Goal: Information Seeking & Learning: Learn about a topic

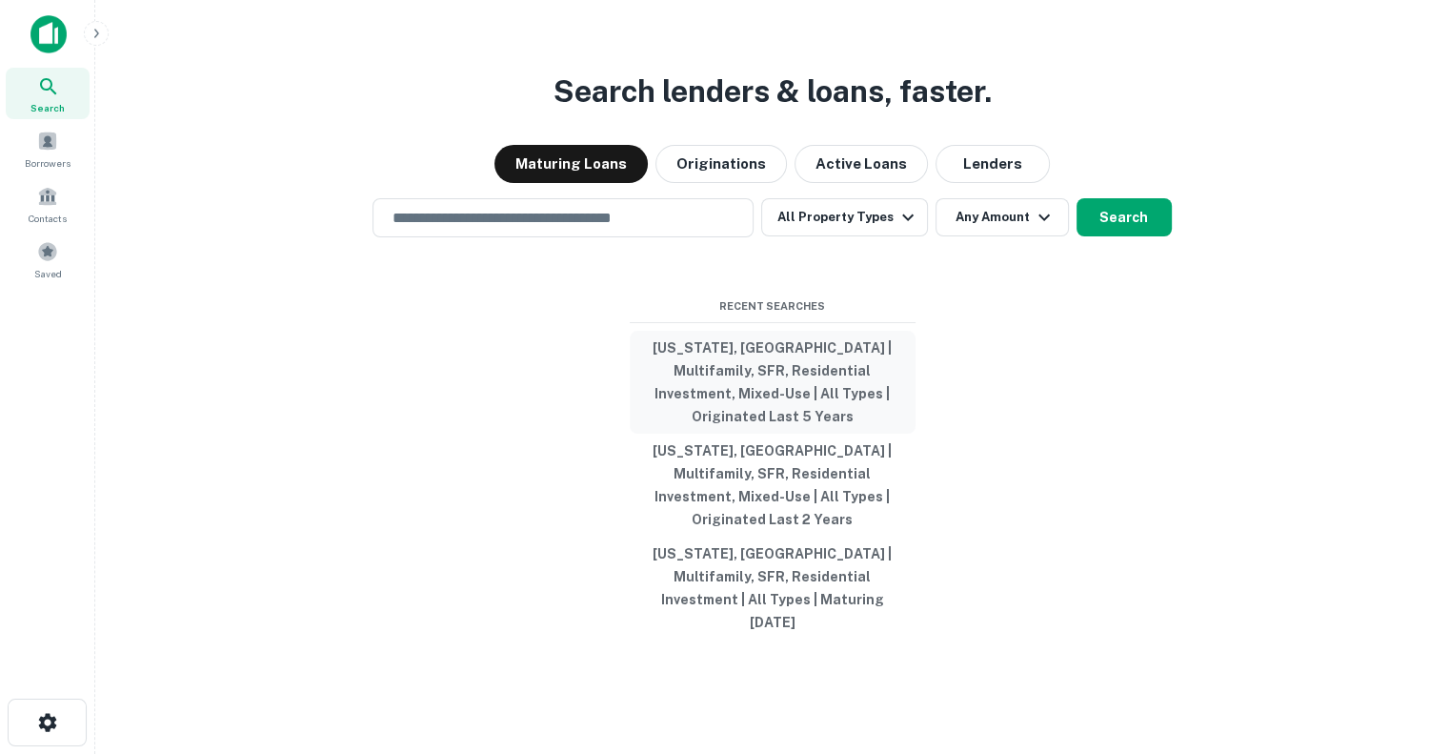
click at [767, 394] on button "[US_STATE], [GEOGRAPHIC_DATA] | Multifamily, SFR, Residential Investment, Mixed…" at bounding box center [773, 382] width 286 height 103
type input "**********"
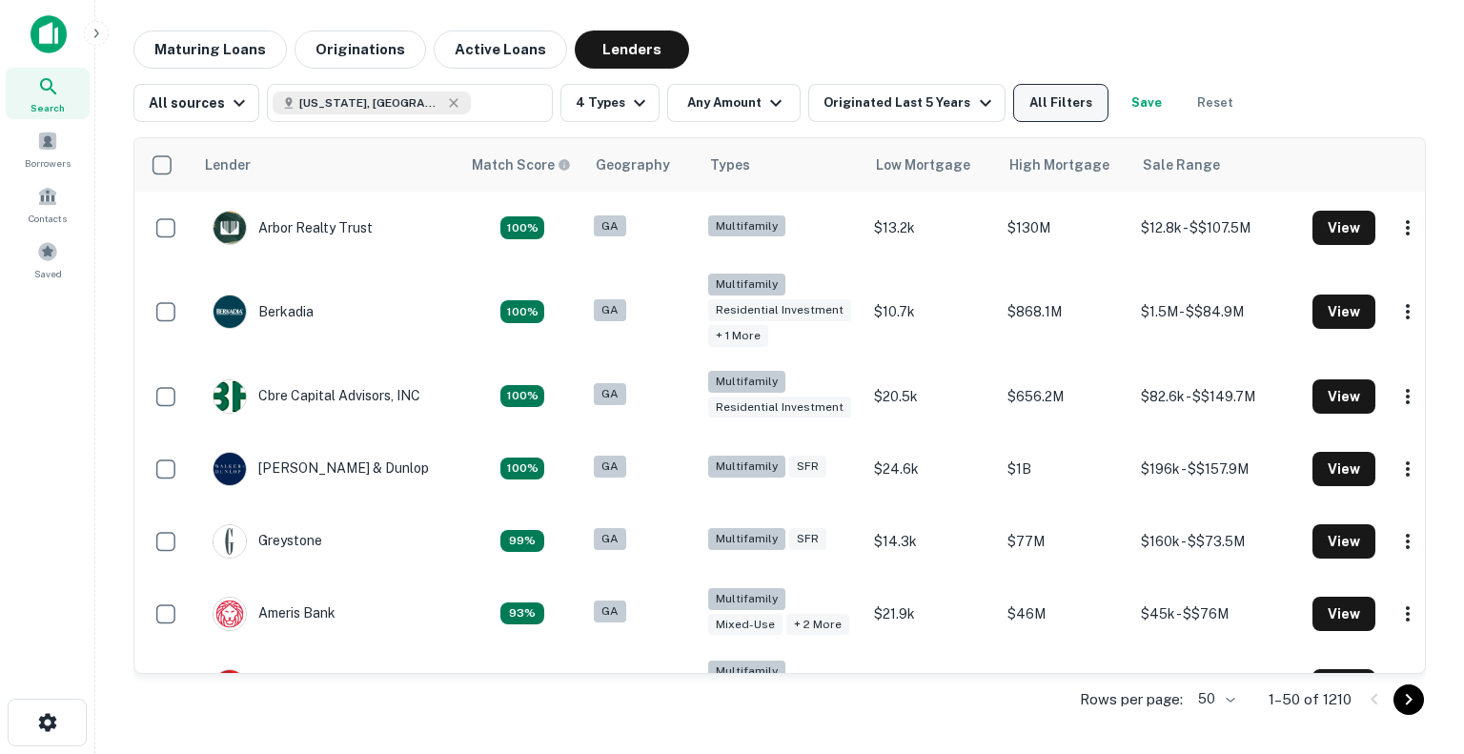
click at [1033, 95] on button "All Filters" at bounding box center [1060, 103] width 95 height 38
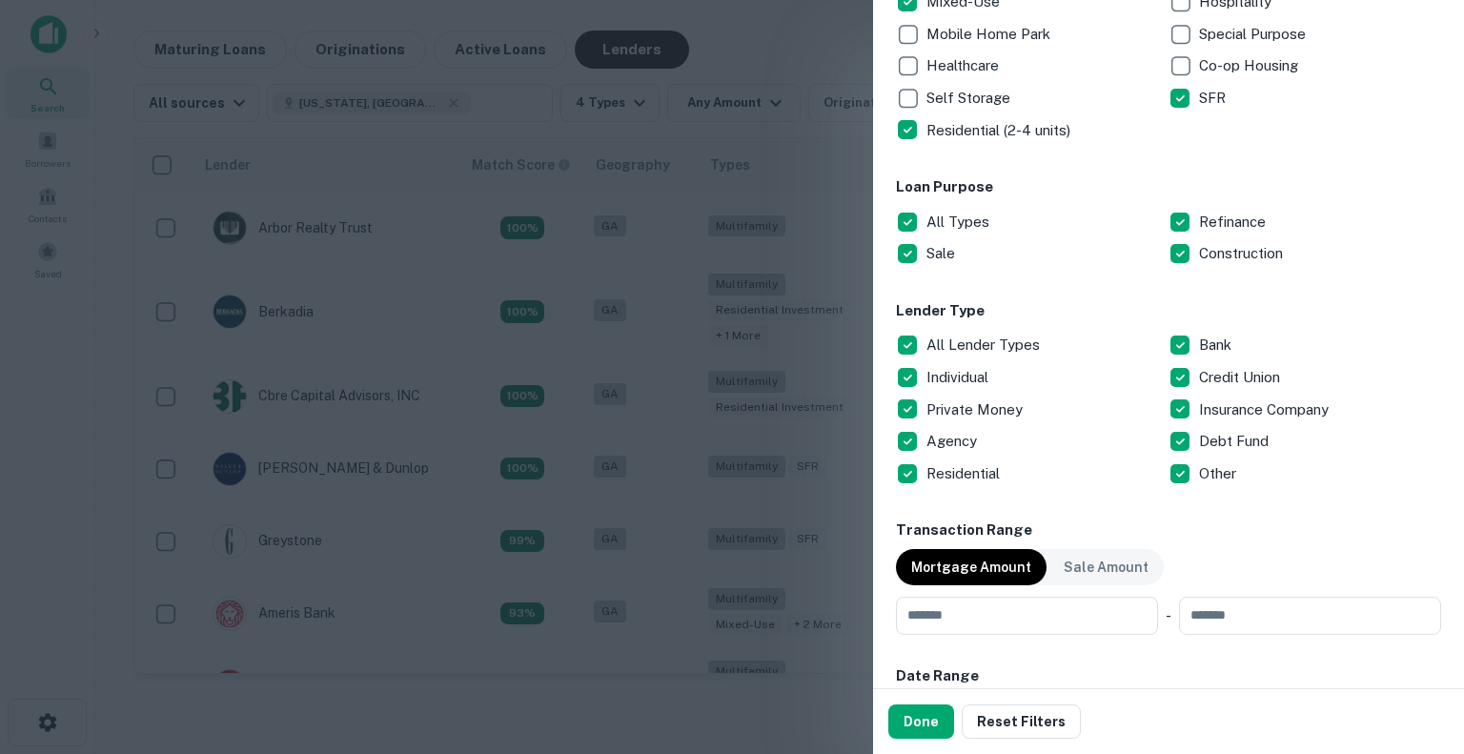
scroll to position [476, 0]
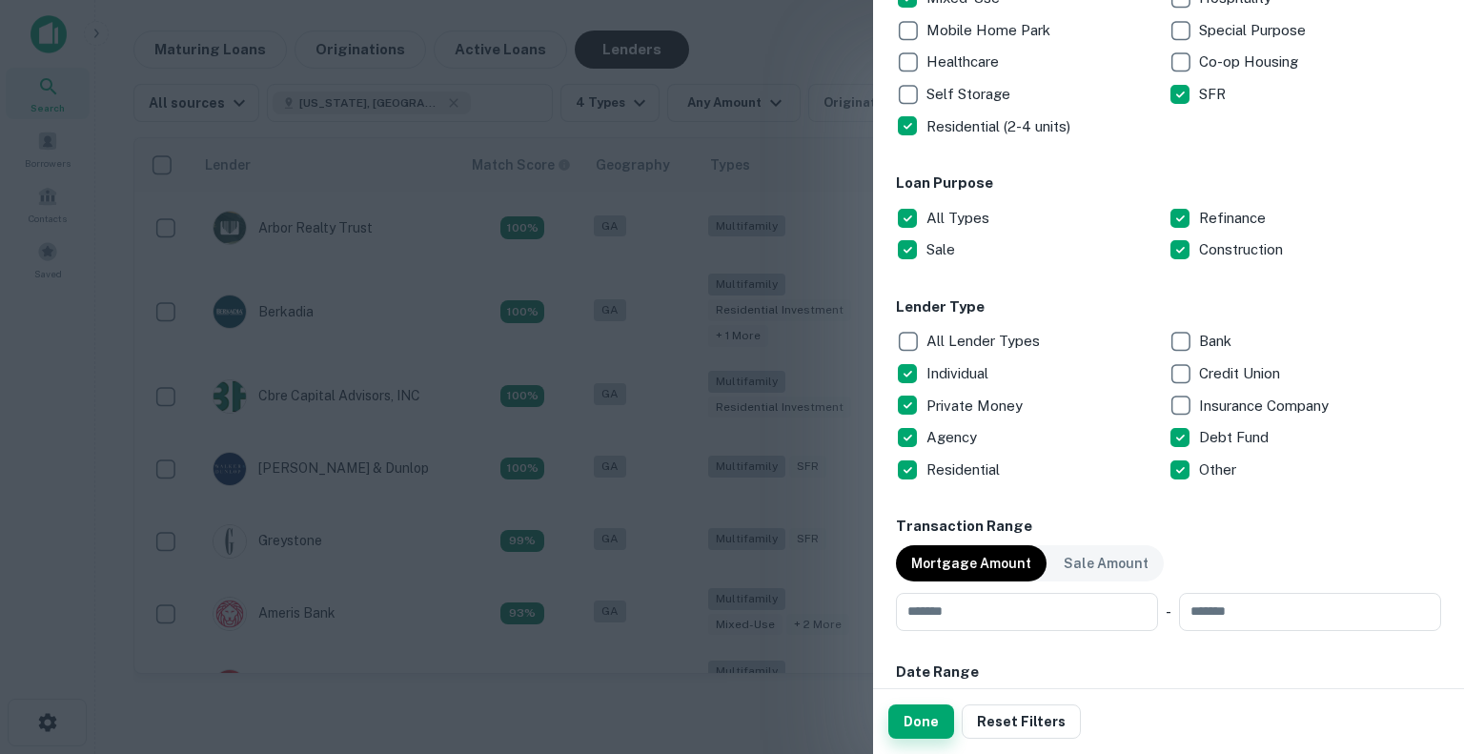
click at [911, 730] on button "Done" at bounding box center [921, 721] width 66 height 34
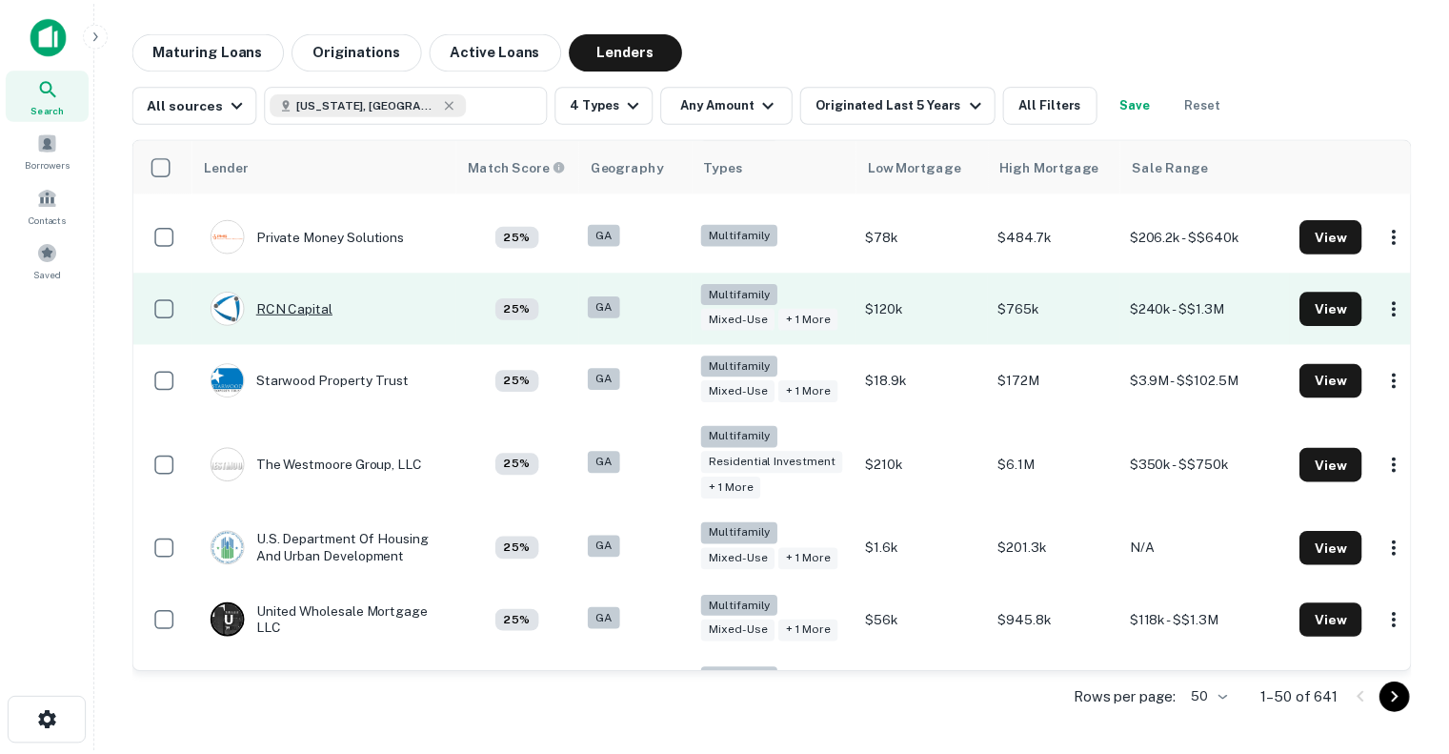
scroll to position [3129, 0]
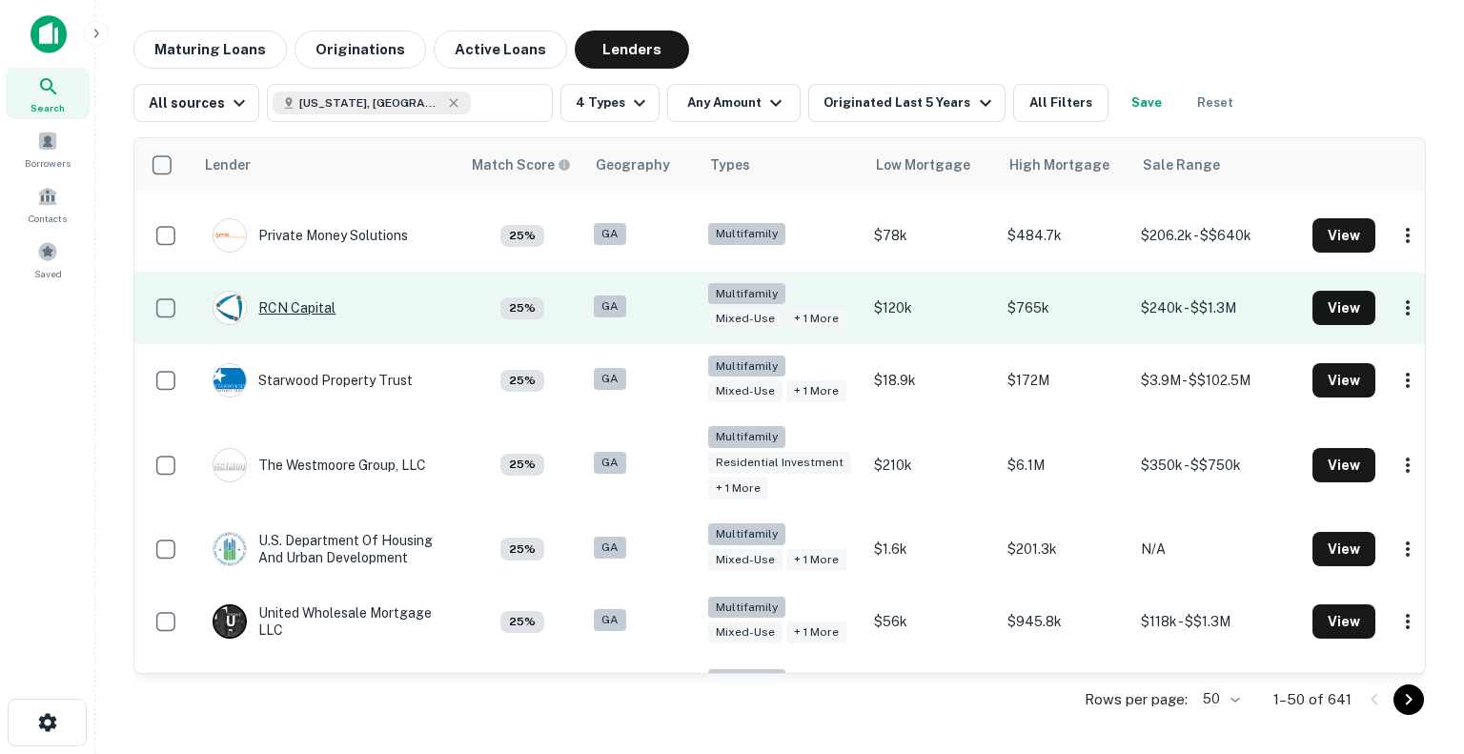
click at [295, 325] on div "RCN Capital" at bounding box center [274, 308] width 123 height 34
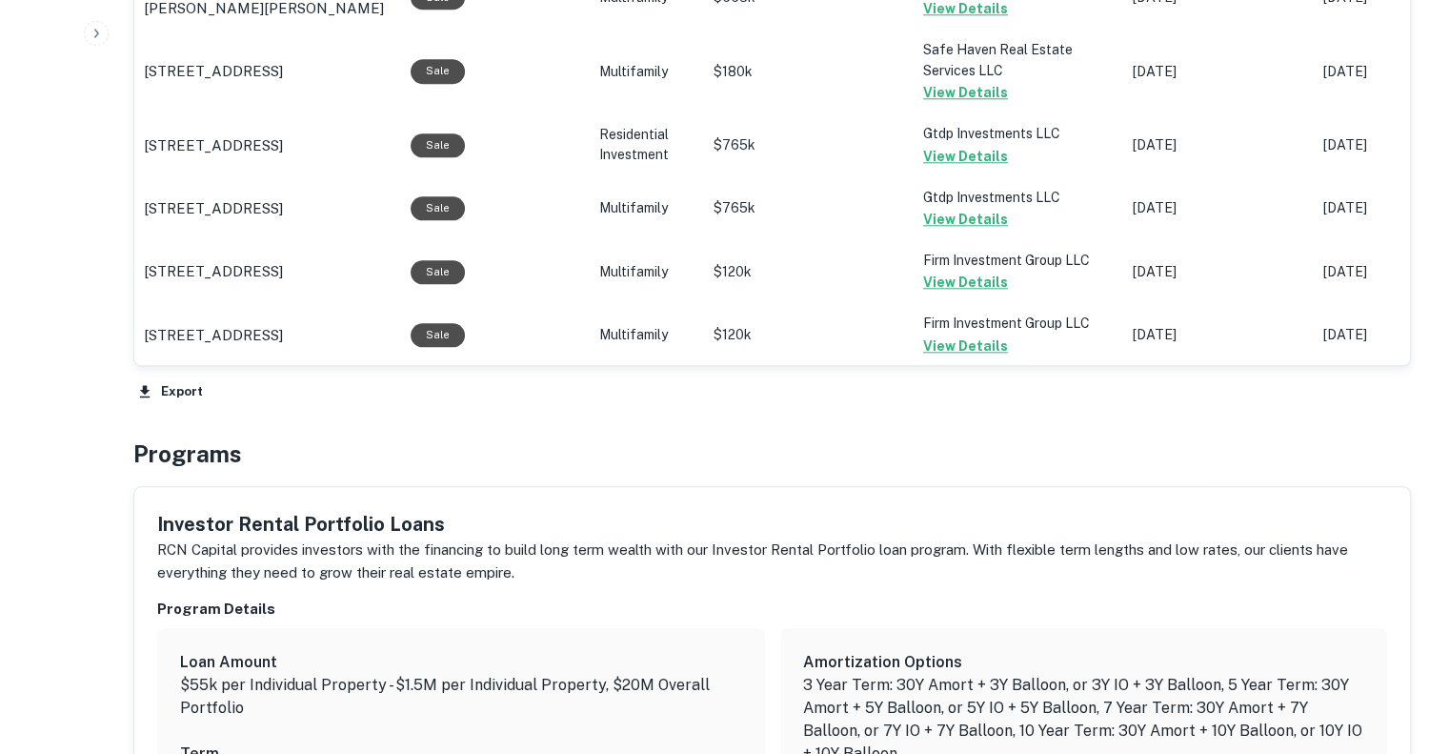
scroll to position [1967, 0]
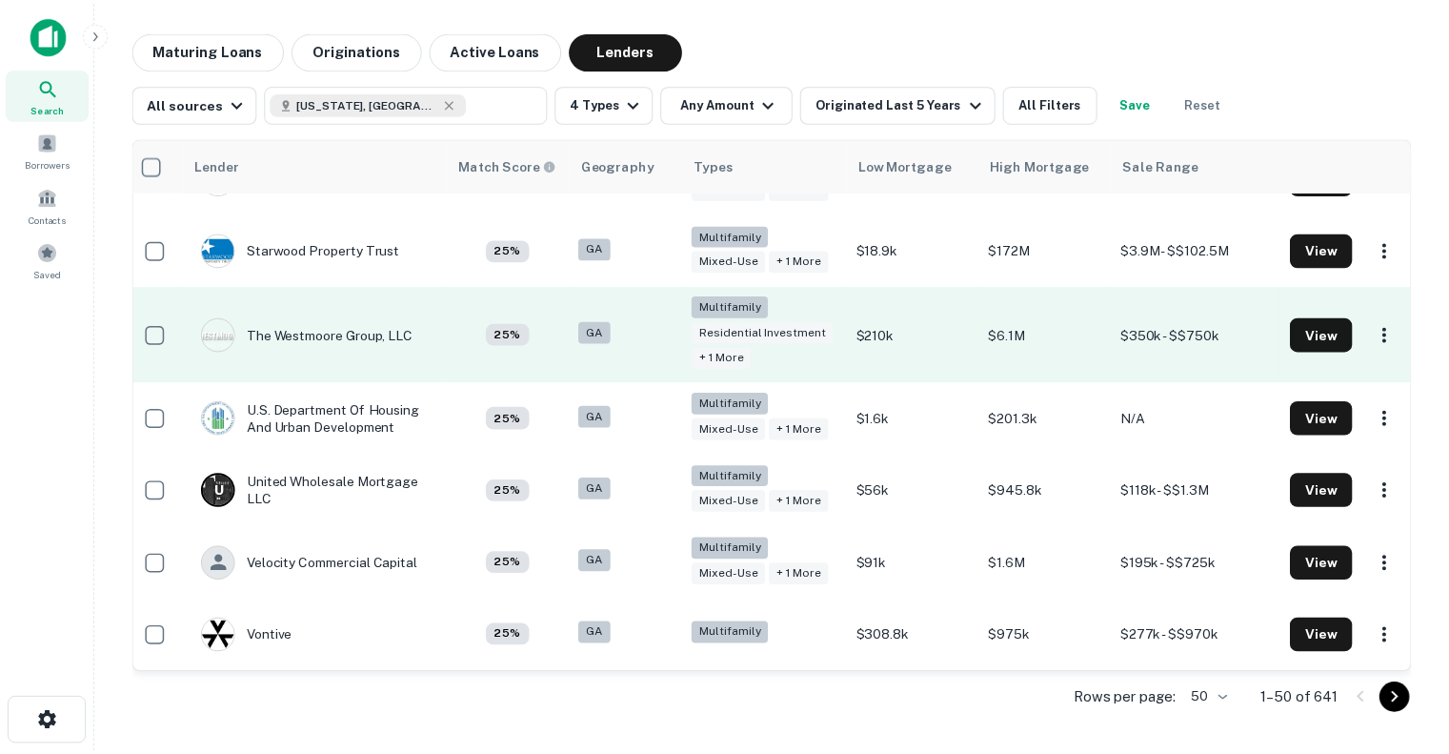
scroll to position [3296, 3]
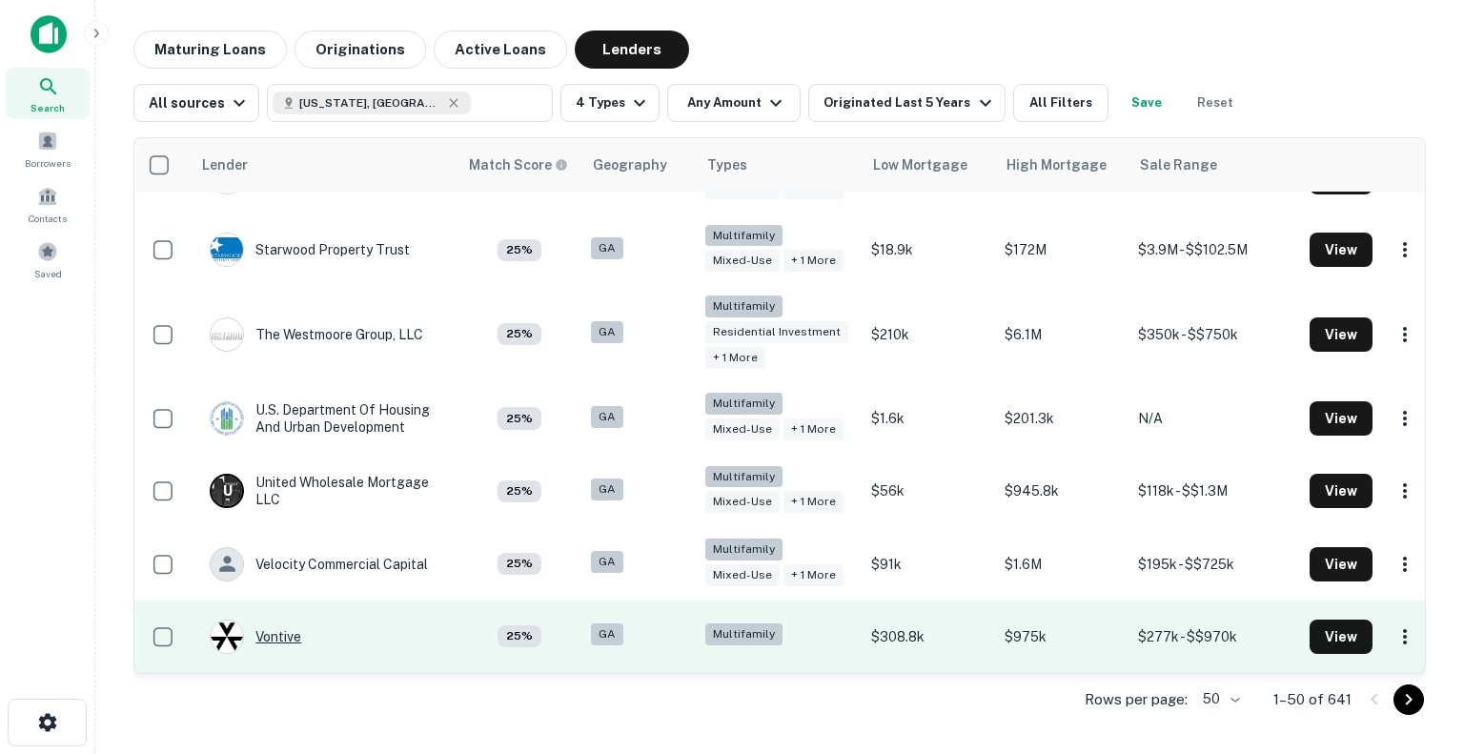
click at [283, 619] on div "Vontive" at bounding box center [255, 636] width 91 height 34
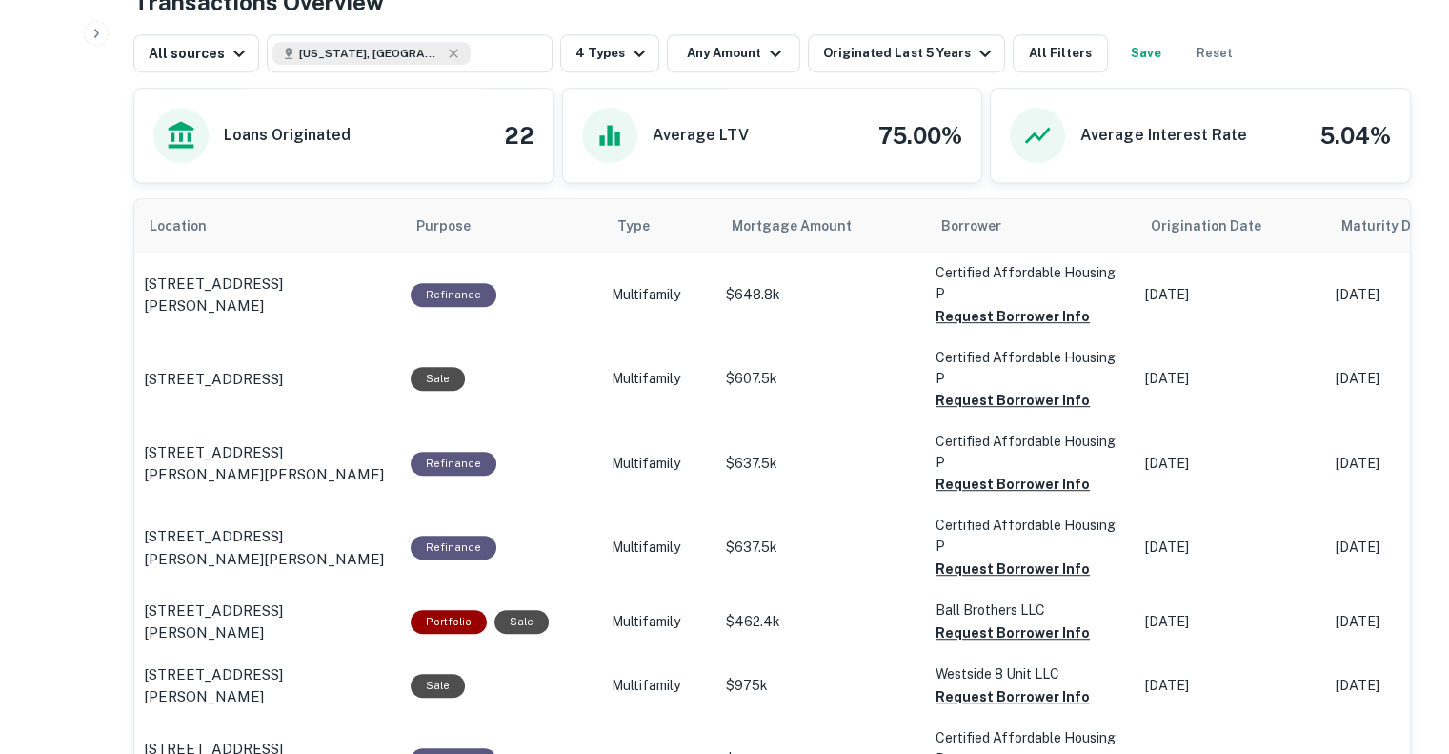
scroll to position [1035, 0]
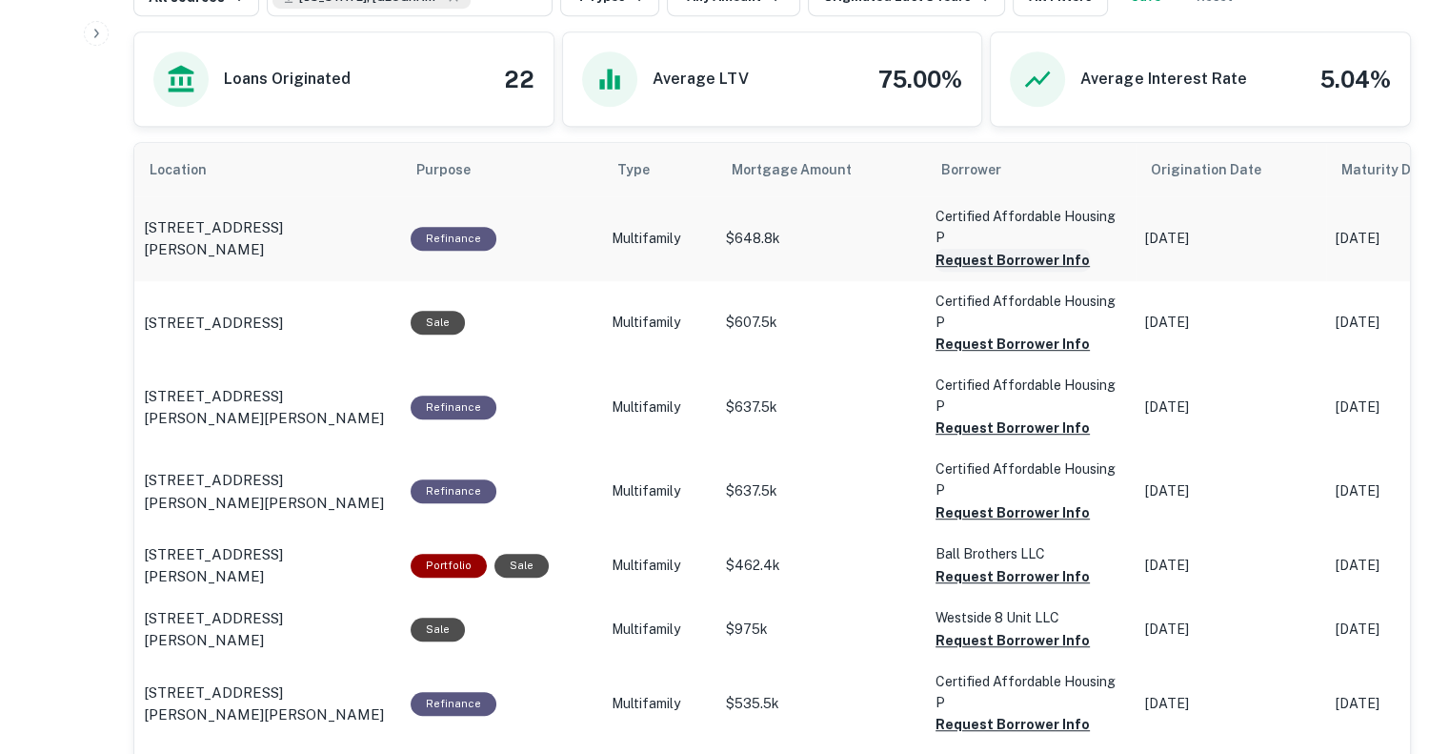
click at [982, 249] on button "Request Borrower Info" at bounding box center [1013, 260] width 154 height 23
click at [980, 333] on button "Request Borrower Info" at bounding box center [1013, 344] width 154 height 23
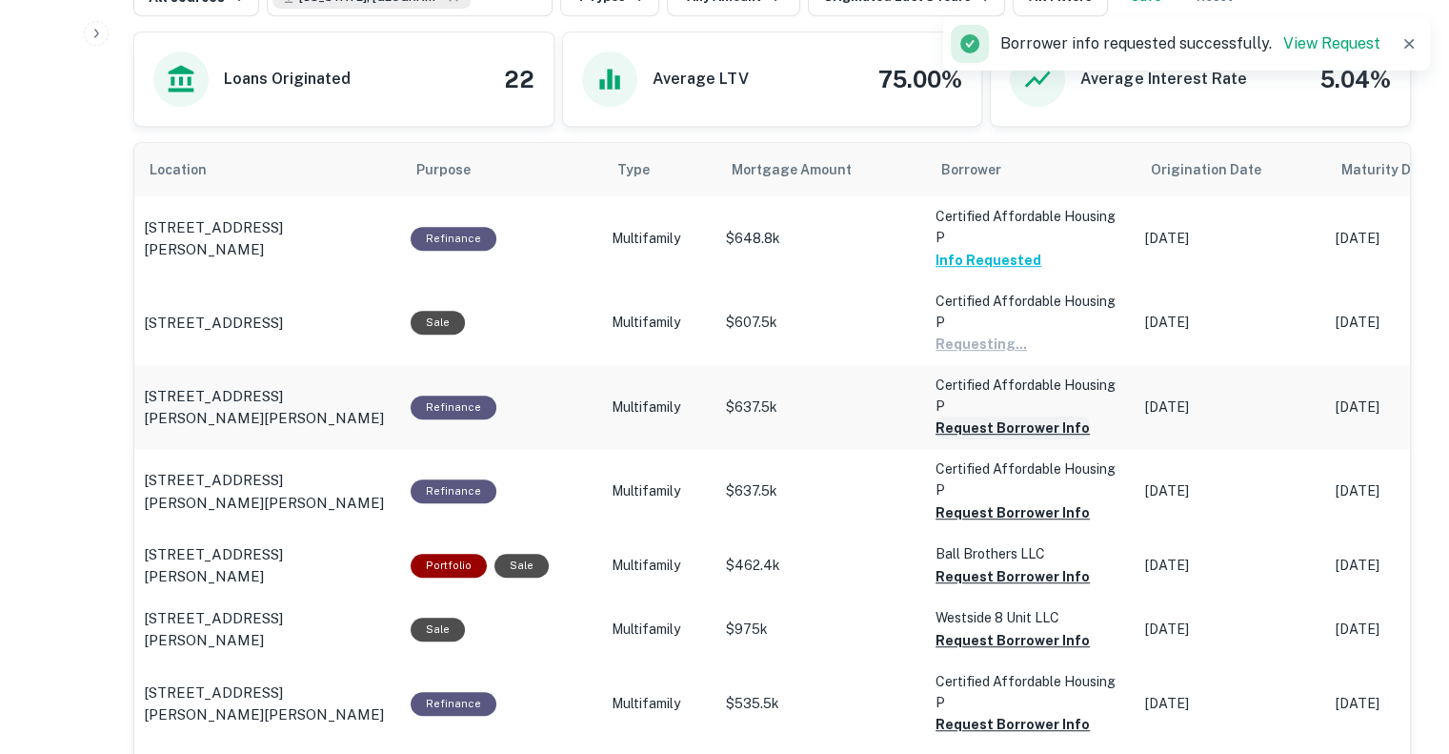
click at [966, 416] on button "Request Borrower Info" at bounding box center [1013, 427] width 154 height 23
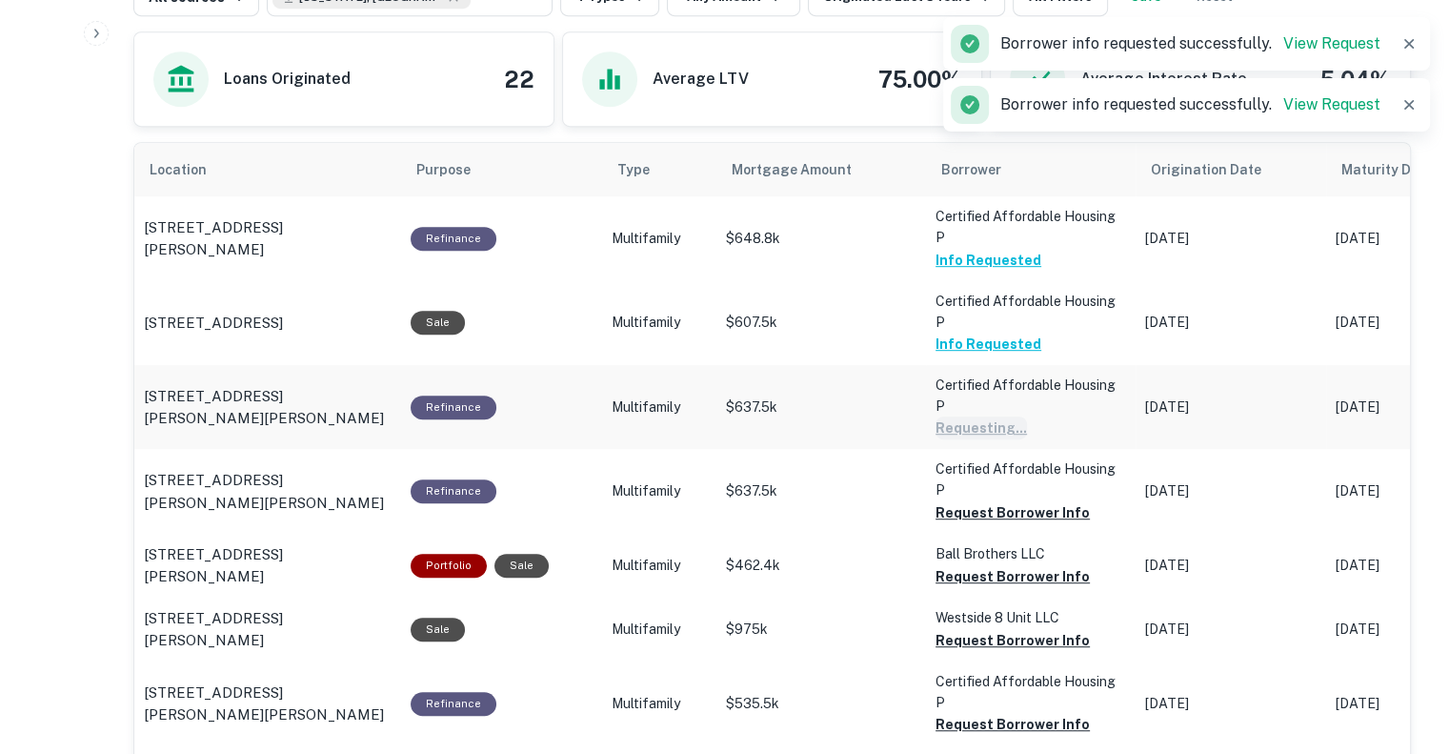
scroll to position [1239, 0]
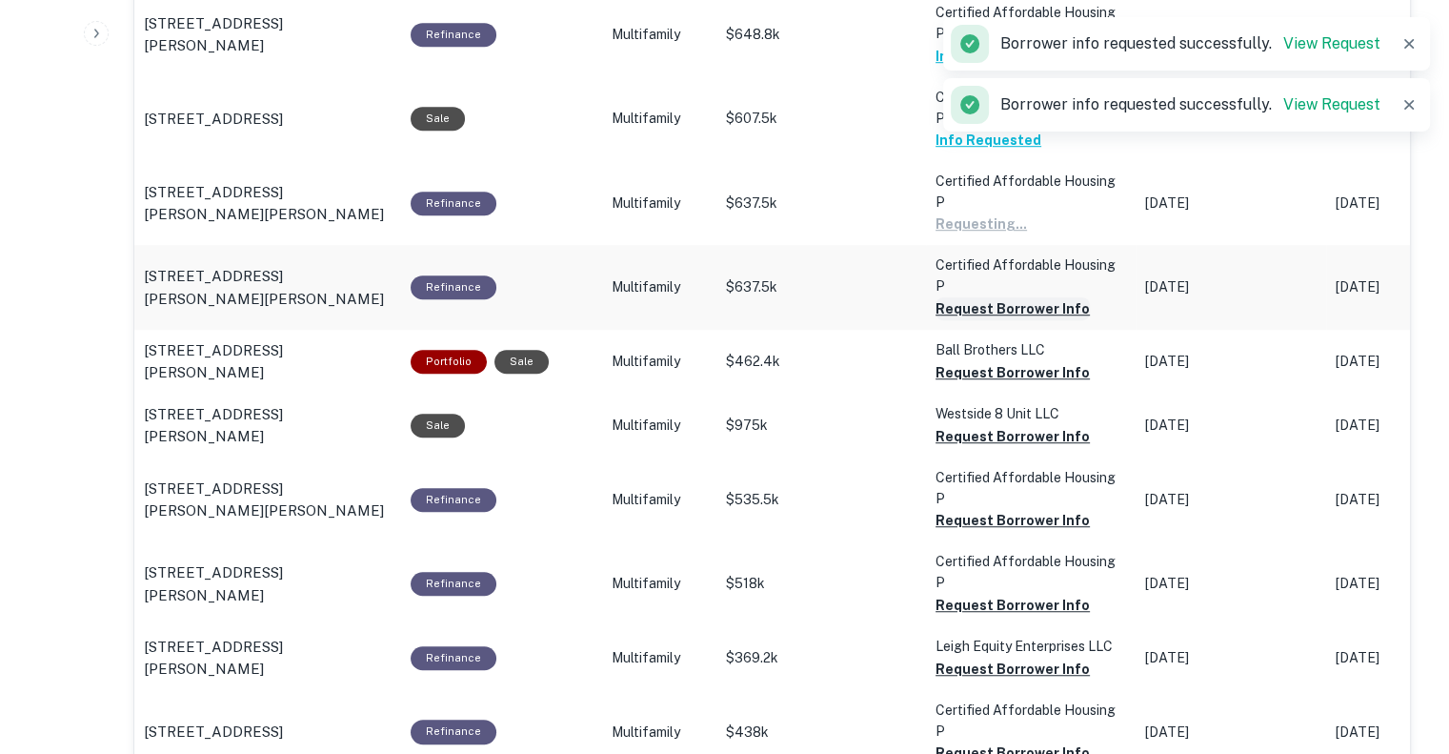
click at [976, 297] on button "Request Borrower Info" at bounding box center [1013, 308] width 154 height 23
click at [971, 361] on button "Request Borrower Info" at bounding box center [1013, 372] width 154 height 23
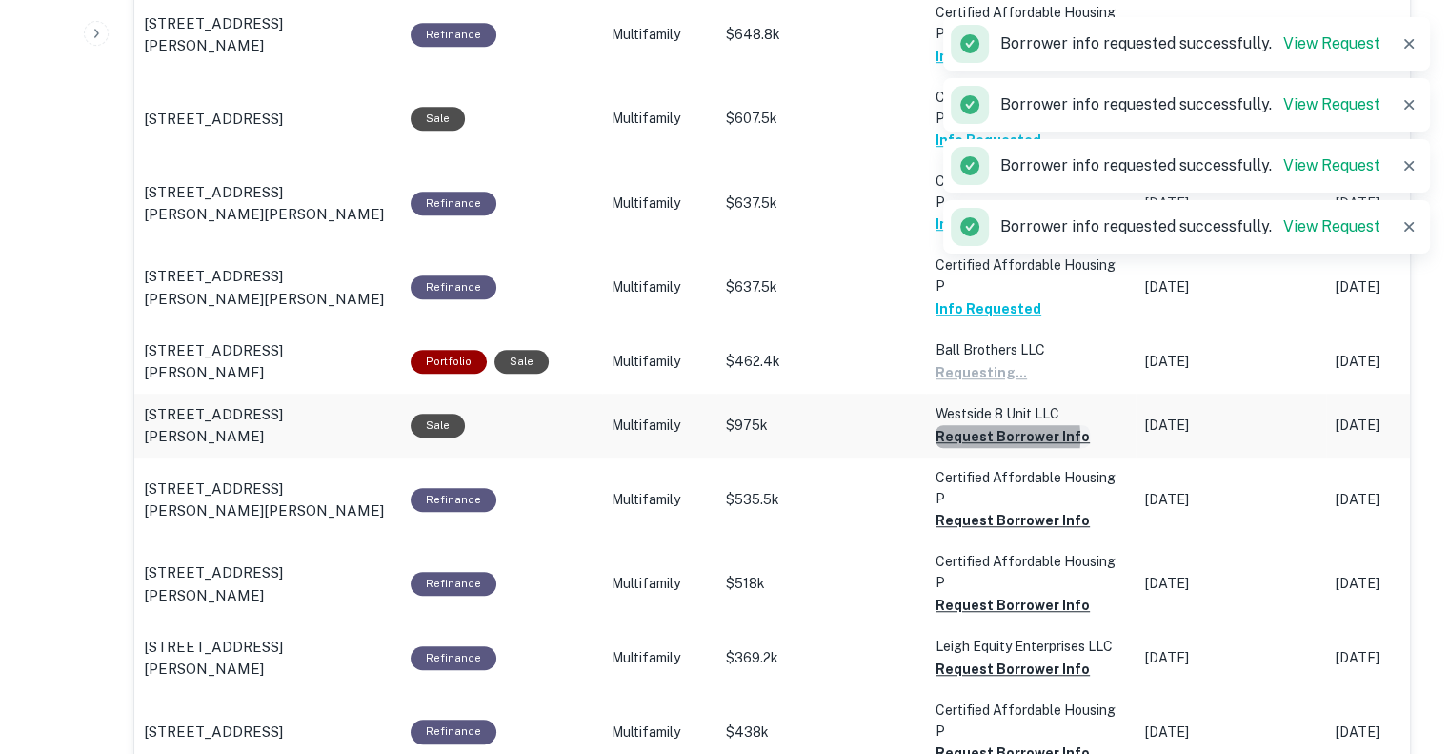
click at [961, 425] on button "Request Borrower Info" at bounding box center [1013, 436] width 154 height 23
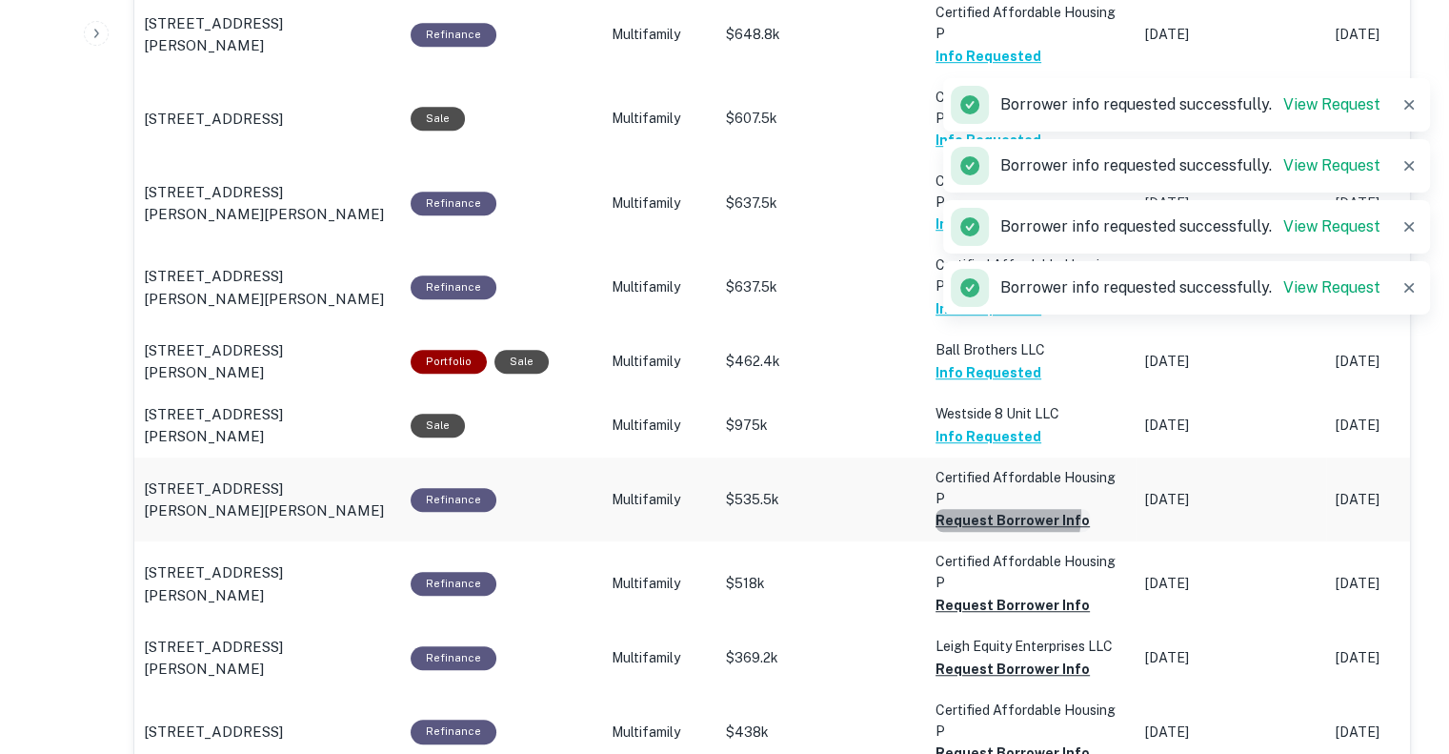
click at [973, 509] on button "Request Borrower Info" at bounding box center [1013, 520] width 154 height 23
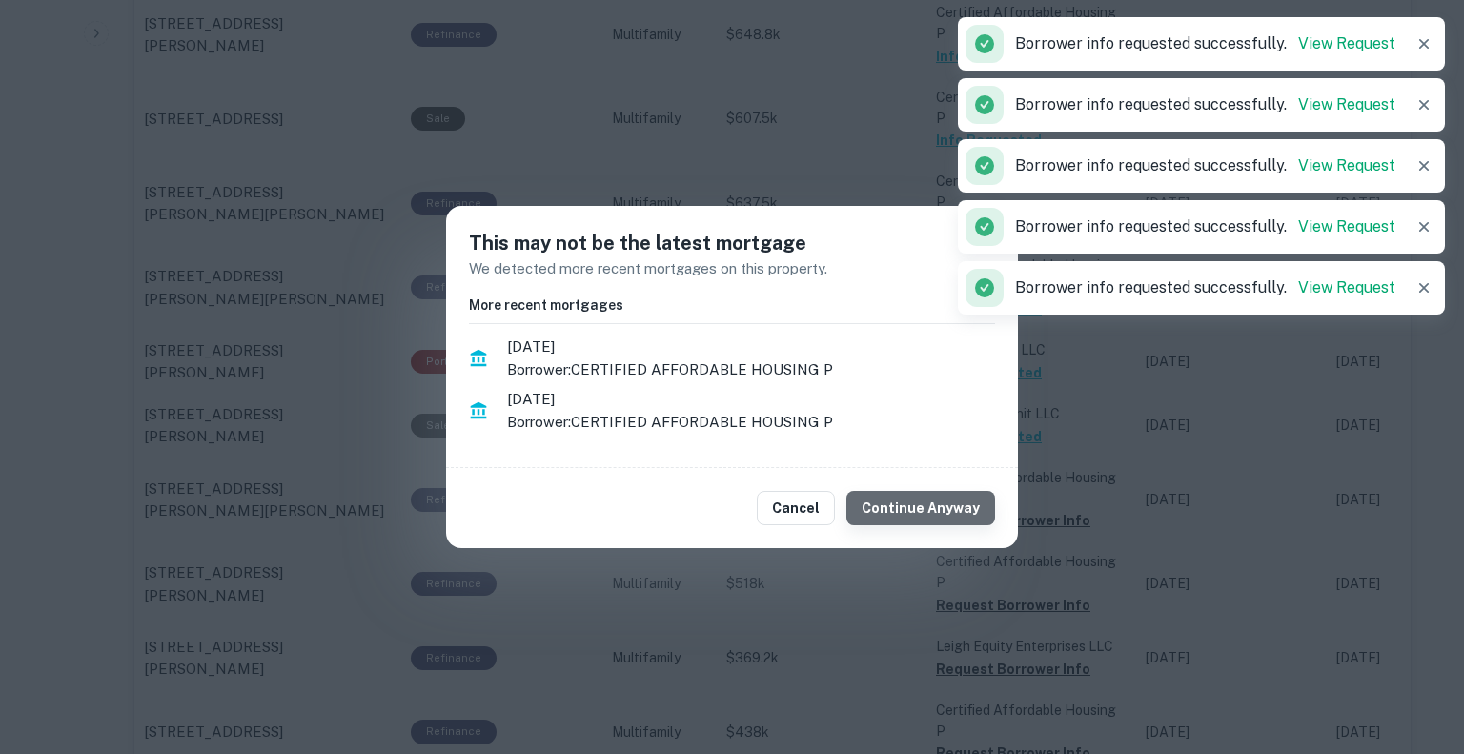
click at [944, 517] on button "Continue Anyway" at bounding box center [920, 508] width 149 height 34
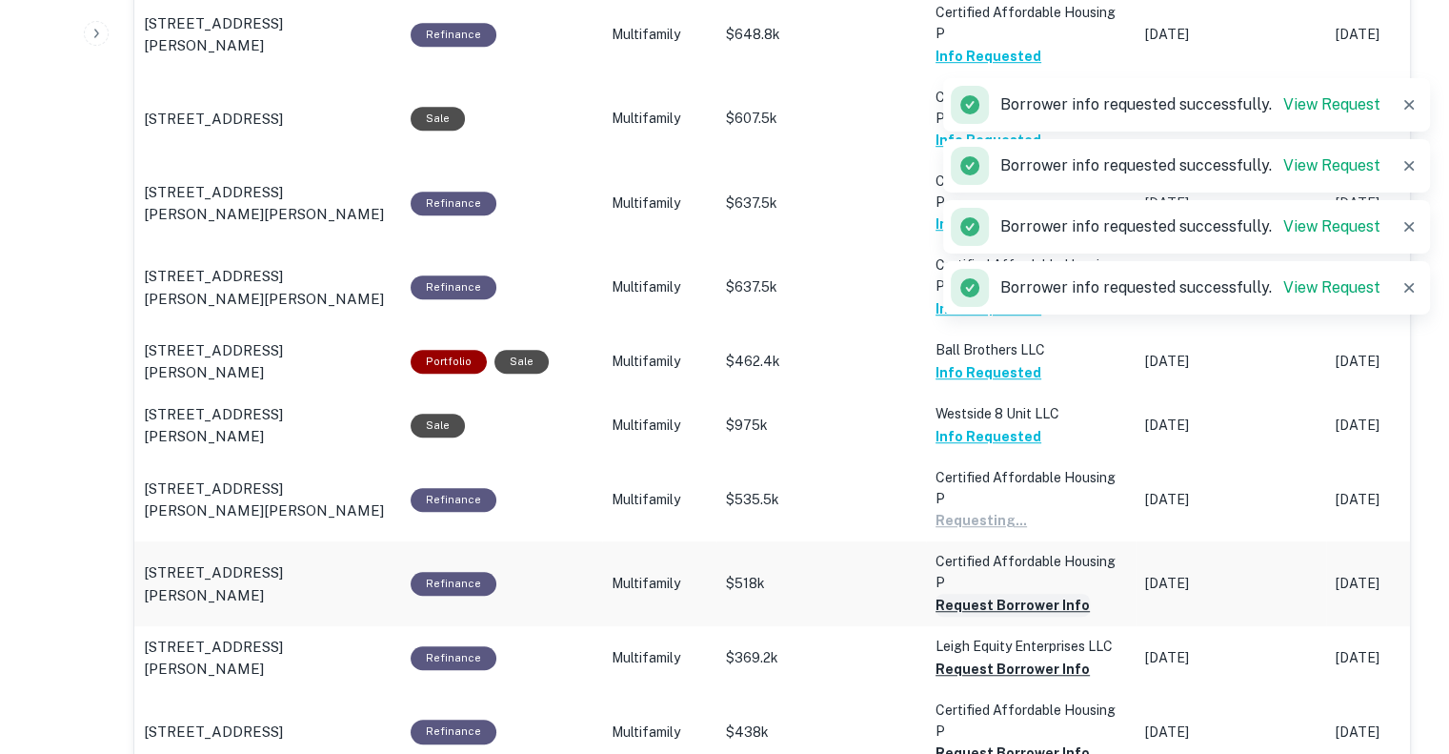
click at [984, 594] on button "Request Borrower Info" at bounding box center [1013, 605] width 154 height 23
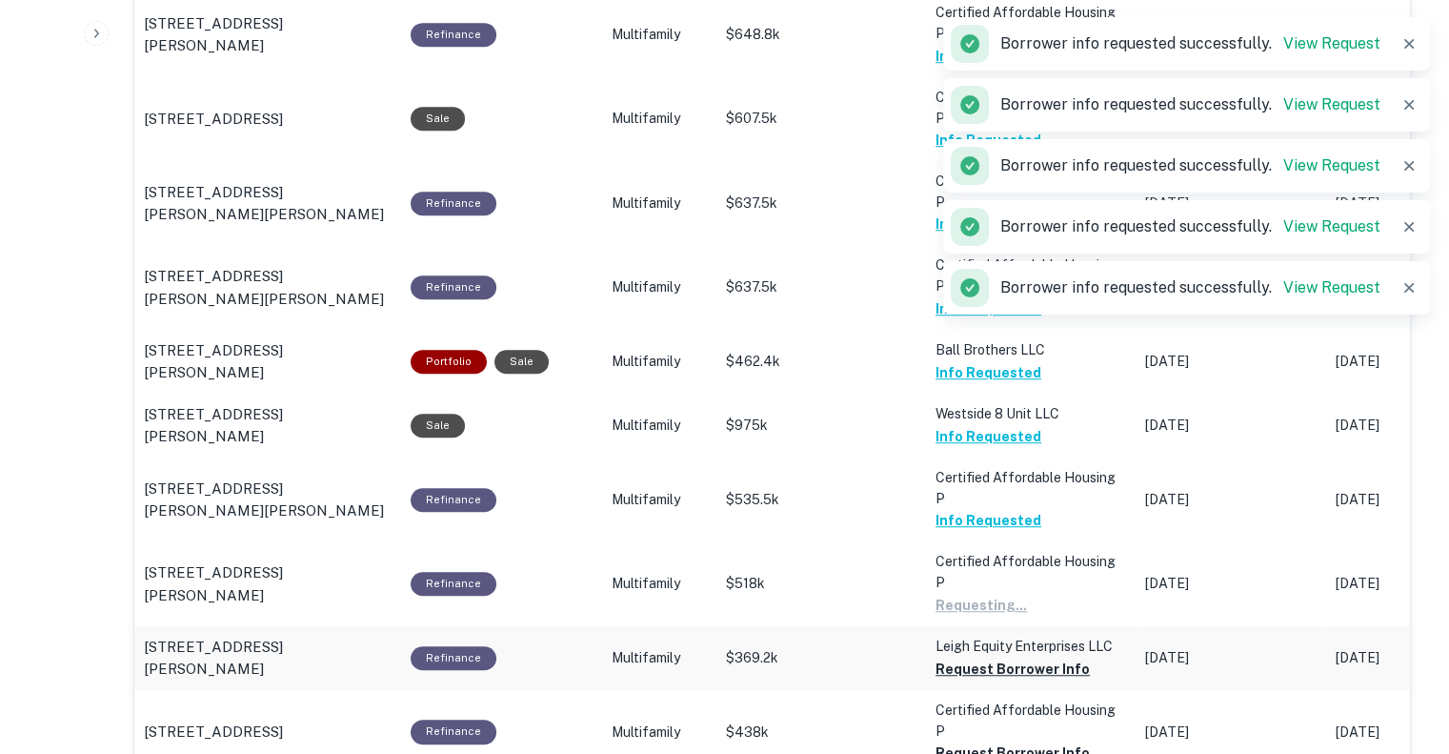
click at [983, 636] on p "Leigh Equity Enterprises LLC" at bounding box center [1031, 646] width 191 height 21
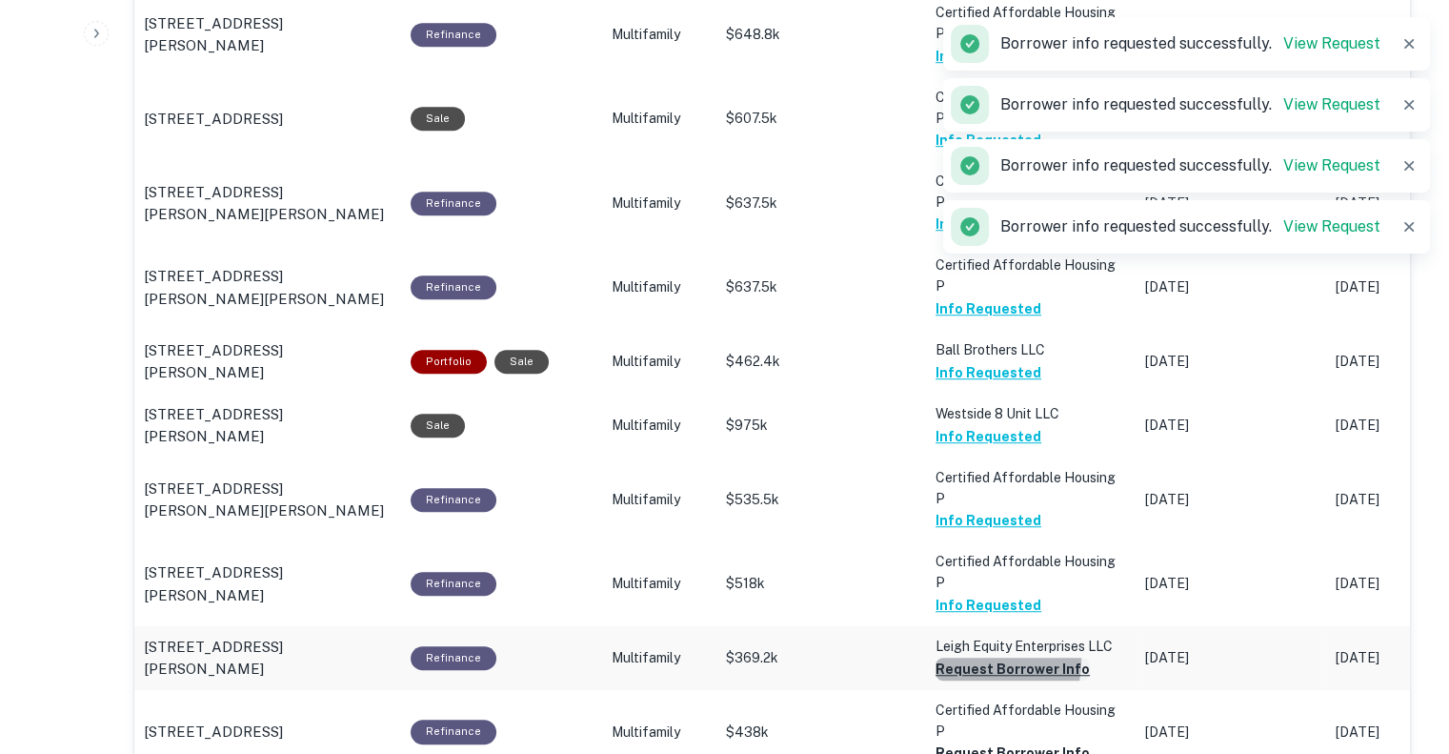
click at [980, 658] on button "Request Borrower Info" at bounding box center [1013, 669] width 154 height 23
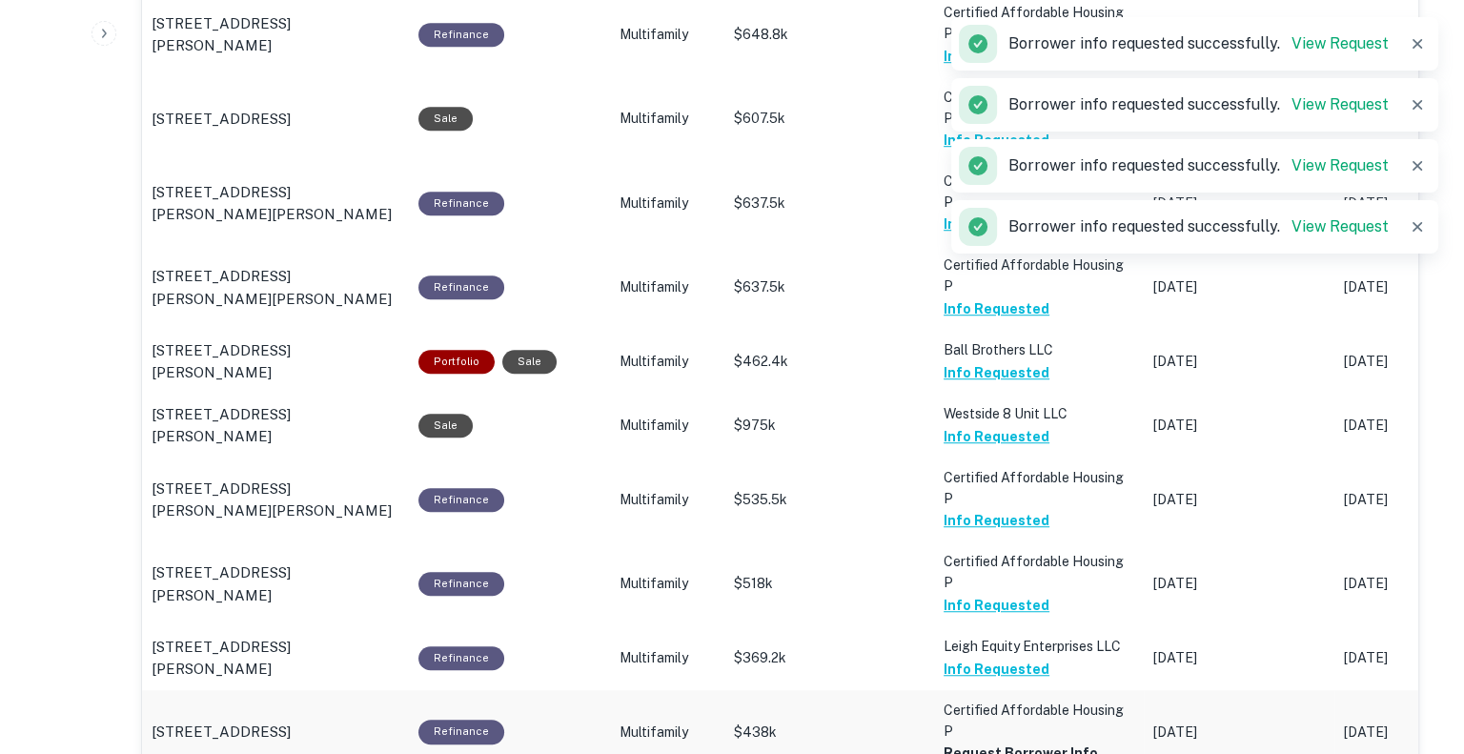
scroll to position [1468, 0]
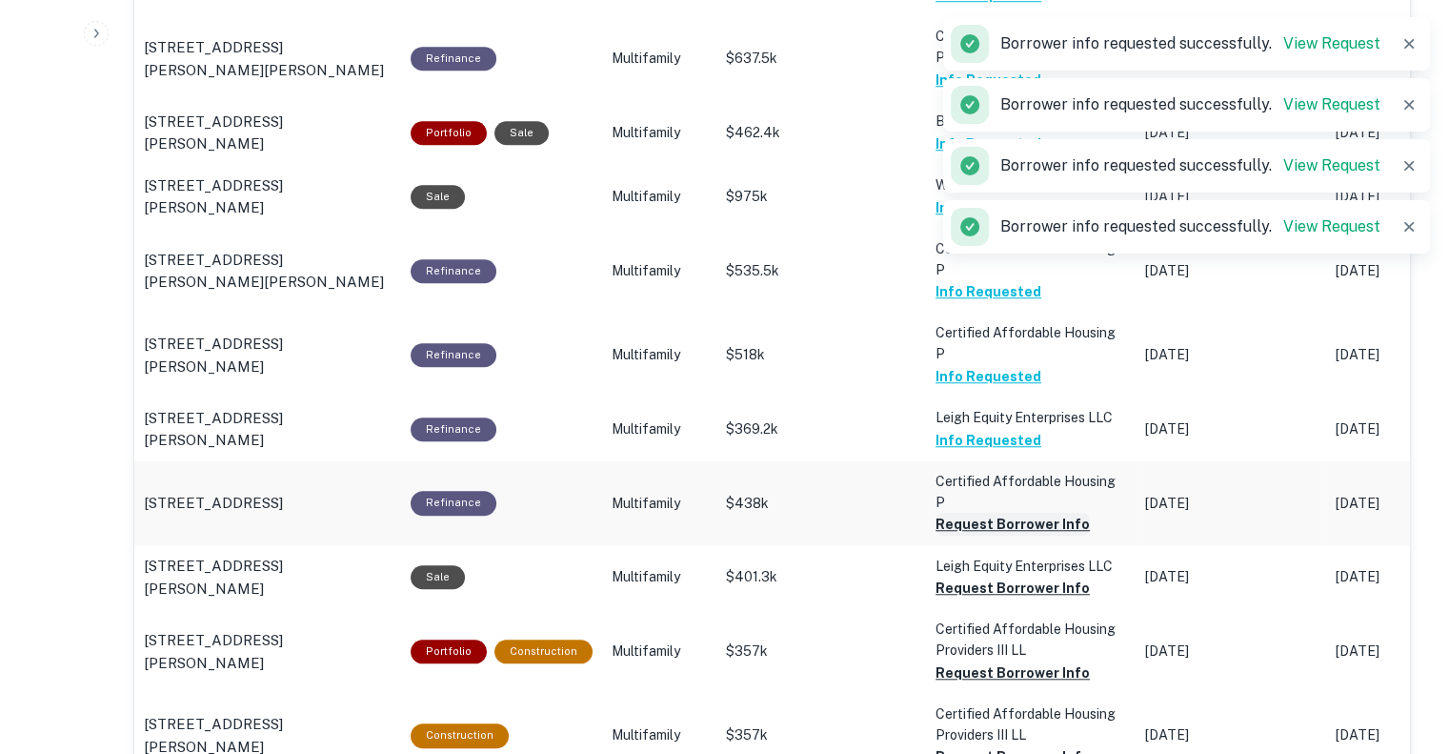
click at [991, 513] on button "Request Borrower Info" at bounding box center [1013, 524] width 154 height 23
click at [991, 577] on button "Request Borrower Info" at bounding box center [1013, 588] width 154 height 23
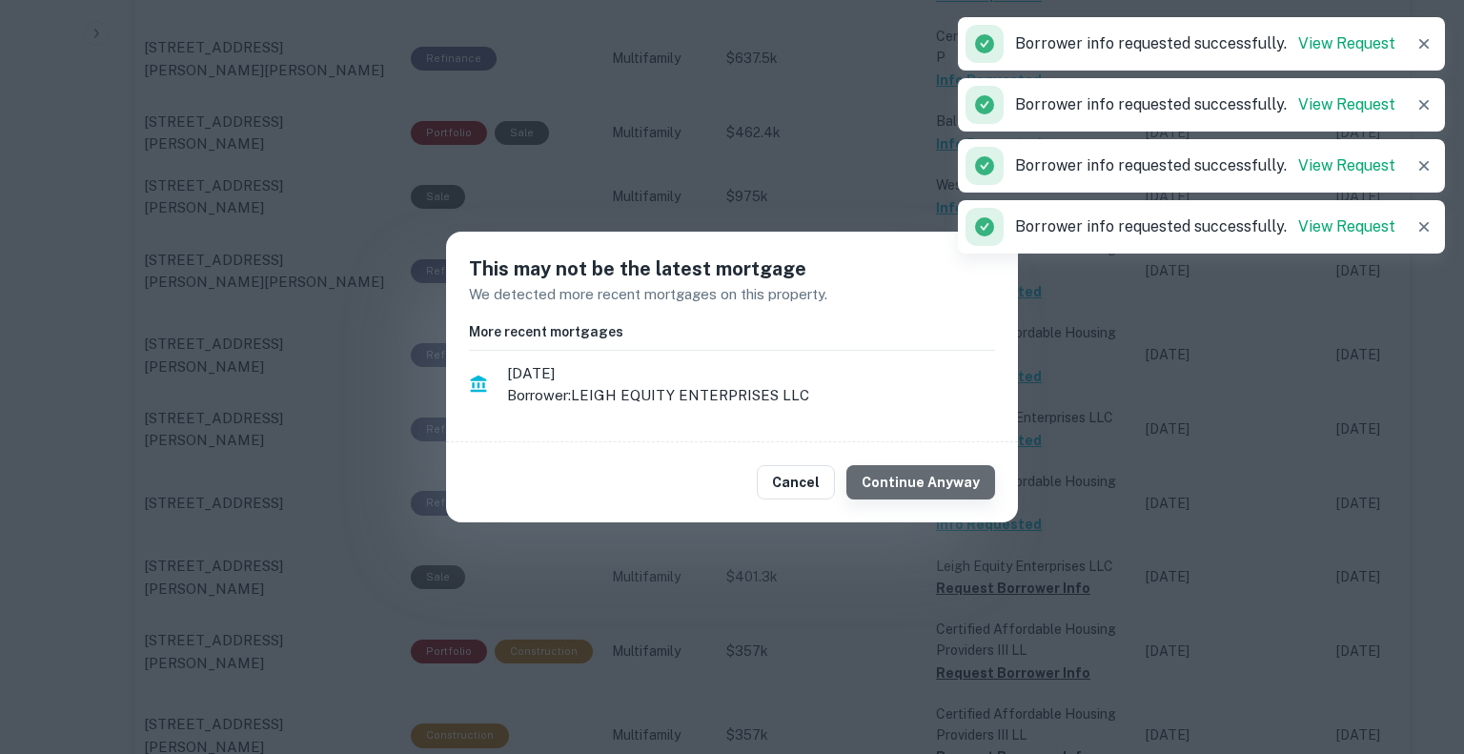
click at [948, 474] on button "Continue Anyway" at bounding box center [920, 482] width 149 height 34
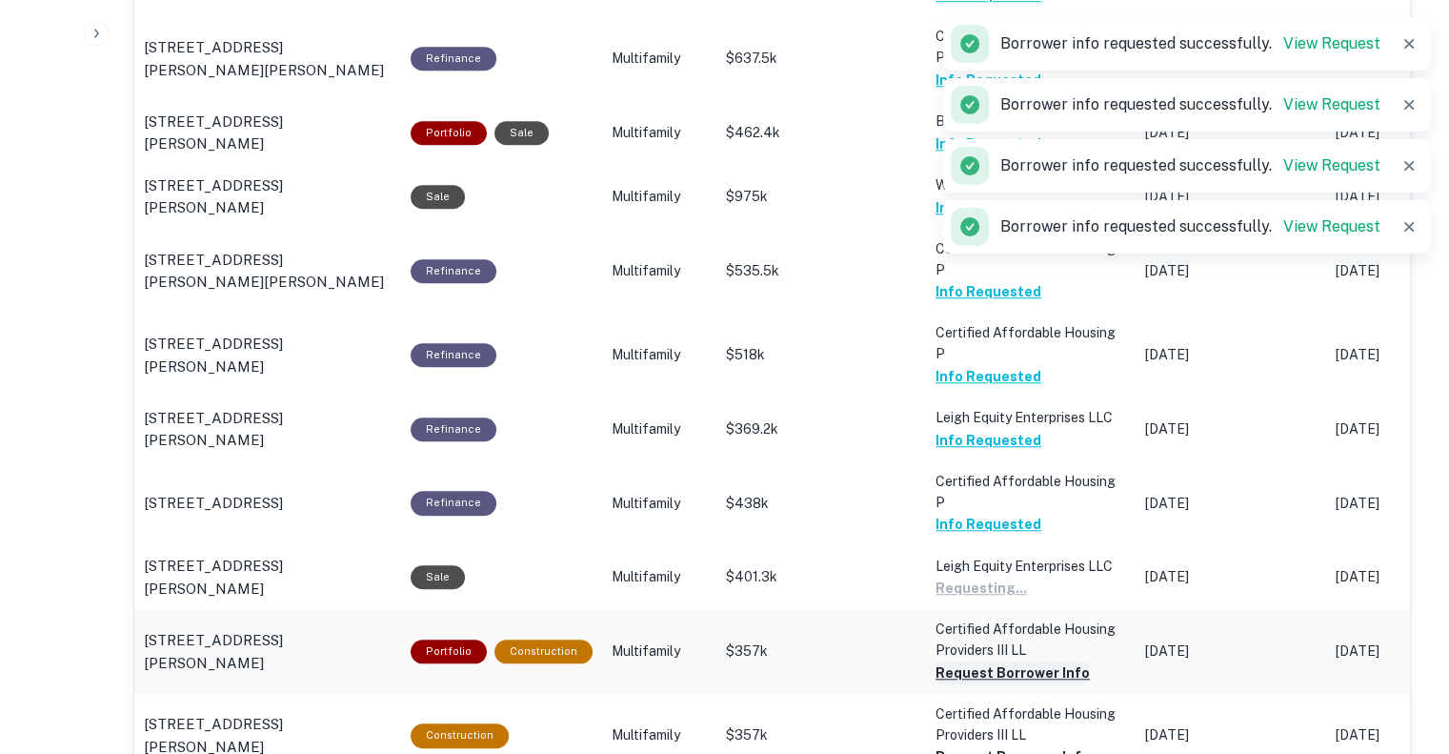
click at [997, 661] on button "Request Borrower Info" at bounding box center [1013, 672] width 154 height 23
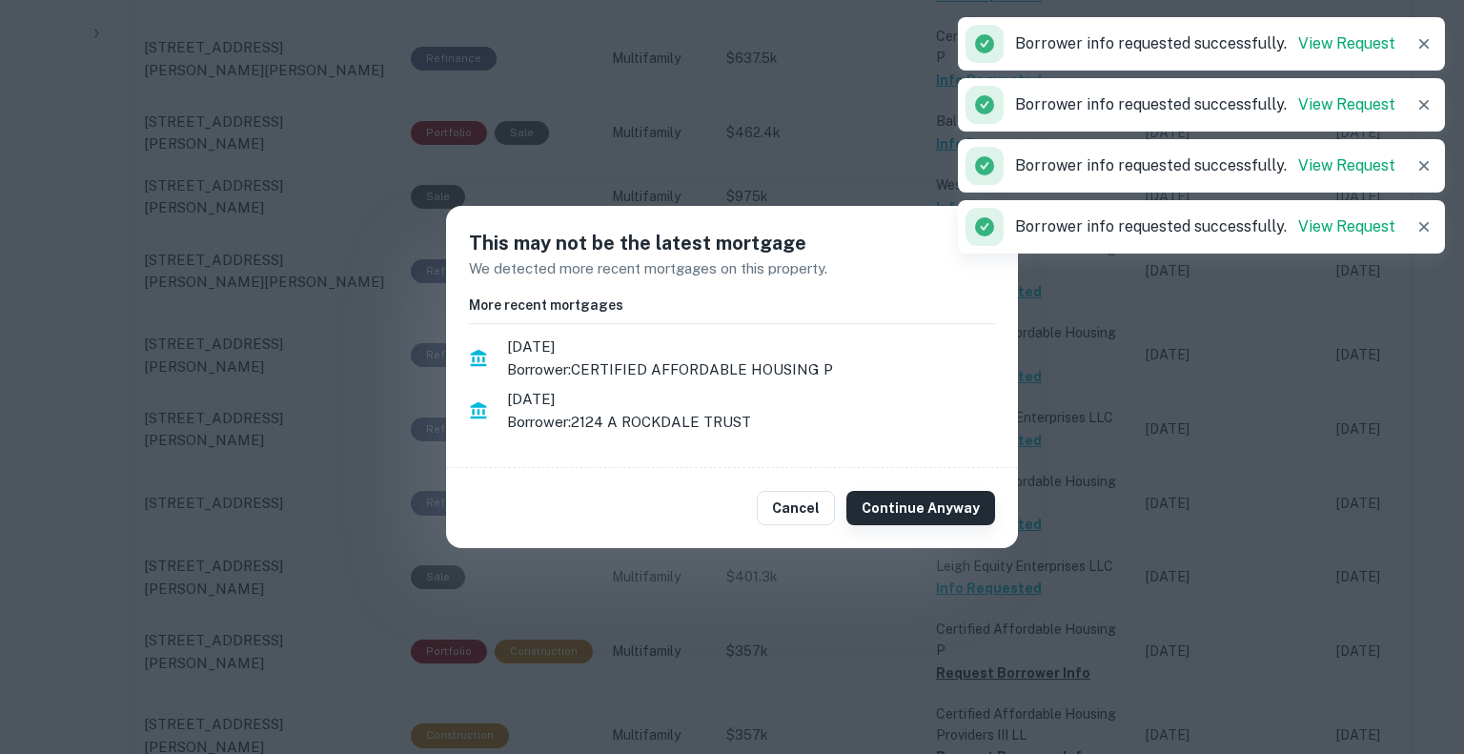
click at [950, 491] on button "Continue Anyway" at bounding box center [920, 508] width 149 height 34
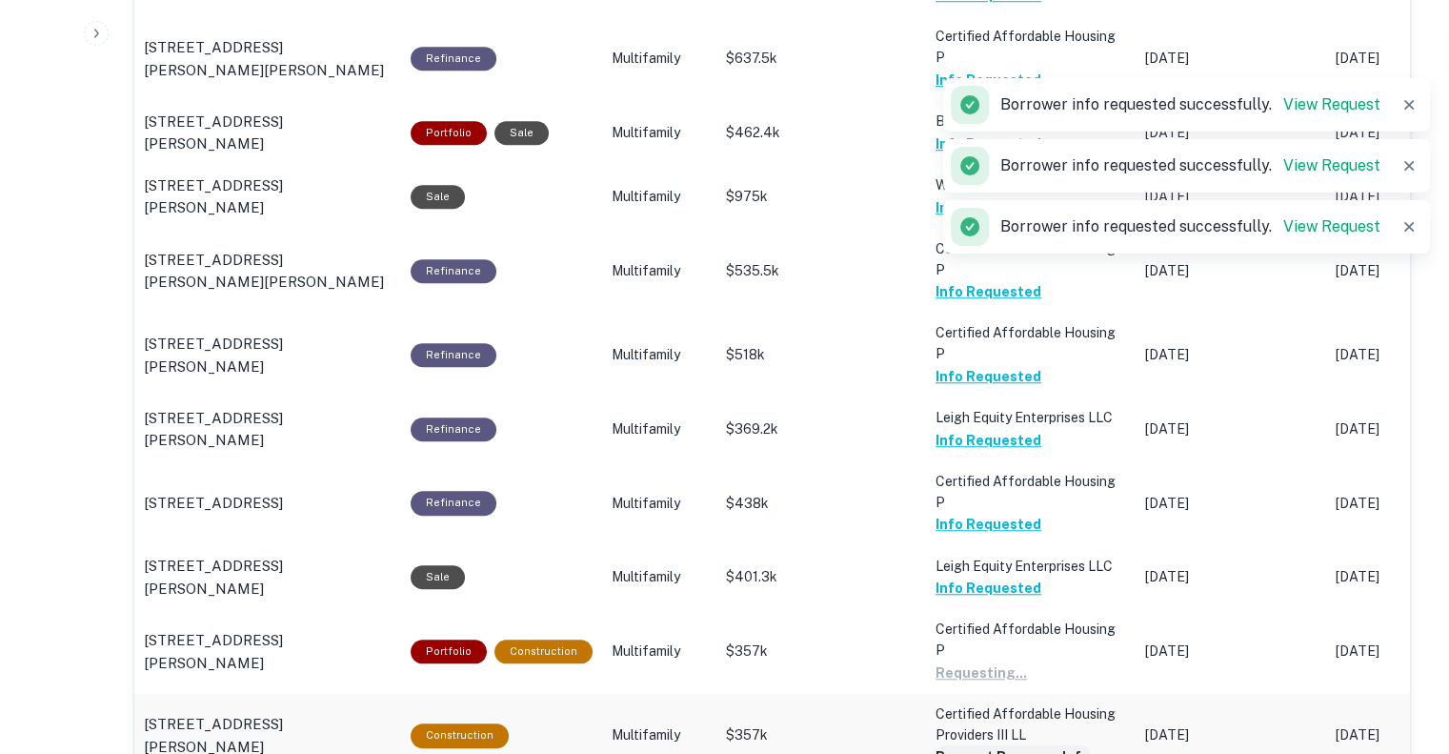
click at [972, 745] on button "Request Borrower Info" at bounding box center [1013, 756] width 154 height 23
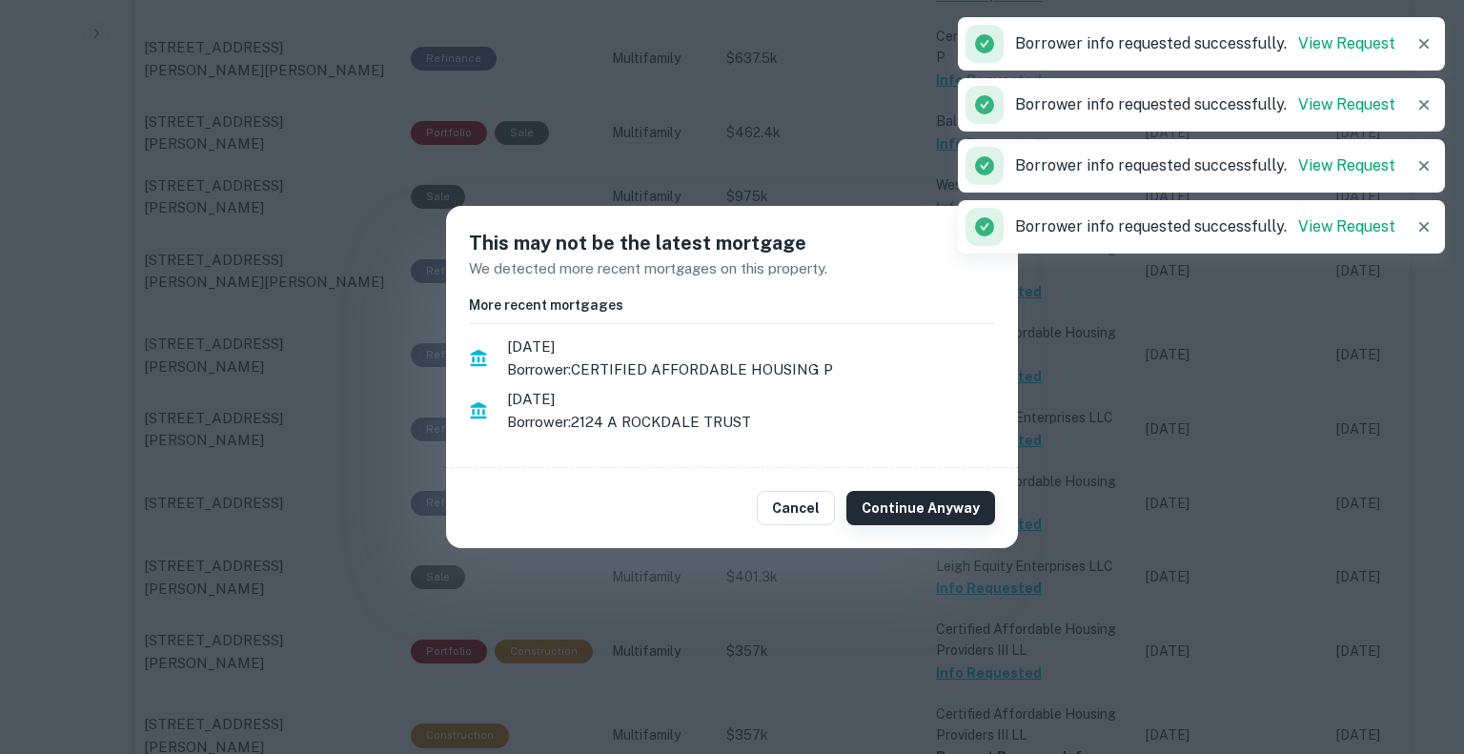
click at [943, 509] on button "Continue Anyway" at bounding box center [920, 508] width 149 height 34
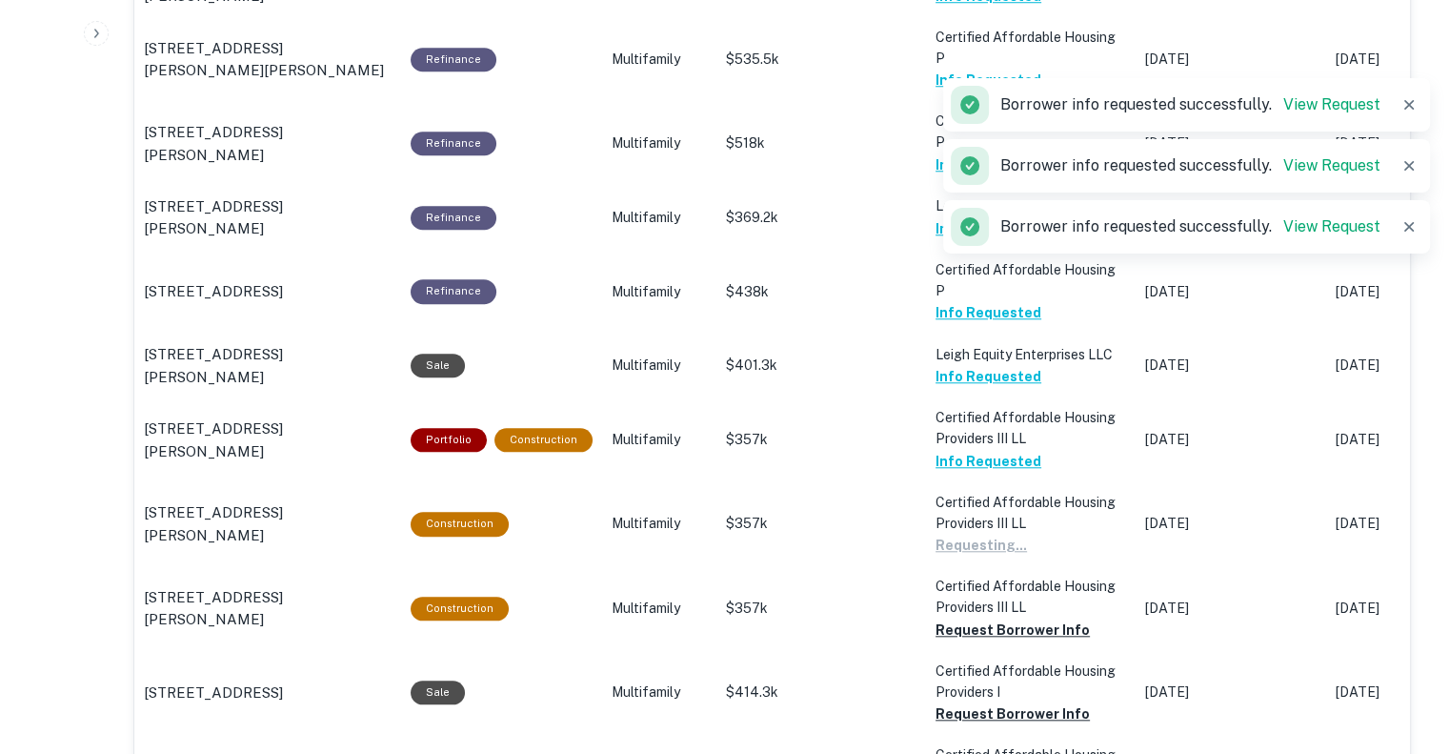
scroll to position [1714, 0]
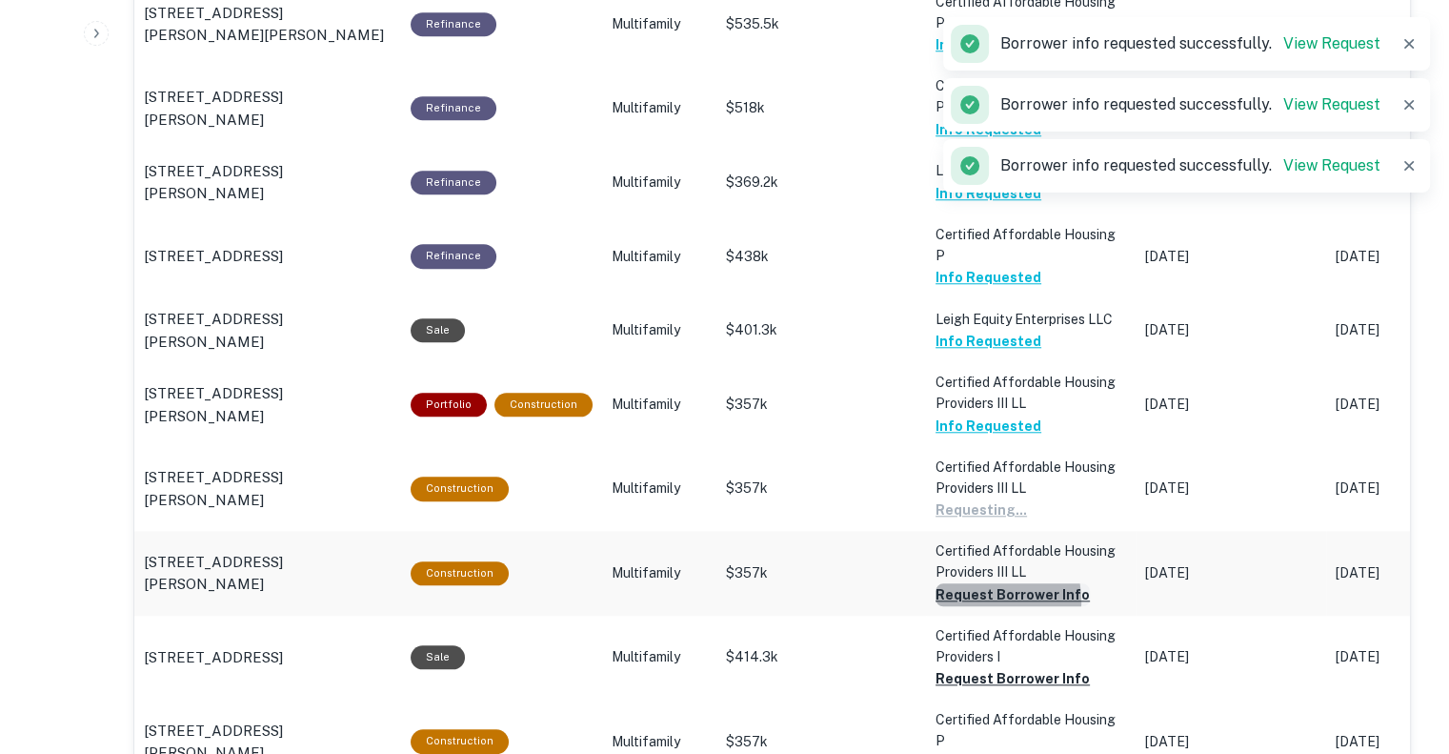
click at [965, 583] on button "Request Borrower Info" at bounding box center [1013, 594] width 154 height 23
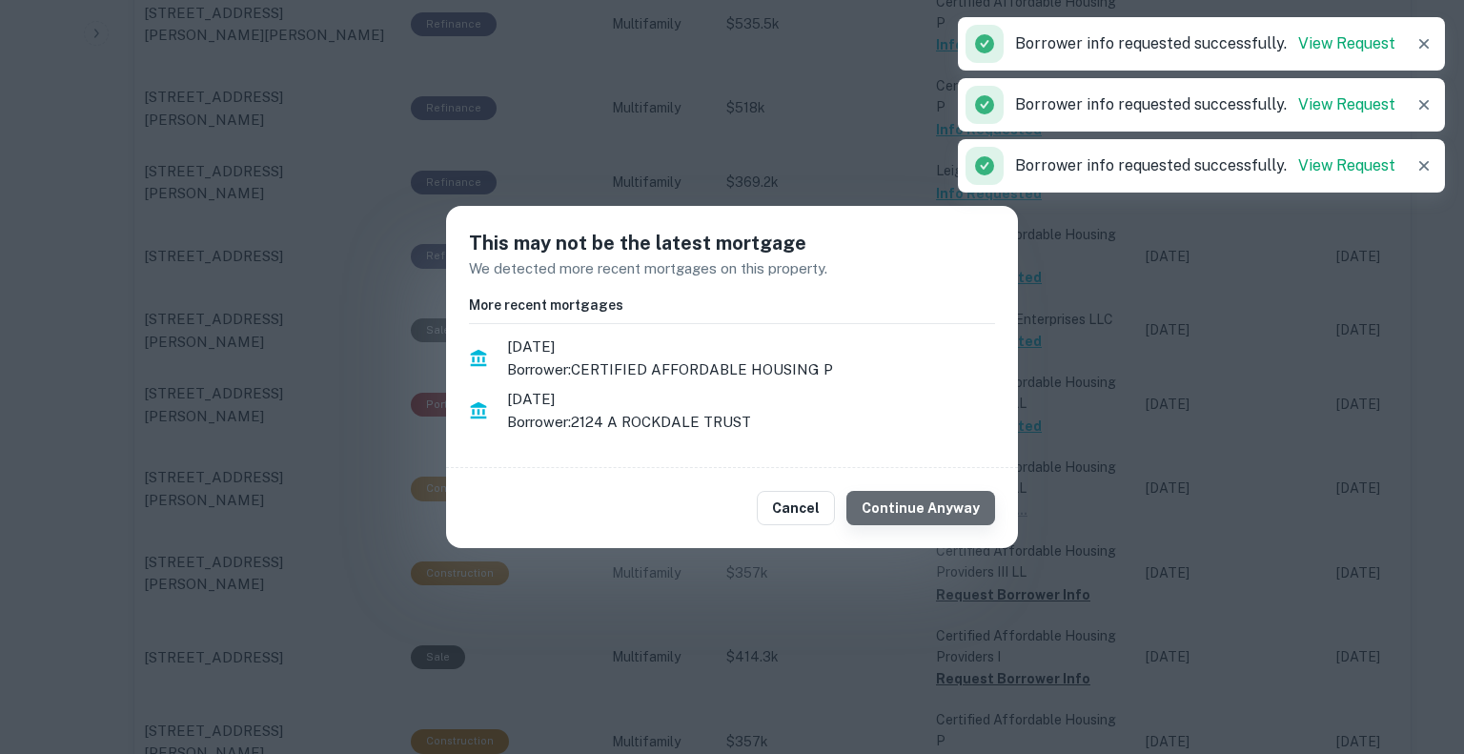
click at [945, 505] on button "Continue Anyway" at bounding box center [920, 508] width 149 height 34
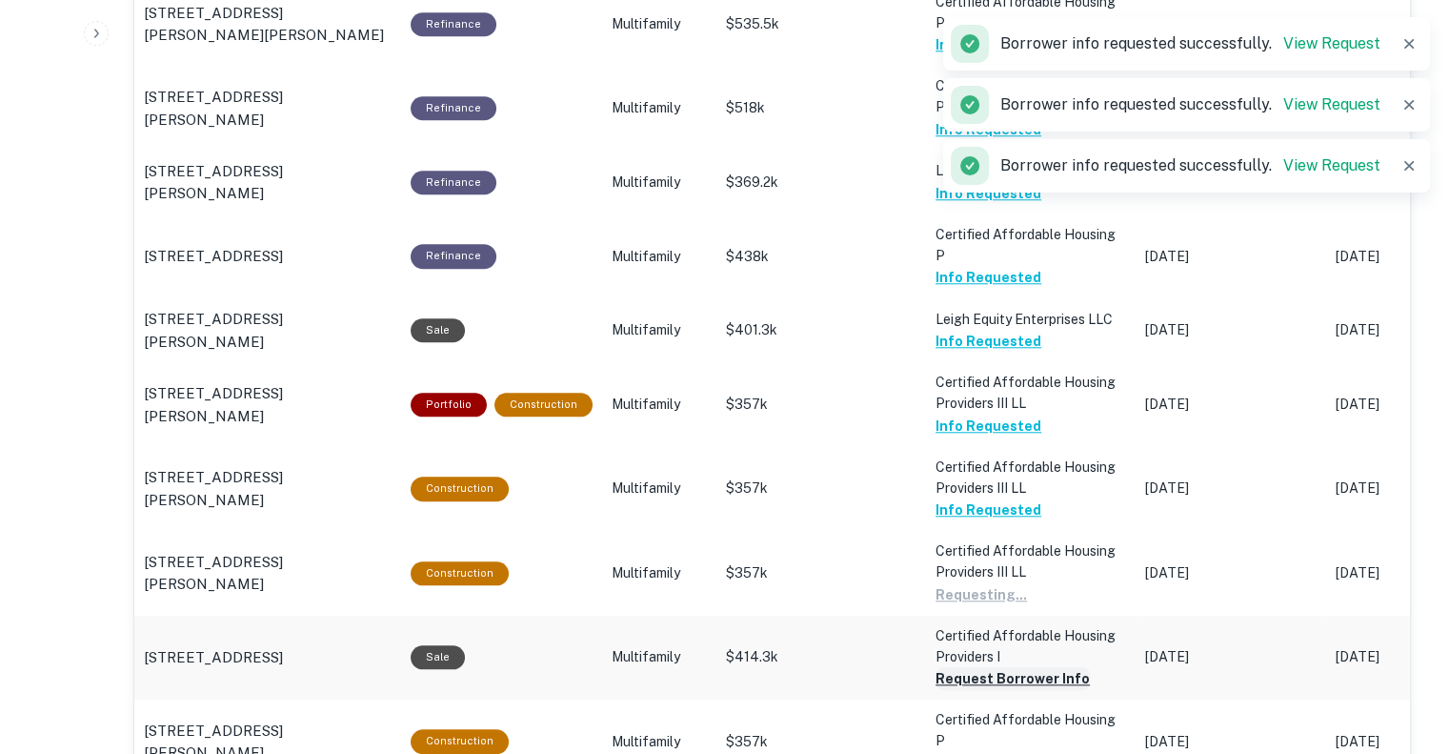
click at [992, 667] on button "Request Borrower Info" at bounding box center [1013, 678] width 154 height 23
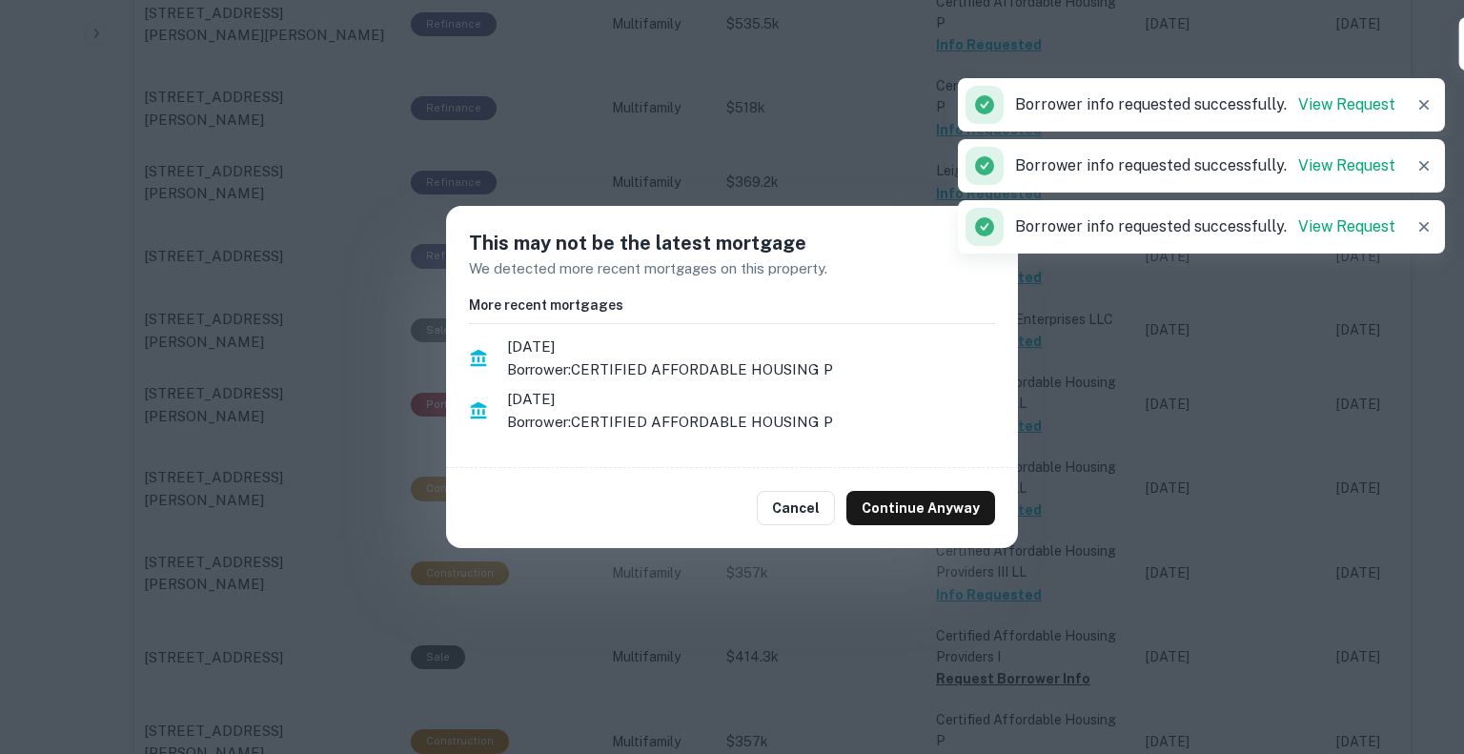
click at [942, 487] on div "Cancel Continue Anyway" at bounding box center [732, 508] width 572 height 80
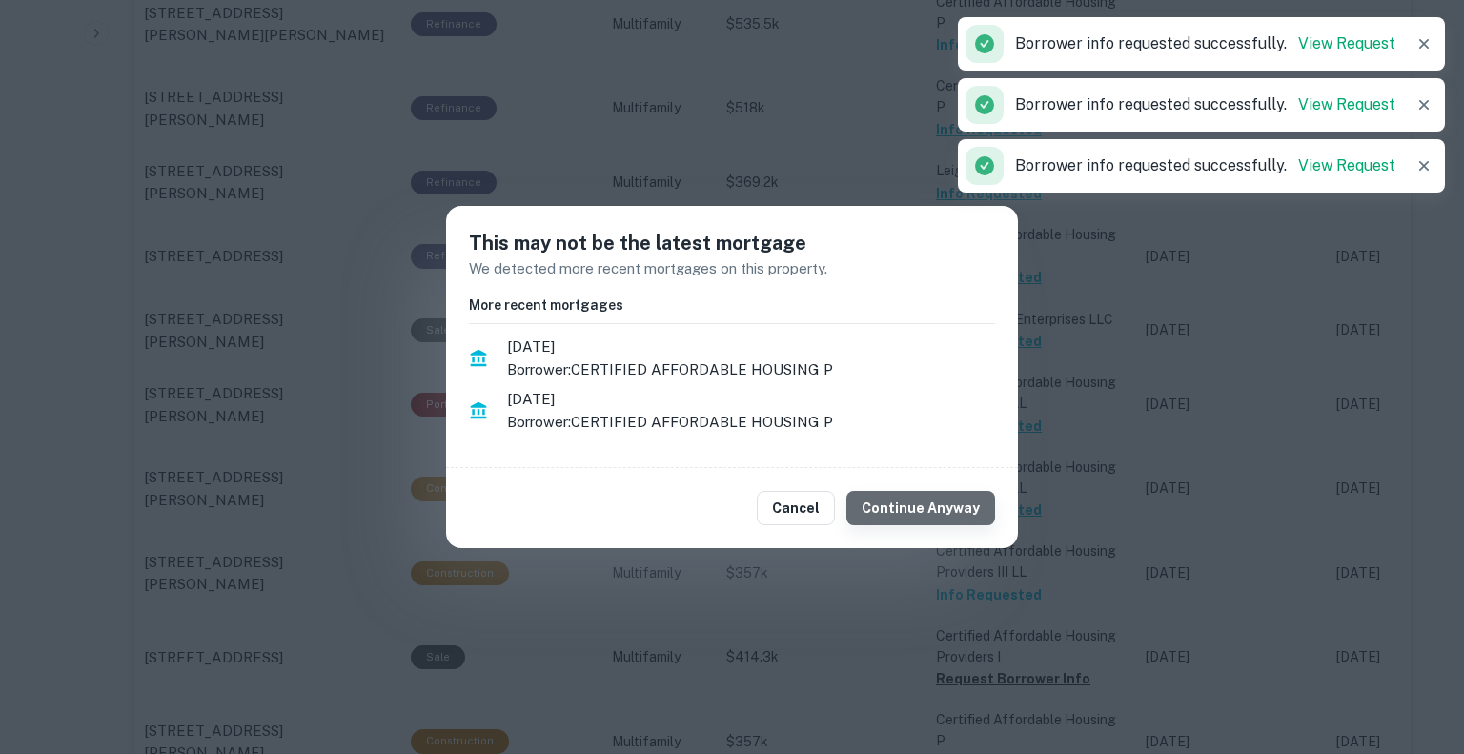
click at [942, 491] on button "Continue Anyway" at bounding box center [920, 508] width 149 height 34
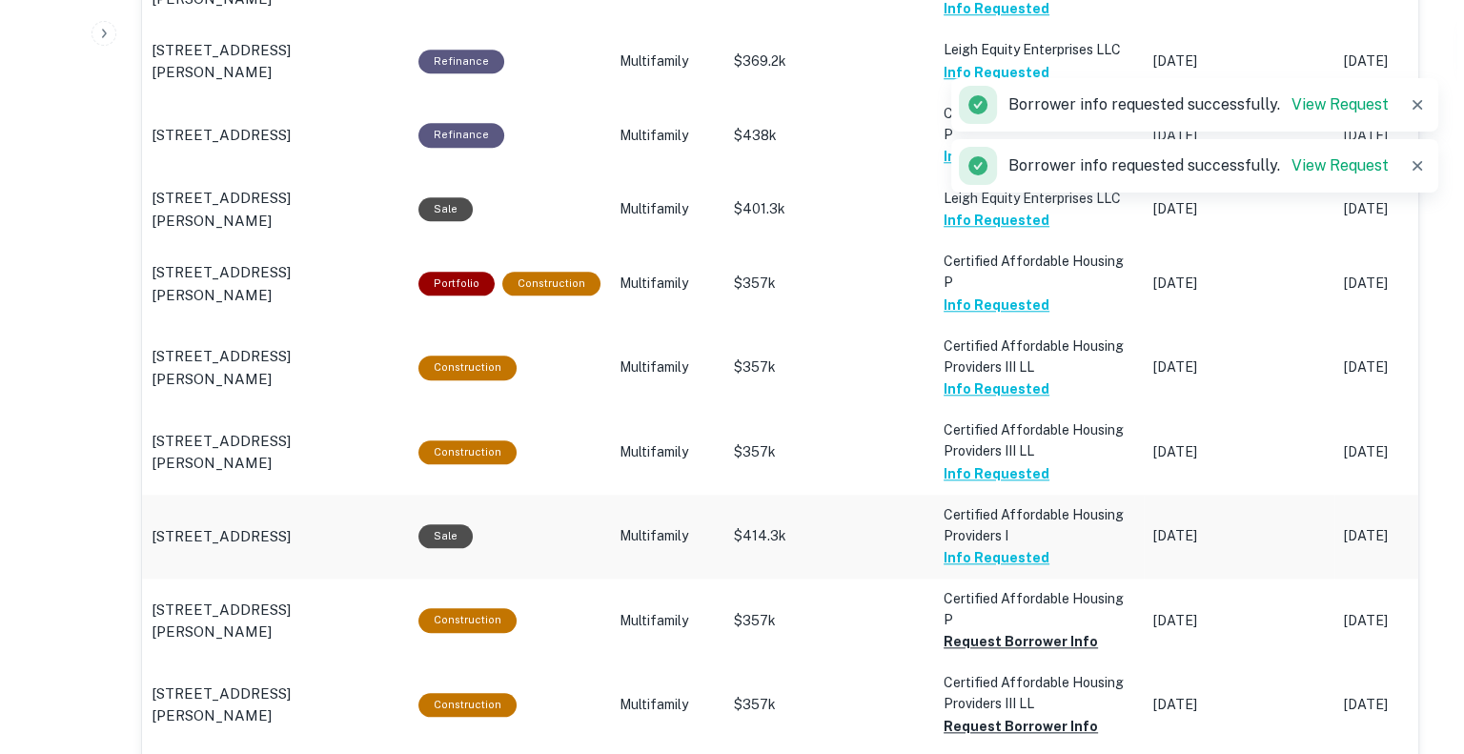
scroll to position [1821, 0]
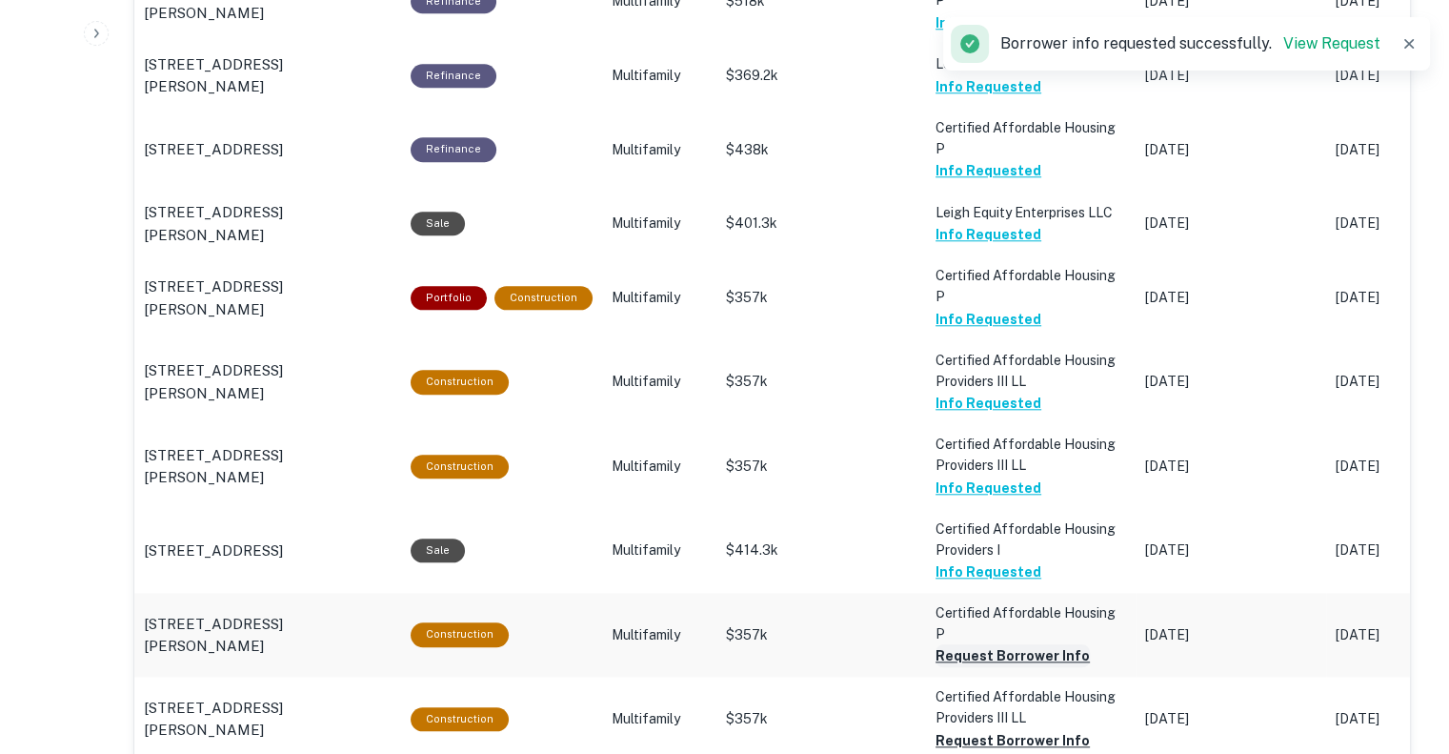
click at [999, 644] on button "Request Borrower Info" at bounding box center [1013, 655] width 154 height 23
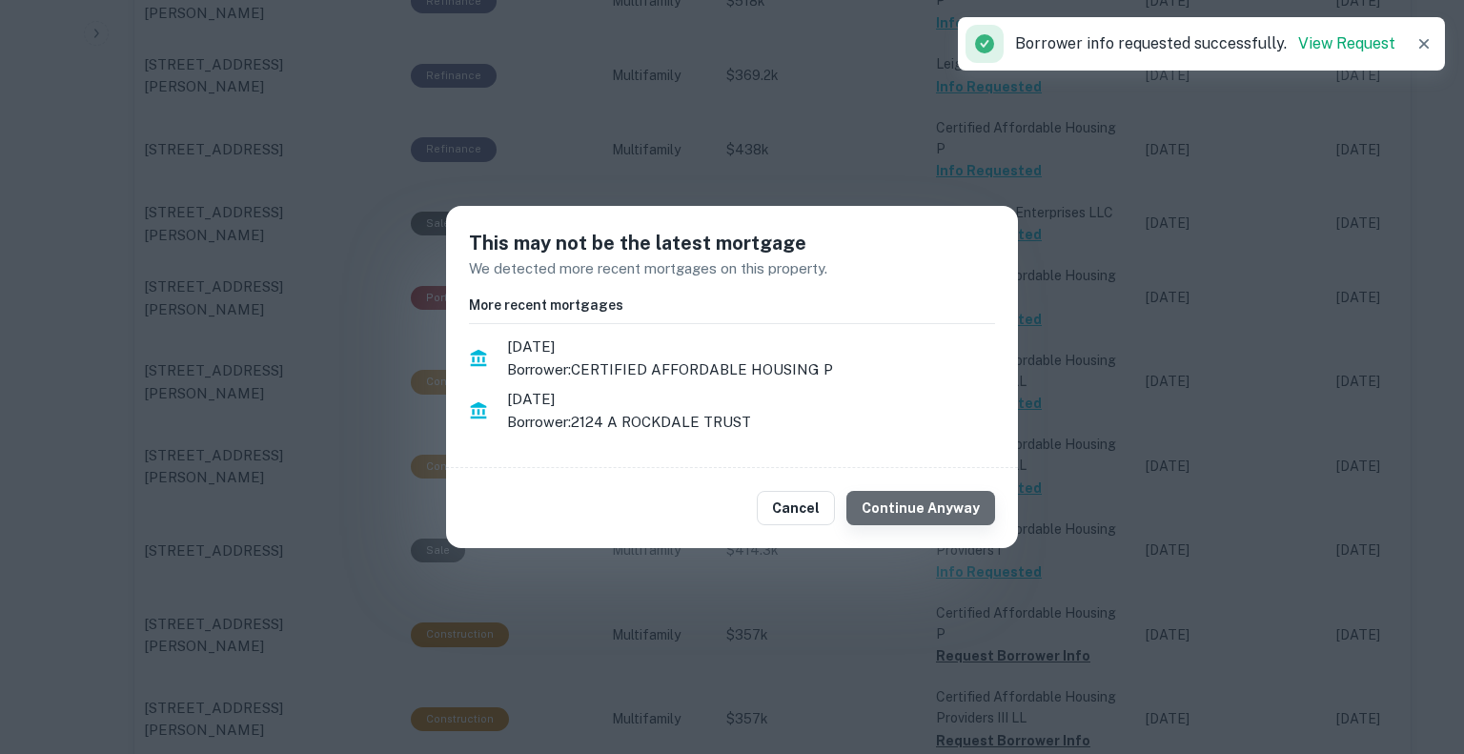
click at [932, 517] on button "Continue Anyway" at bounding box center [920, 508] width 149 height 34
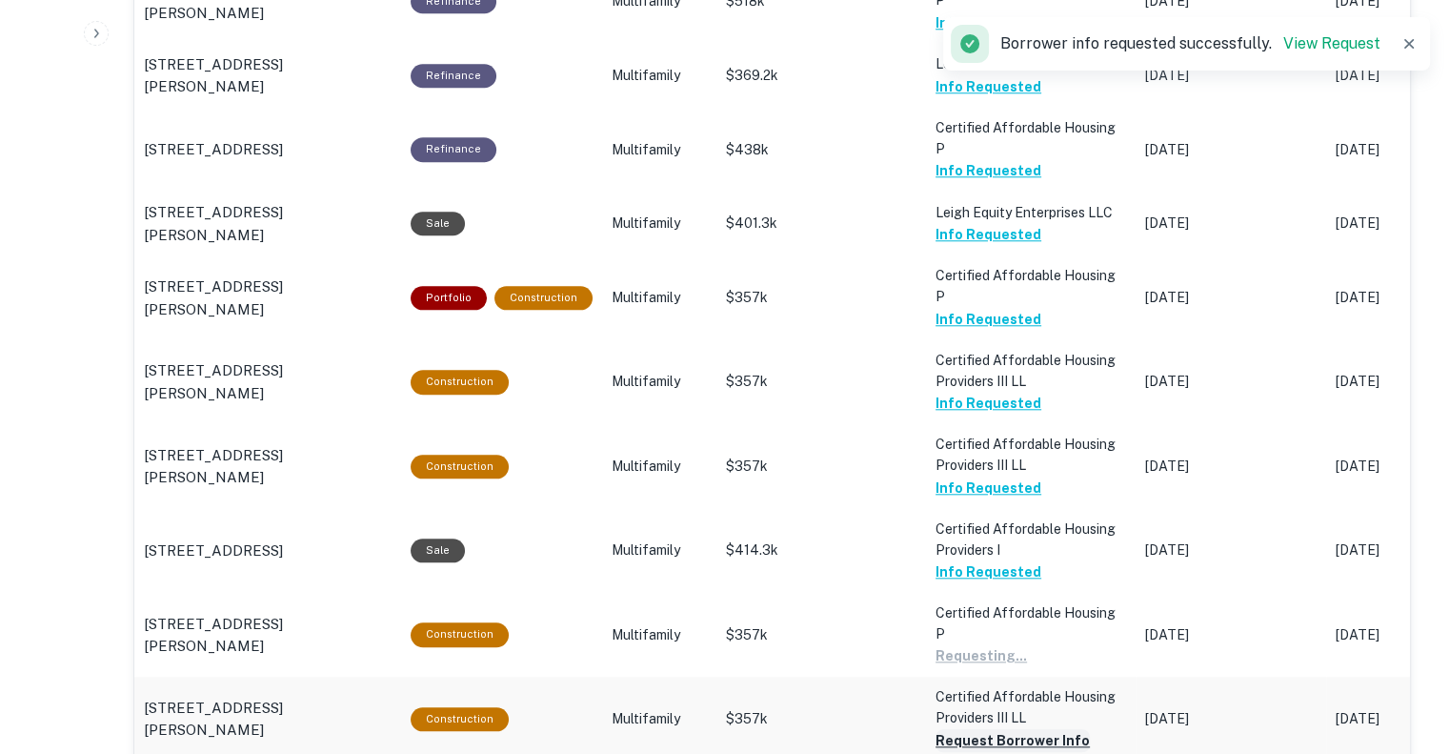
click at [970, 729] on button "Request Borrower Info" at bounding box center [1013, 740] width 154 height 23
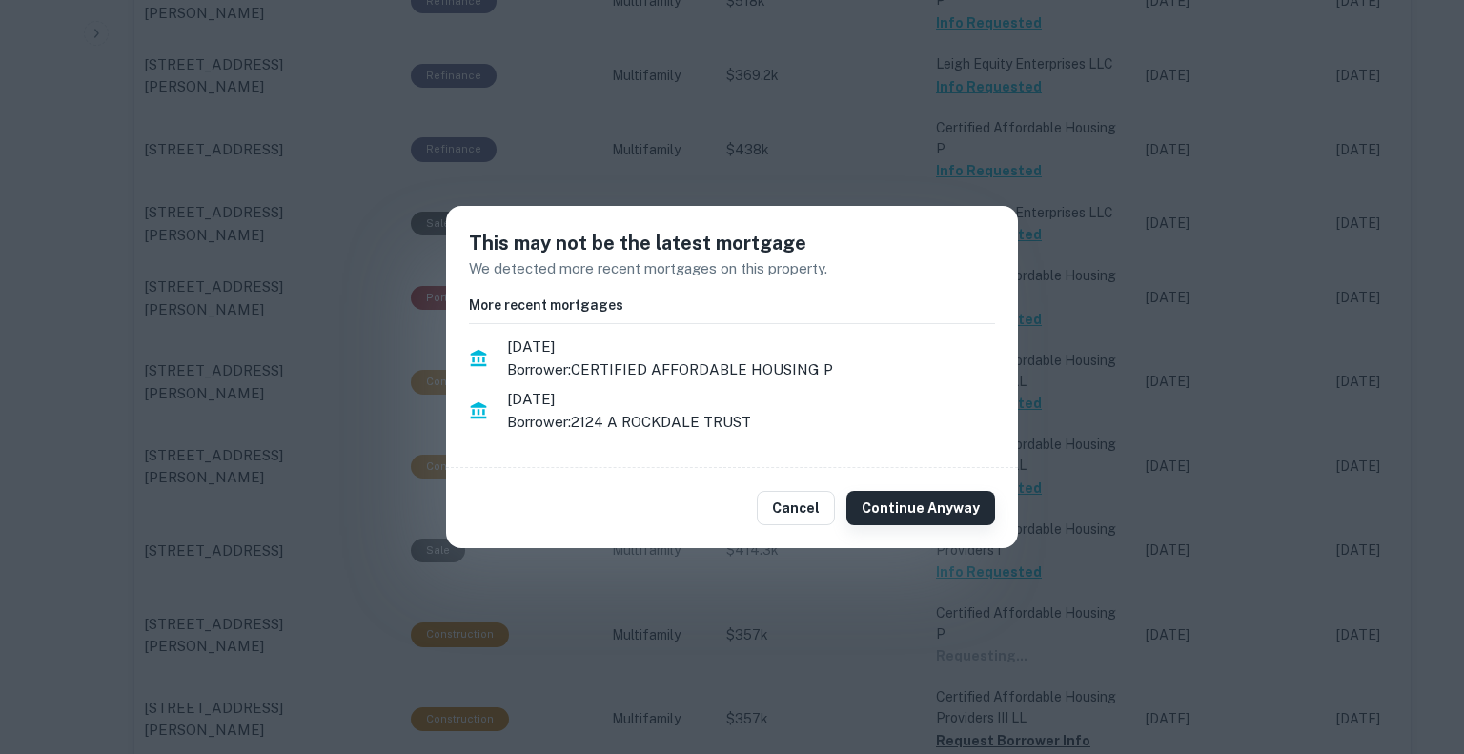
click at [922, 506] on button "Continue Anyway" at bounding box center [920, 508] width 149 height 34
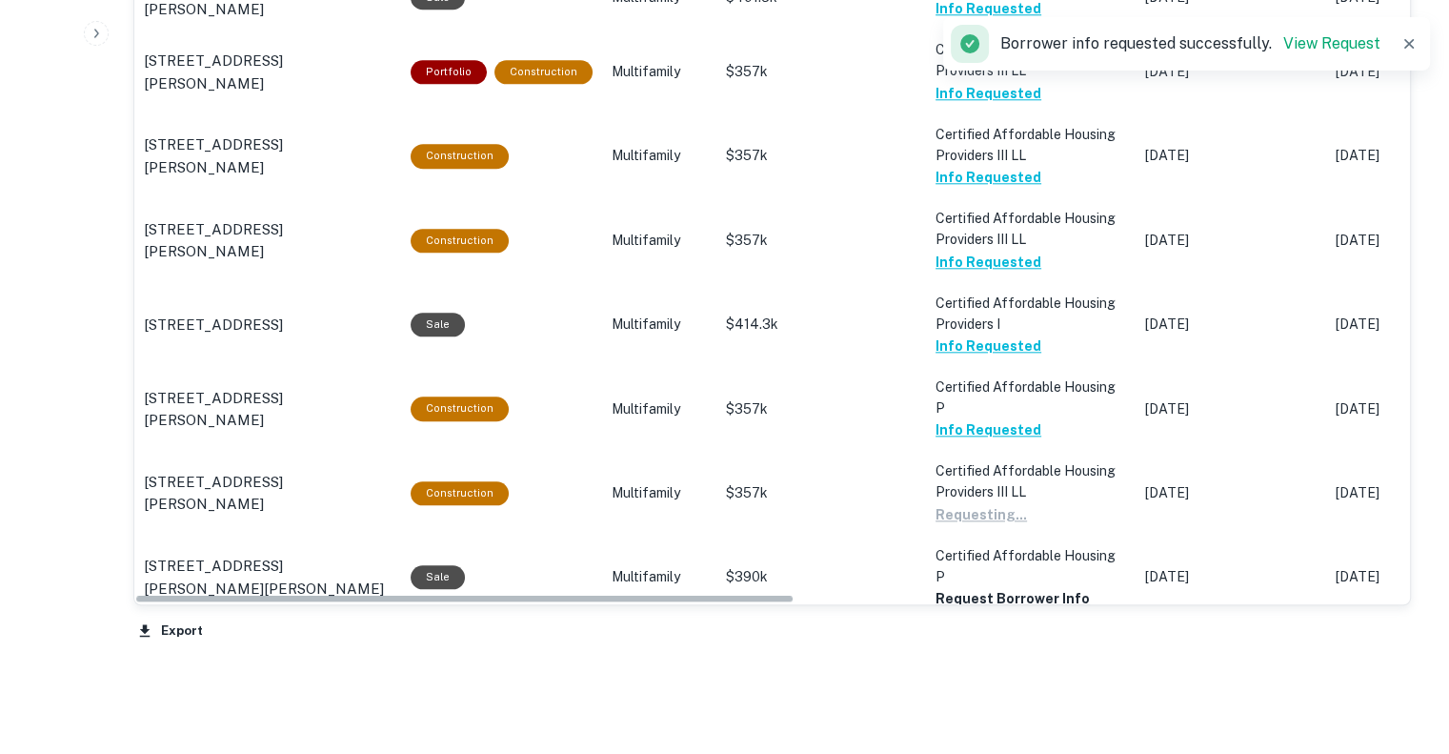
scroll to position [2051, 0]
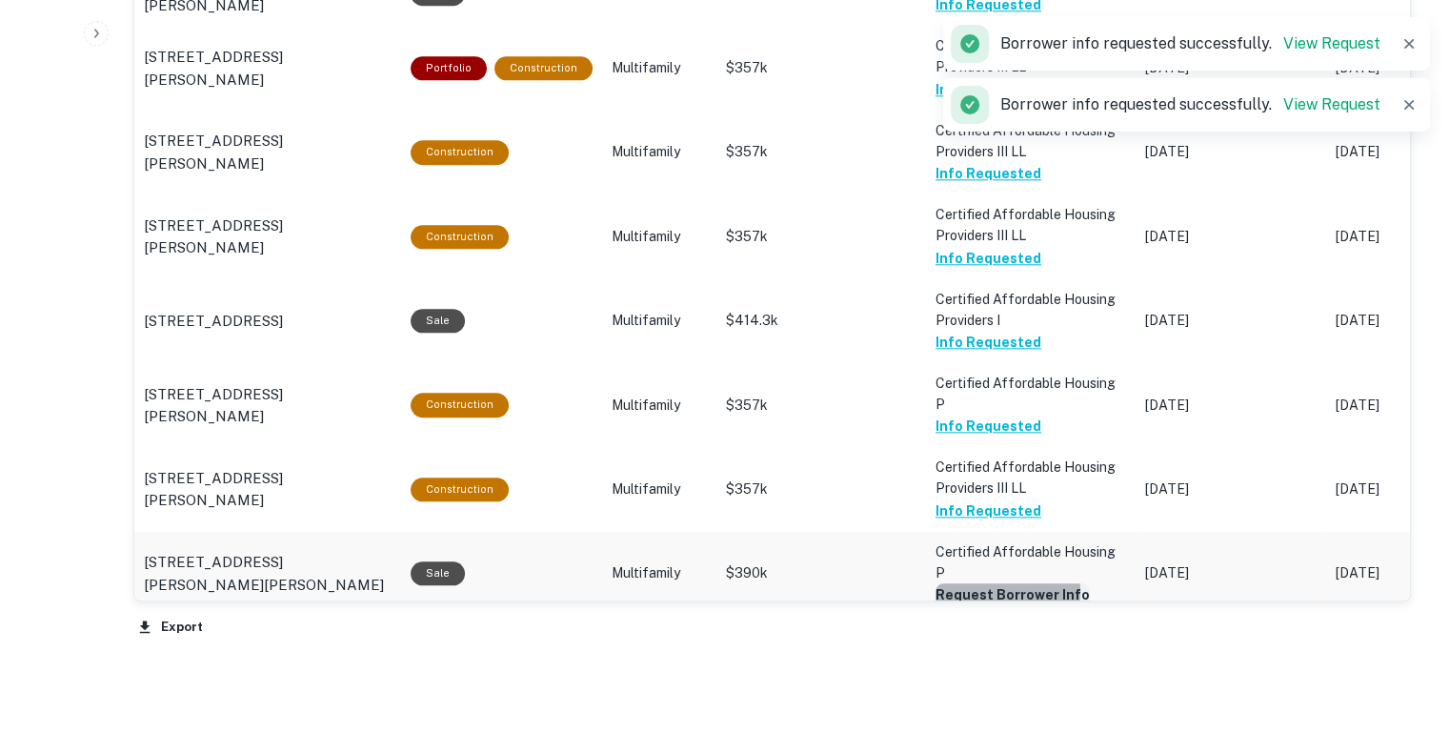
click at [968, 583] on button "Request Borrower Info" at bounding box center [1013, 594] width 154 height 23
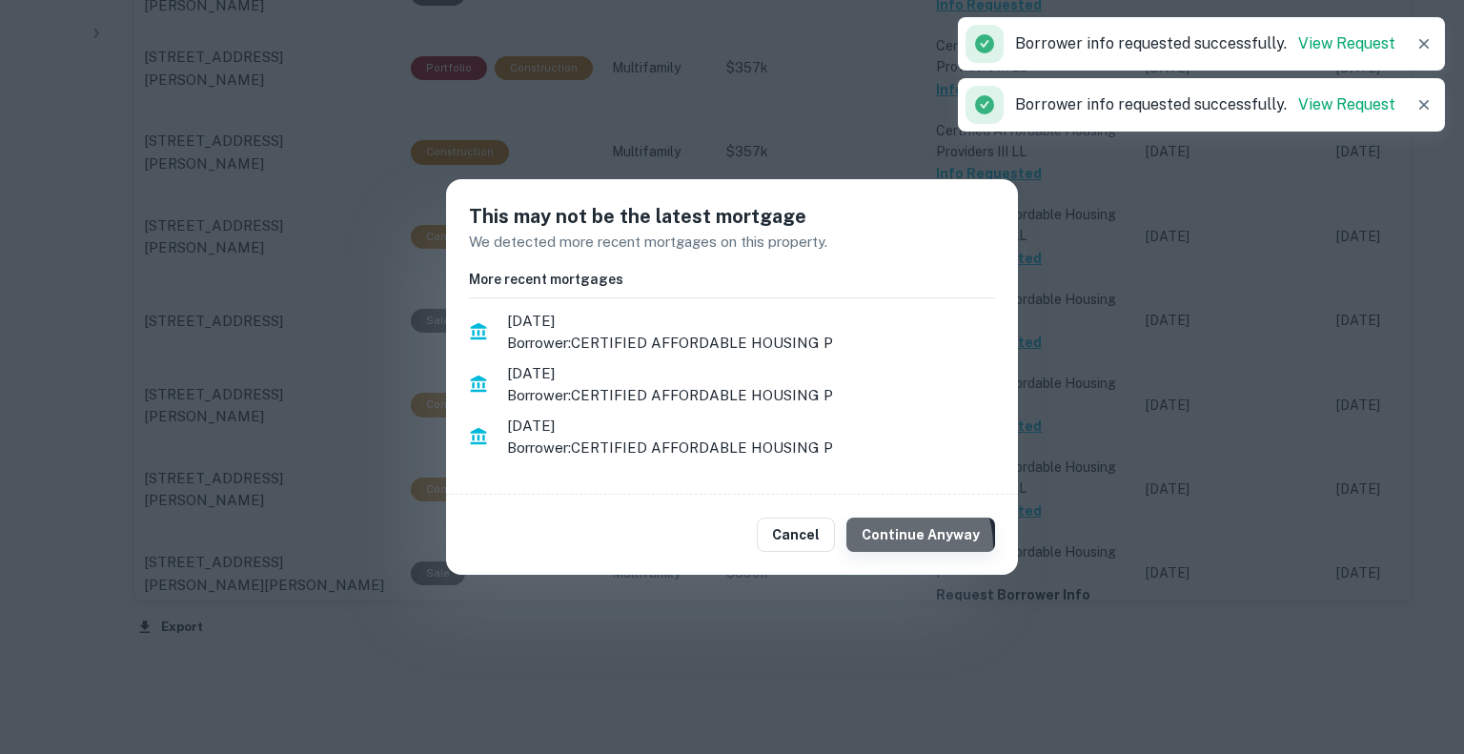
click at [900, 546] on button "Continue Anyway" at bounding box center [920, 534] width 149 height 34
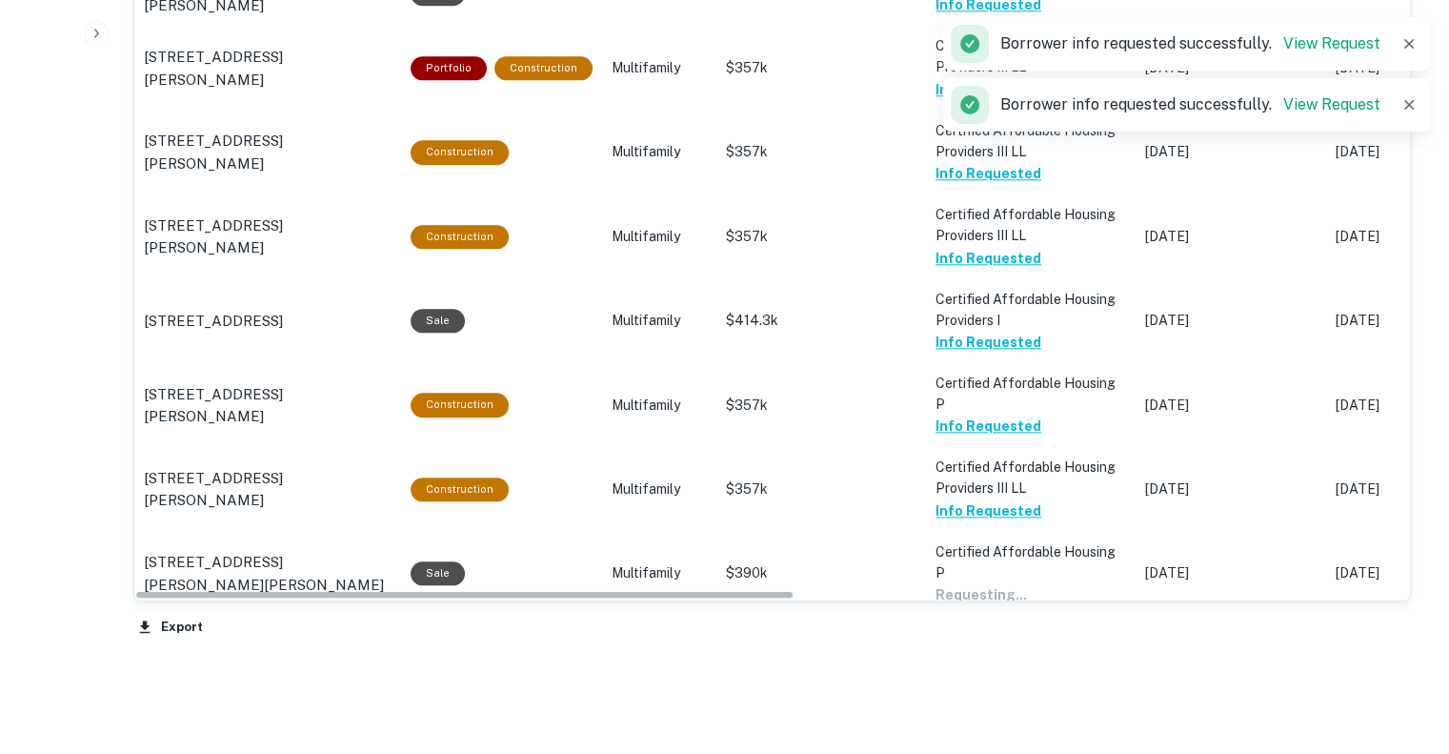
click at [995, 667] on button "Request Borrower Info" at bounding box center [1013, 678] width 154 height 23
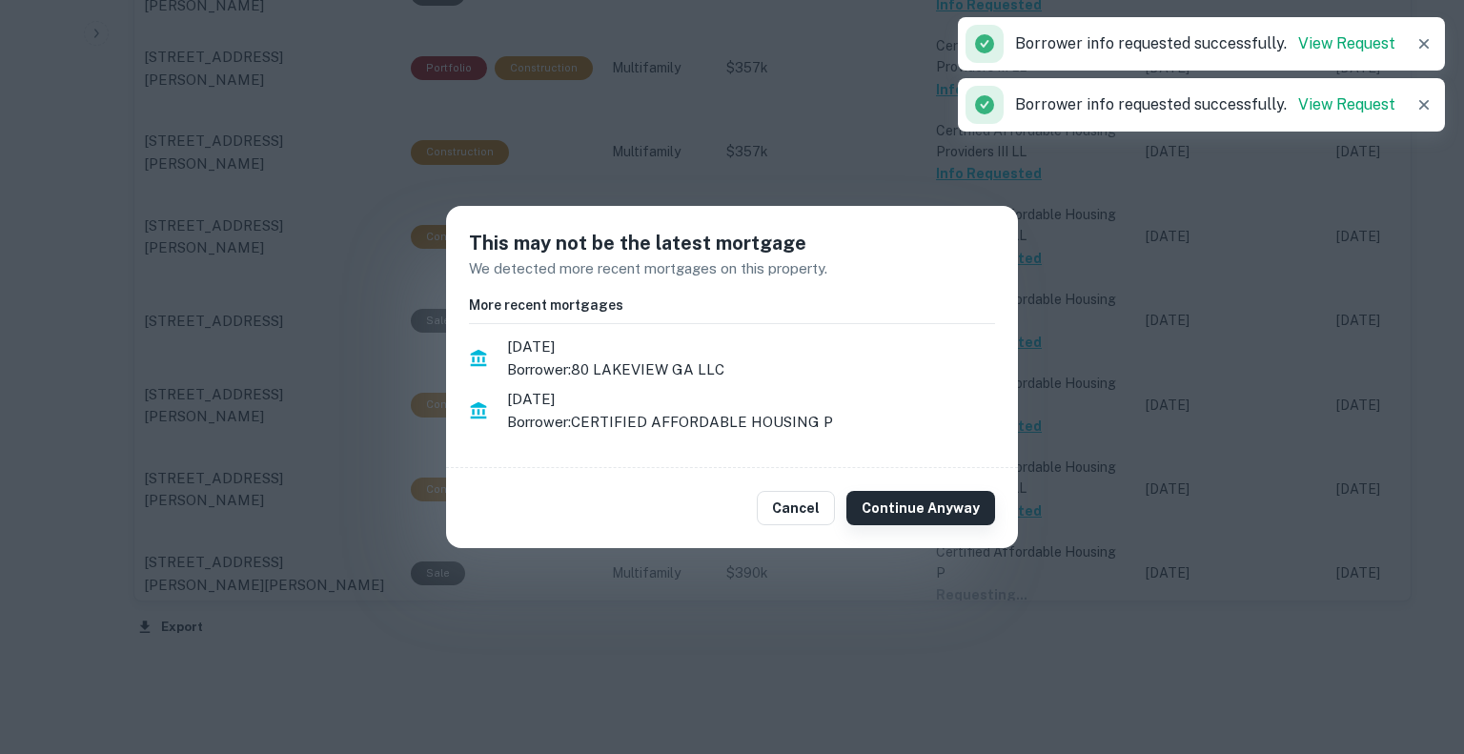
click at [965, 502] on button "Continue Anyway" at bounding box center [920, 508] width 149 height 34
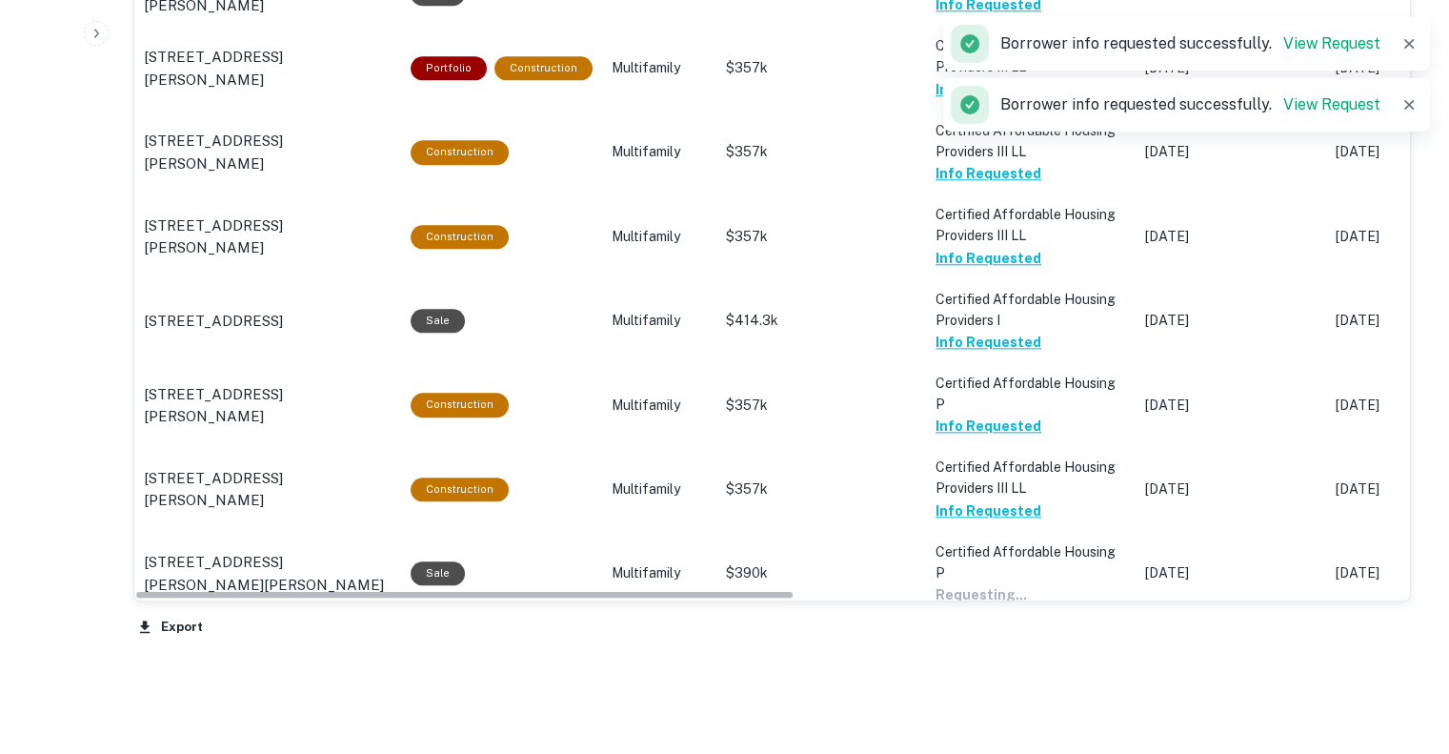
click at [977, 752] on button "Request Borrower Info" at bounding box center [1013, 763] width 154 height 23
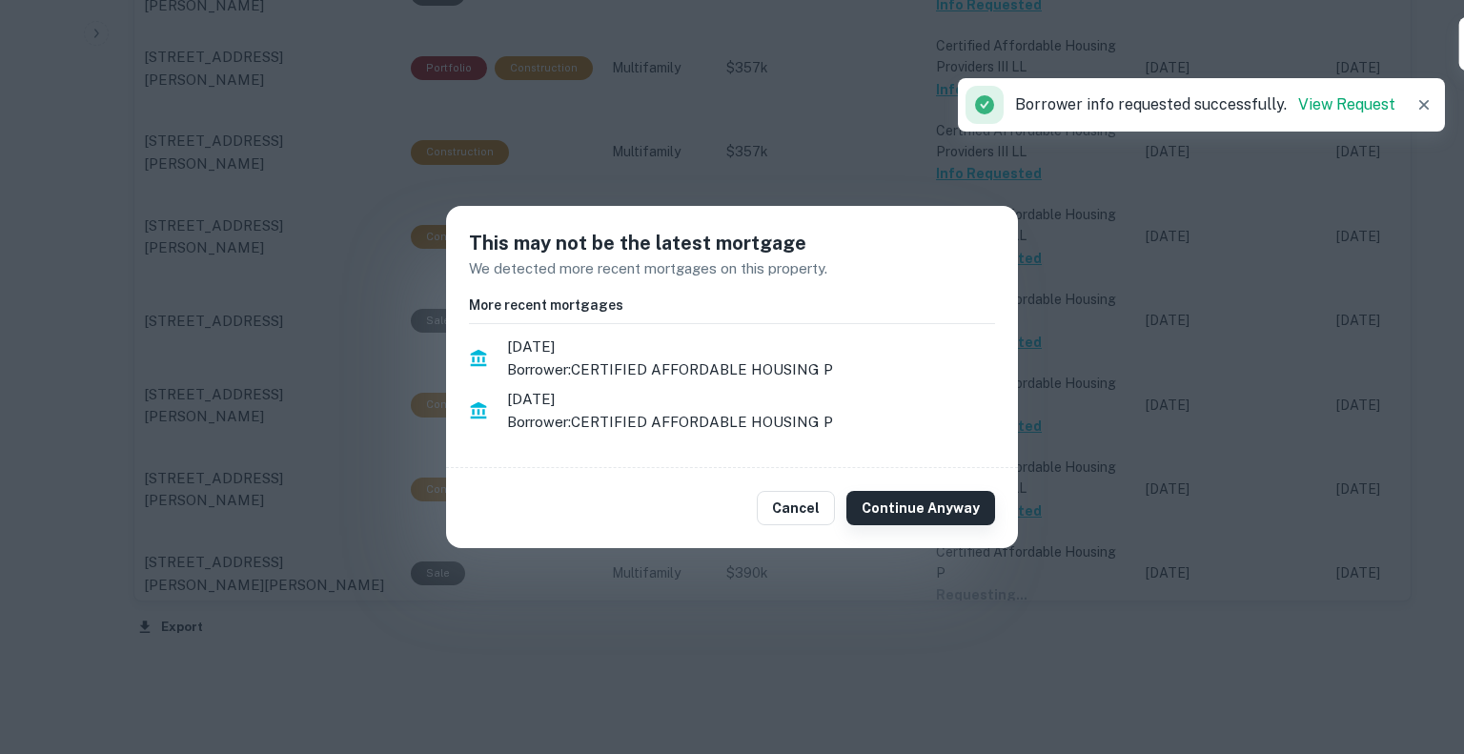
click at [949, 519] on button "Continue Anyway" at bounding box center [920, 508] width 149 height 34
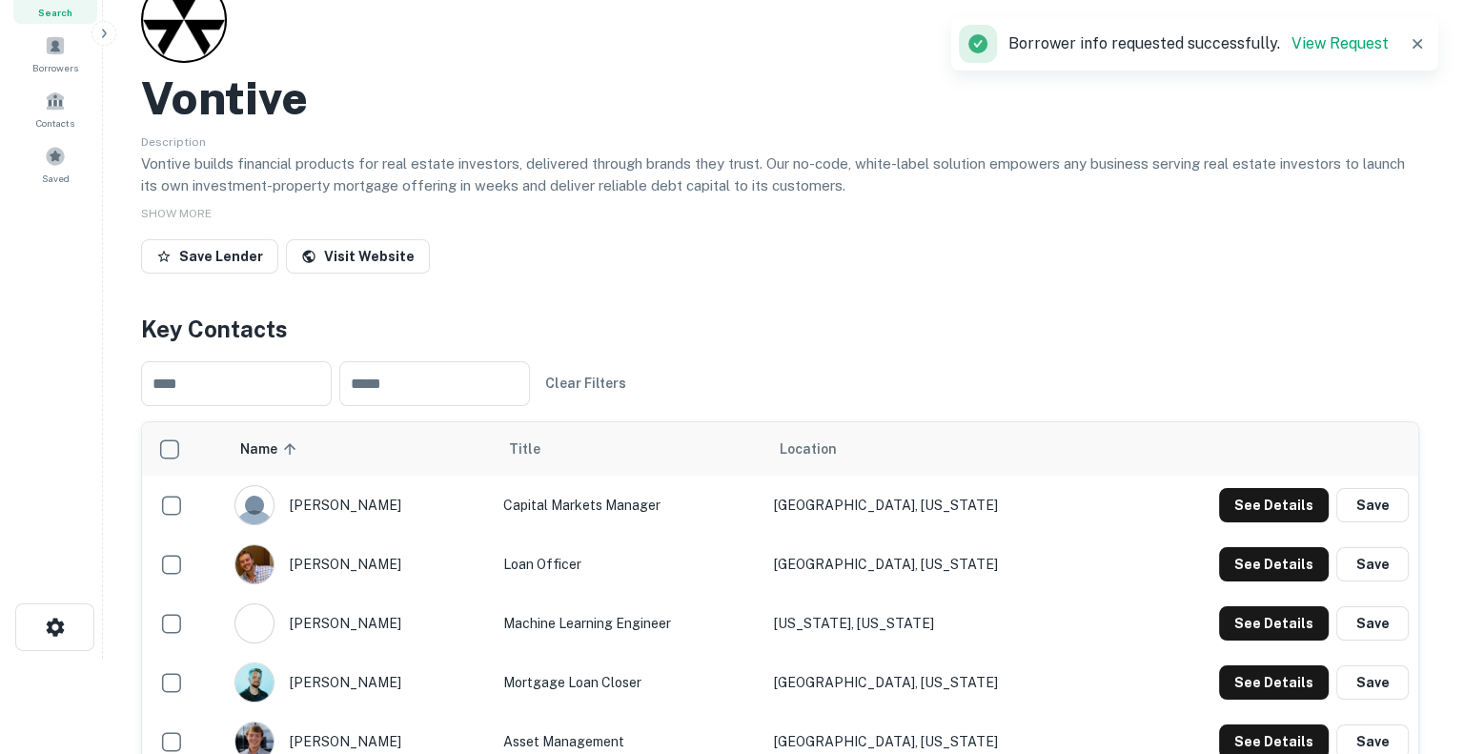
scroll to position [0, 0]
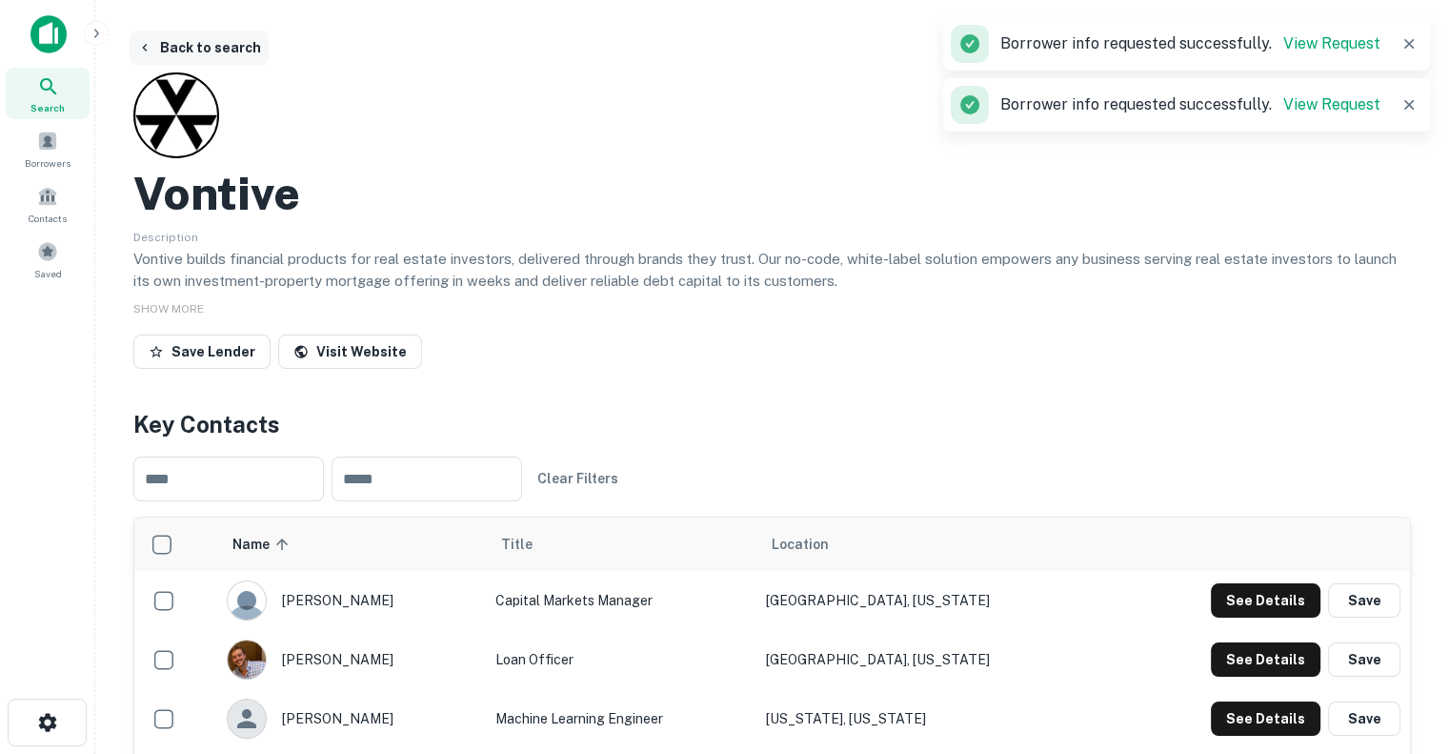
click at [176, 44] on button "Back to search" at bounding box center [199, 47] width 139 height 34
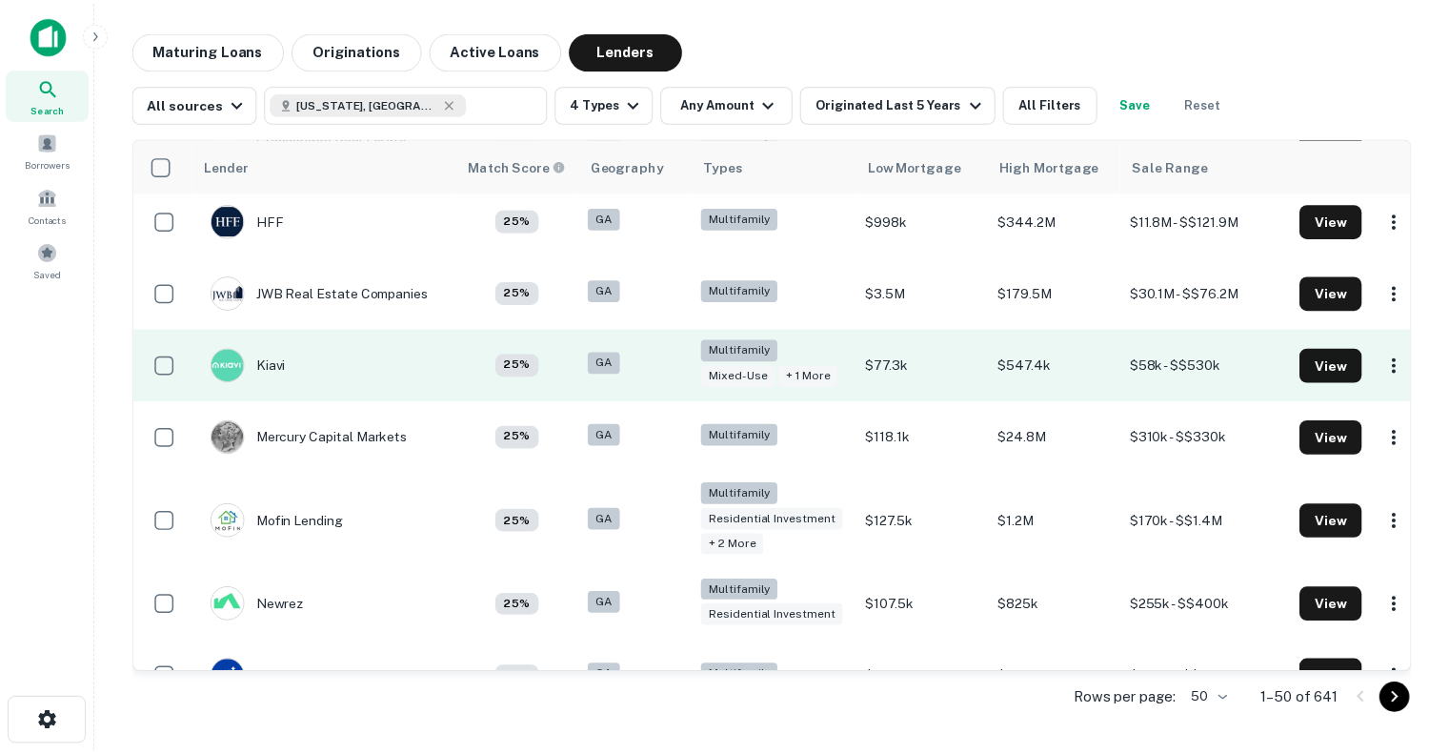
scroll to position [2526, 0]
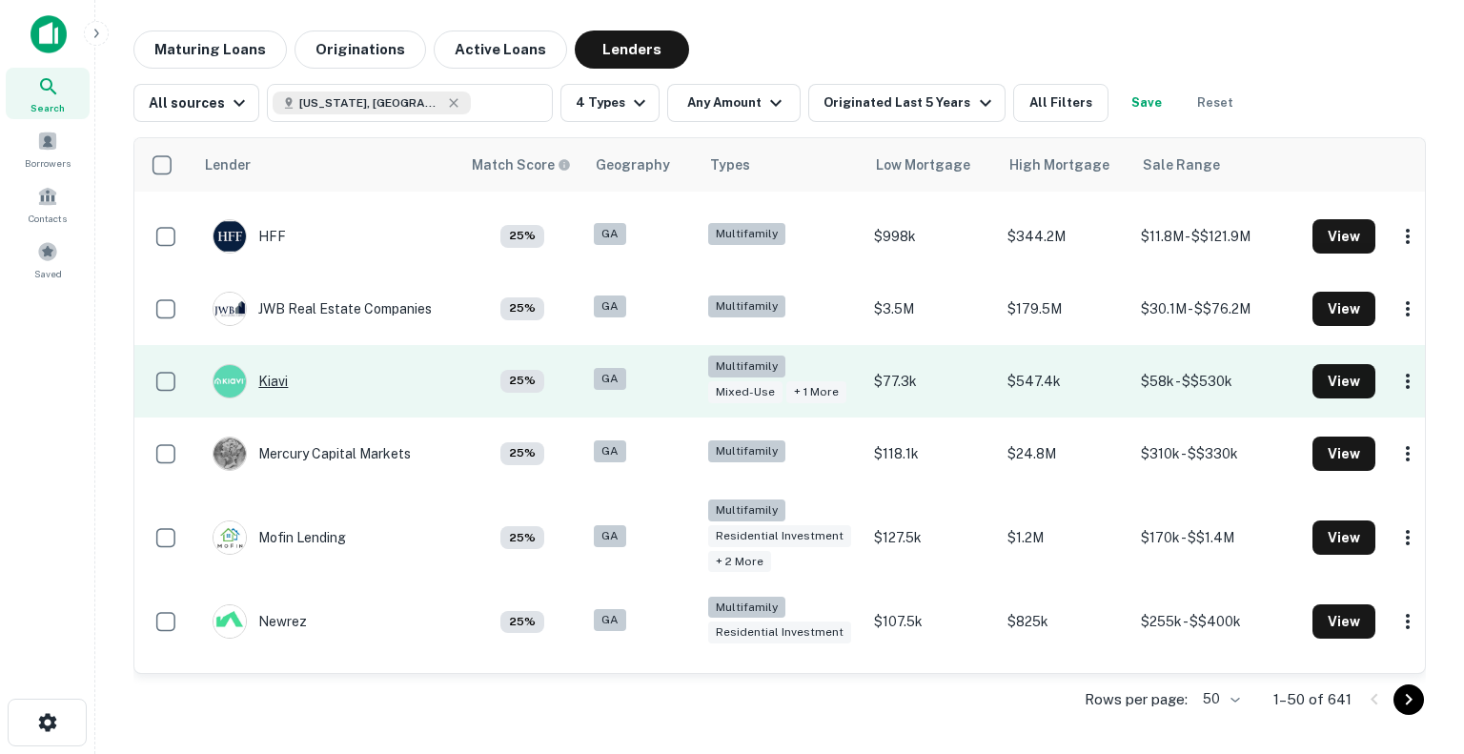
click at [274, 398] on div "Kiavi" at bounding box center [250, 381] width 75 height 34
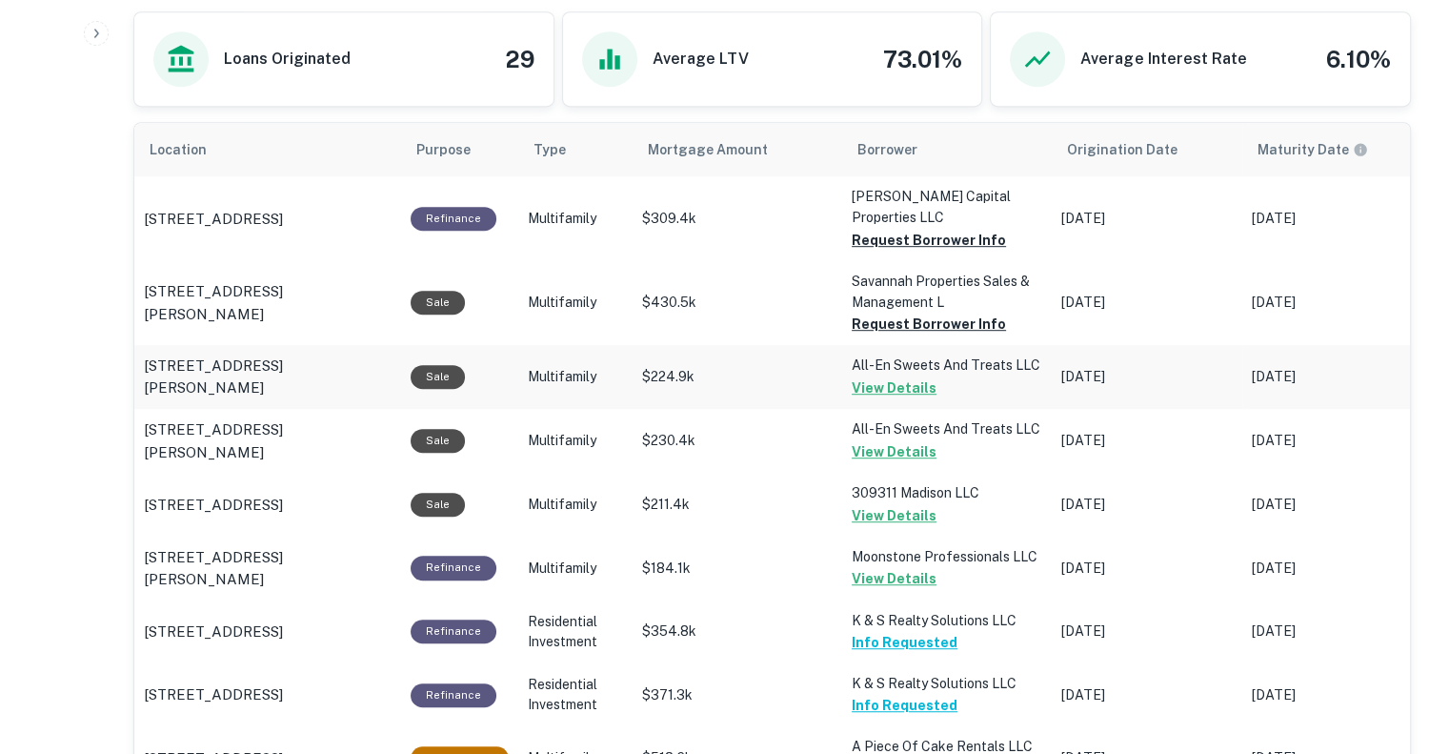
scroll to position [1073, 0]
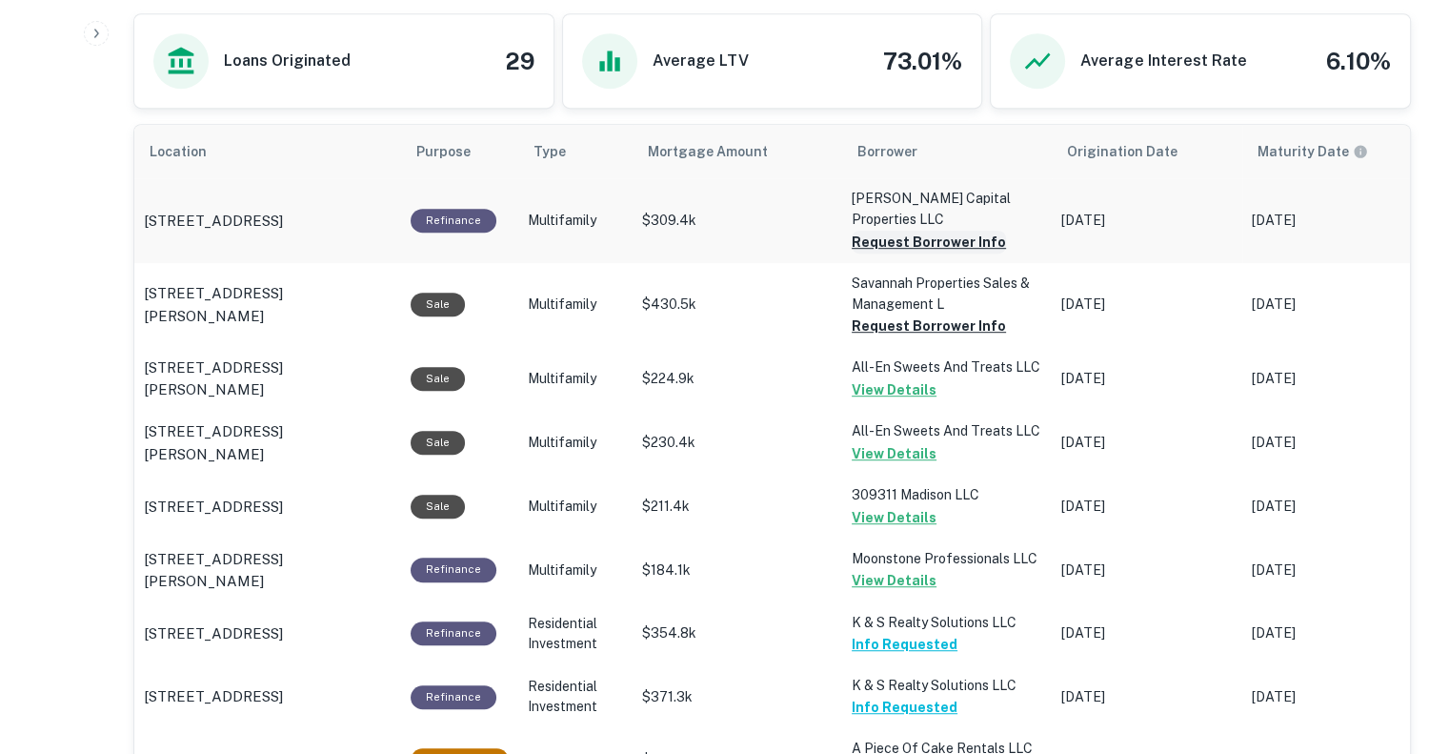
click at [917, 231] on button "Request Borrower Info" at bounding box center [929, 242] width 154 height 23
click at [903, 329] on button "Request Borrower Info" at bounding box center [929, 325] width 154 height 23
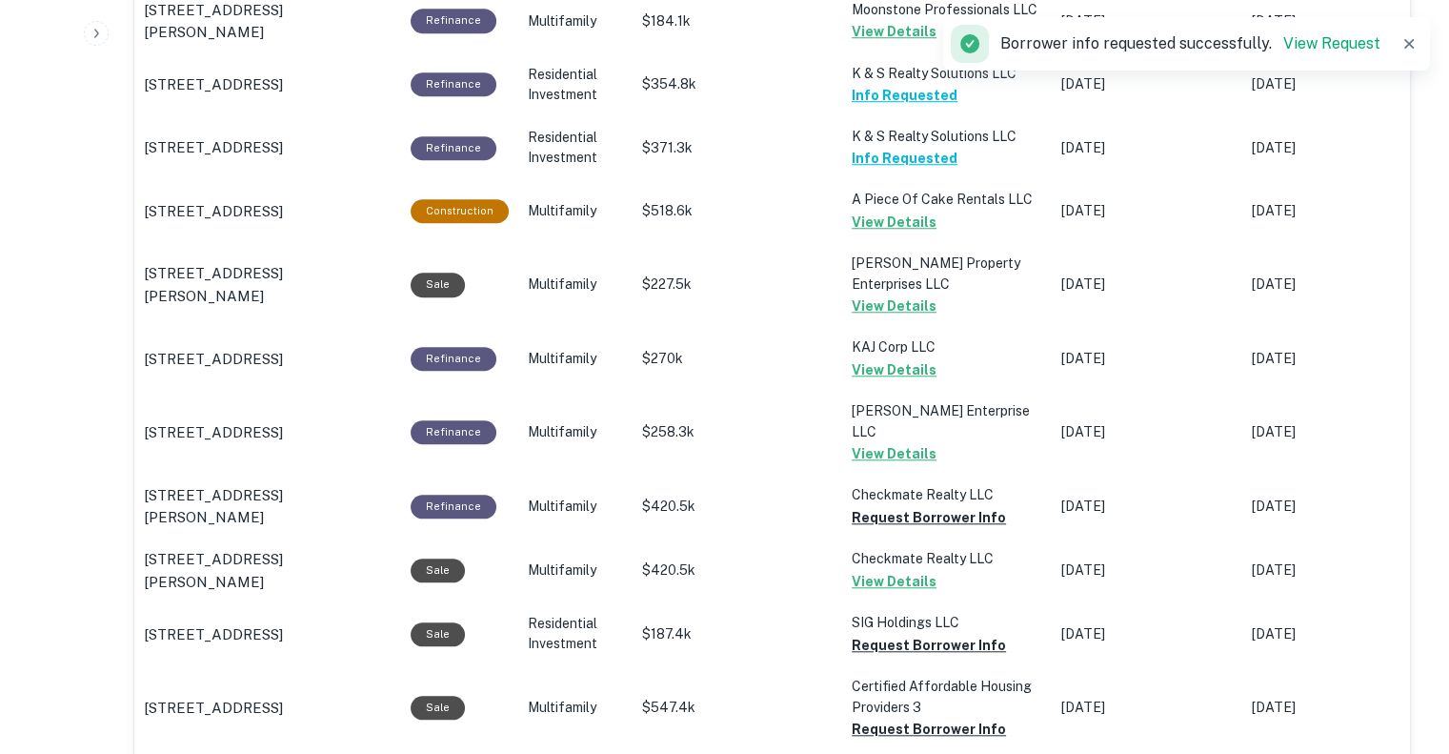
scroll to position [1616, 0]
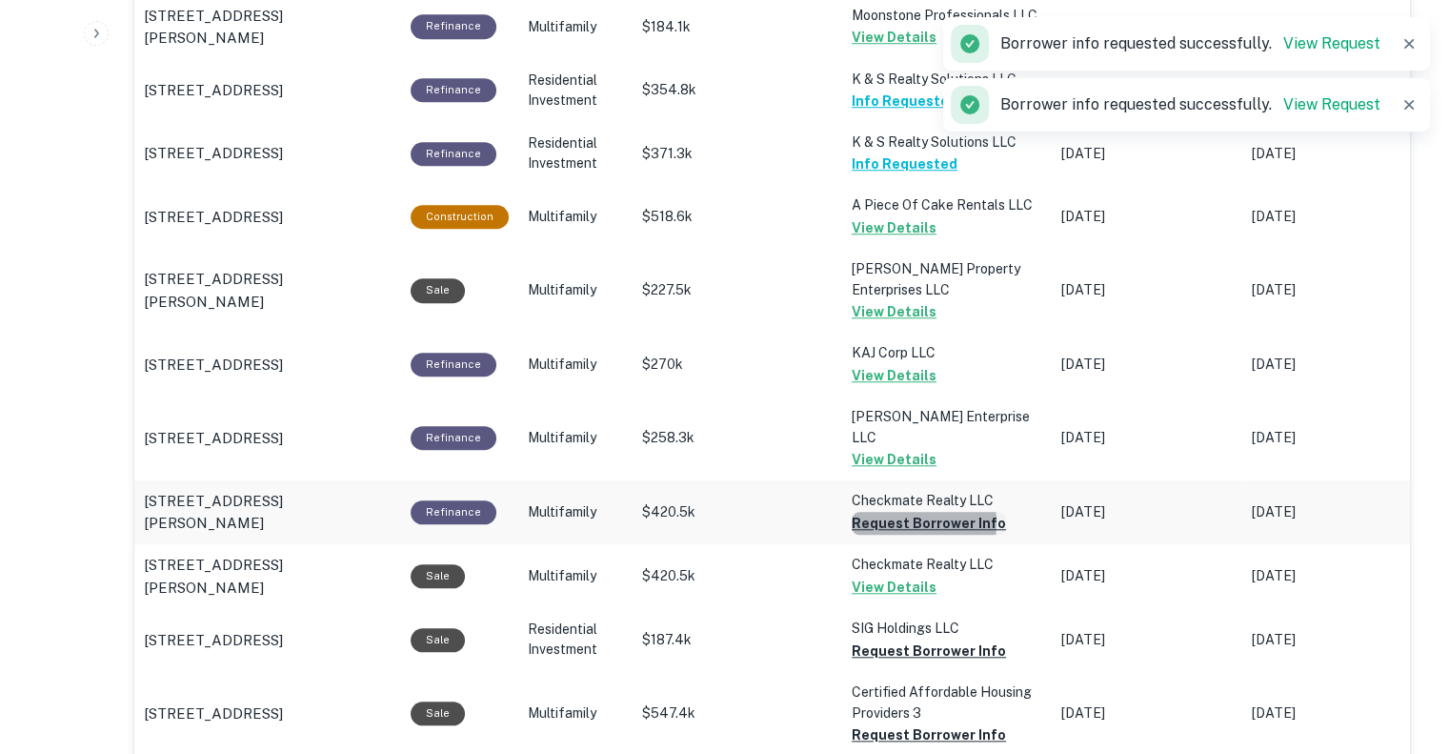
click at [900, 512] on button "Request Borrower Info" at bounding box center [929, 523] width 154 height 23
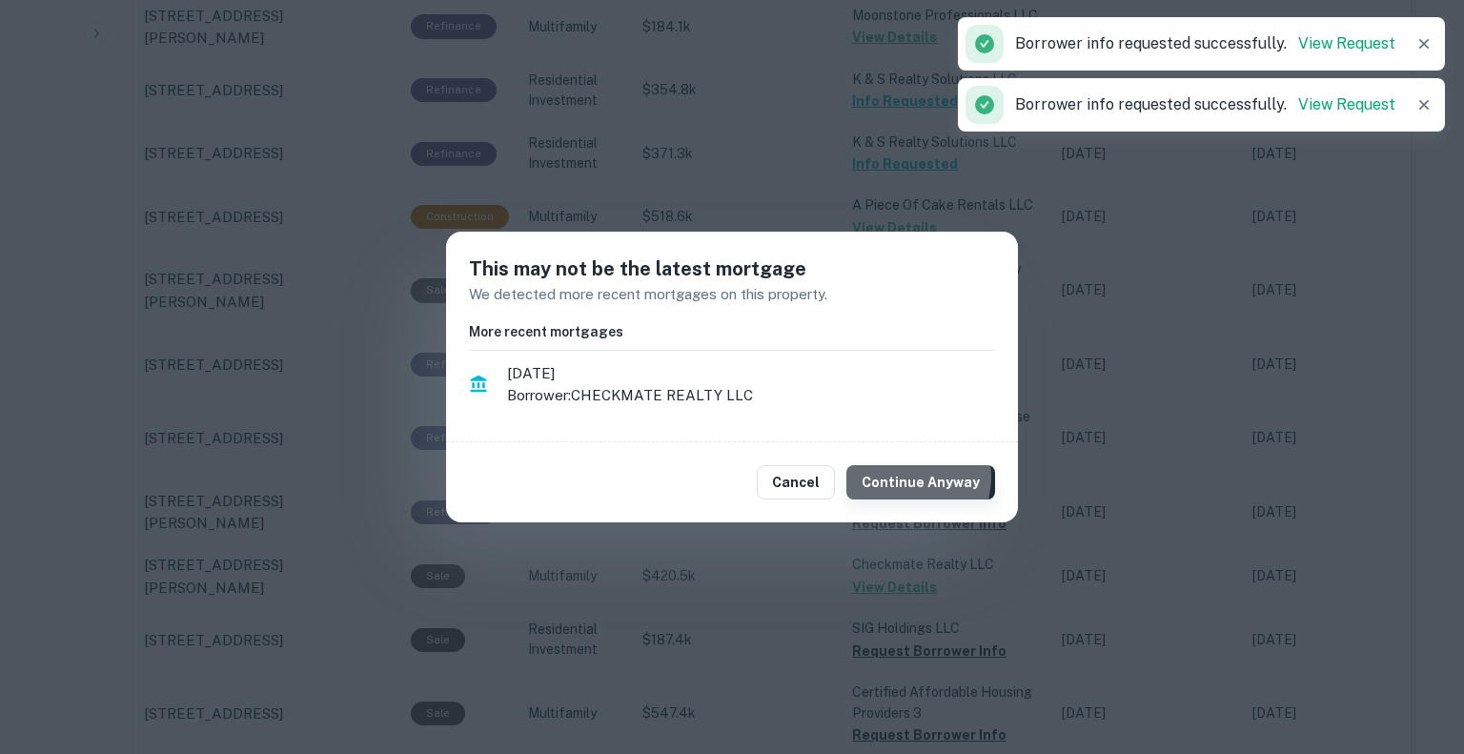
click at [917, 477] on button "Continue Anyway" at bounding box center [920, 482] width 149 height 34
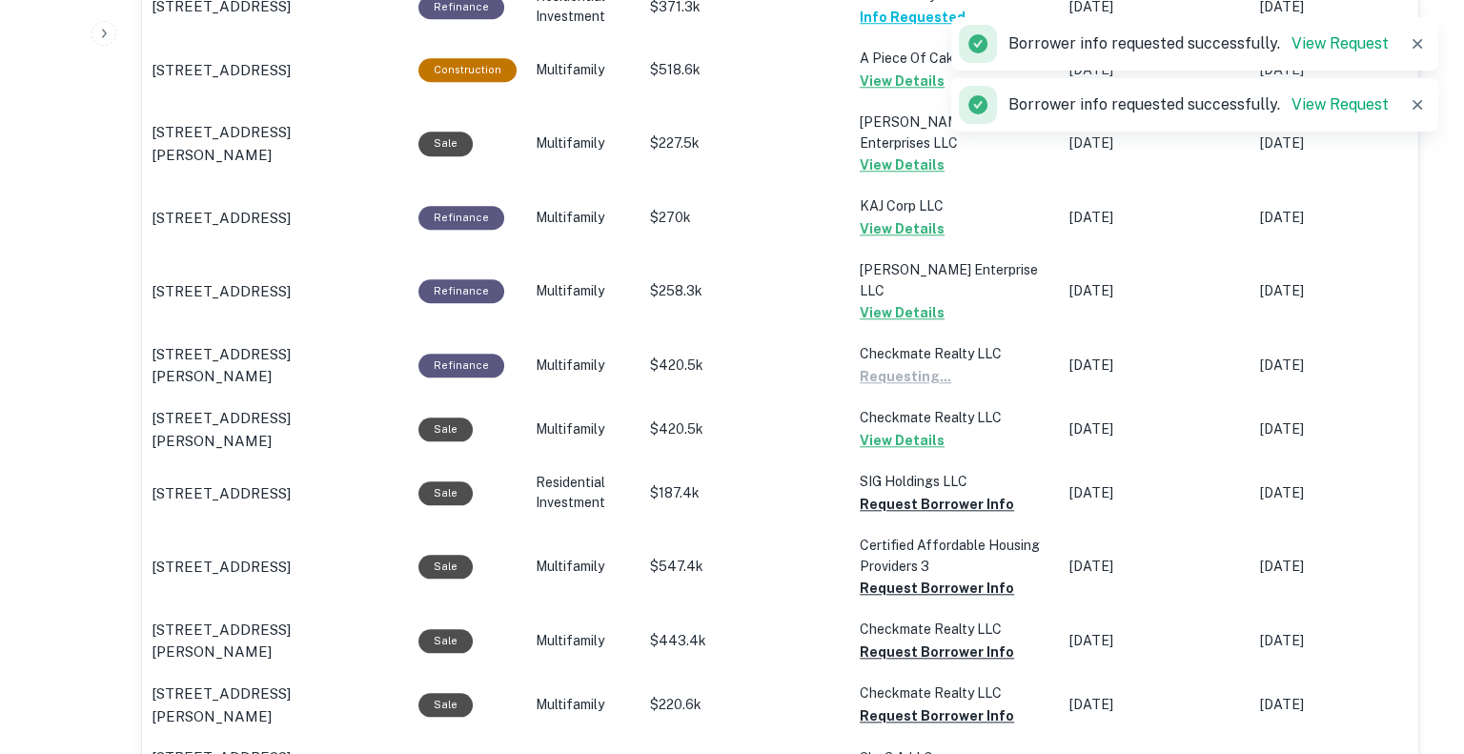
scroll to position [1761, 0]
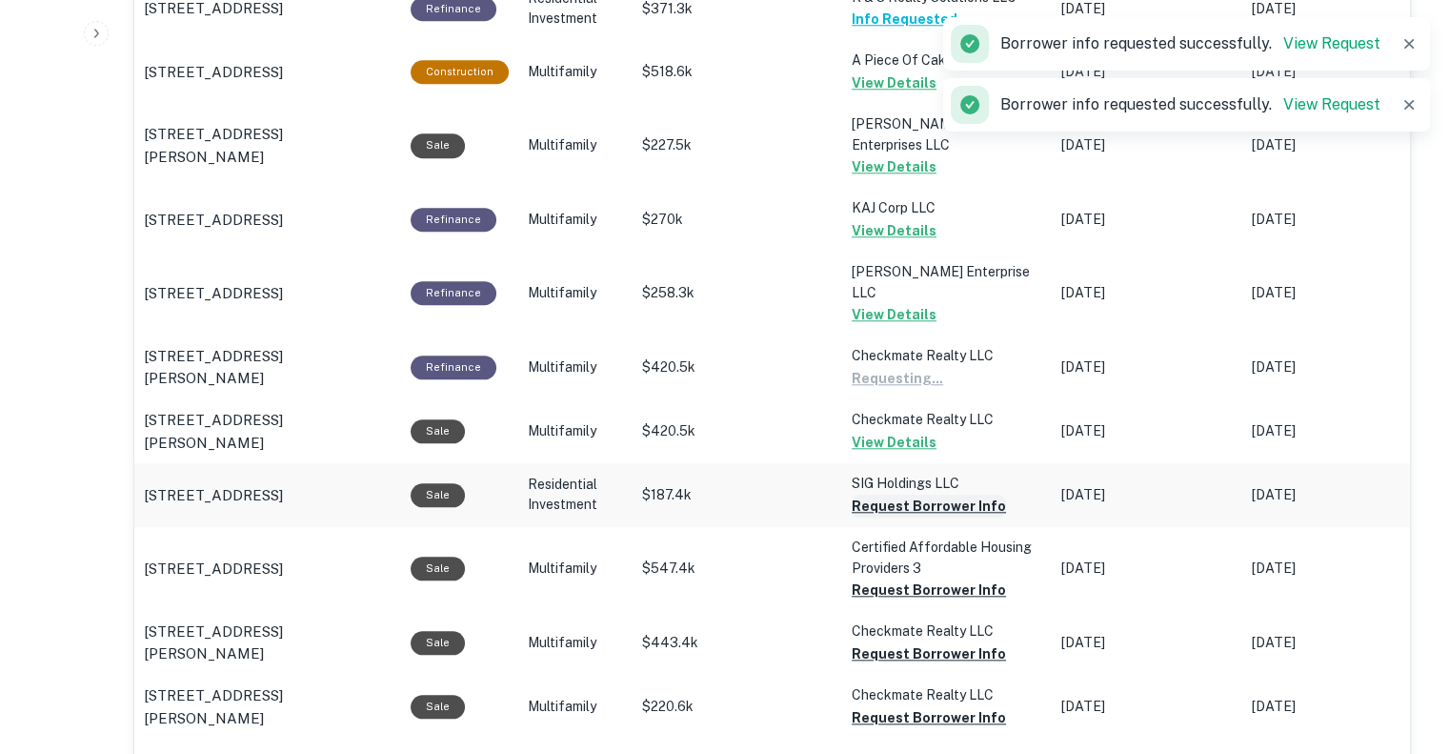
click at [905, 495] on button "Request Borrower Info" at bounding box center [929, 506] width 154 height 23
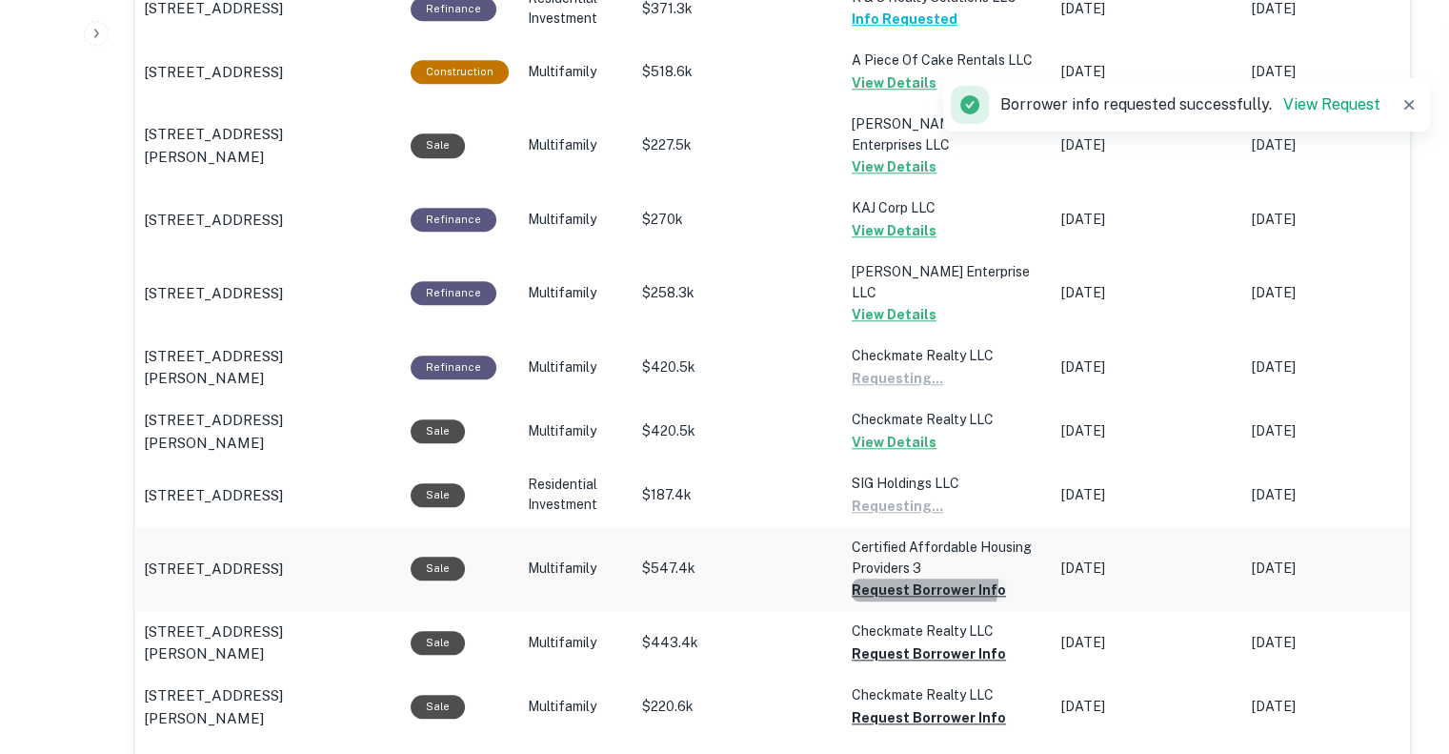
click at [909, 578] on button "Request Borrower Info" at bounding box center [929, 589] width 154 height 23
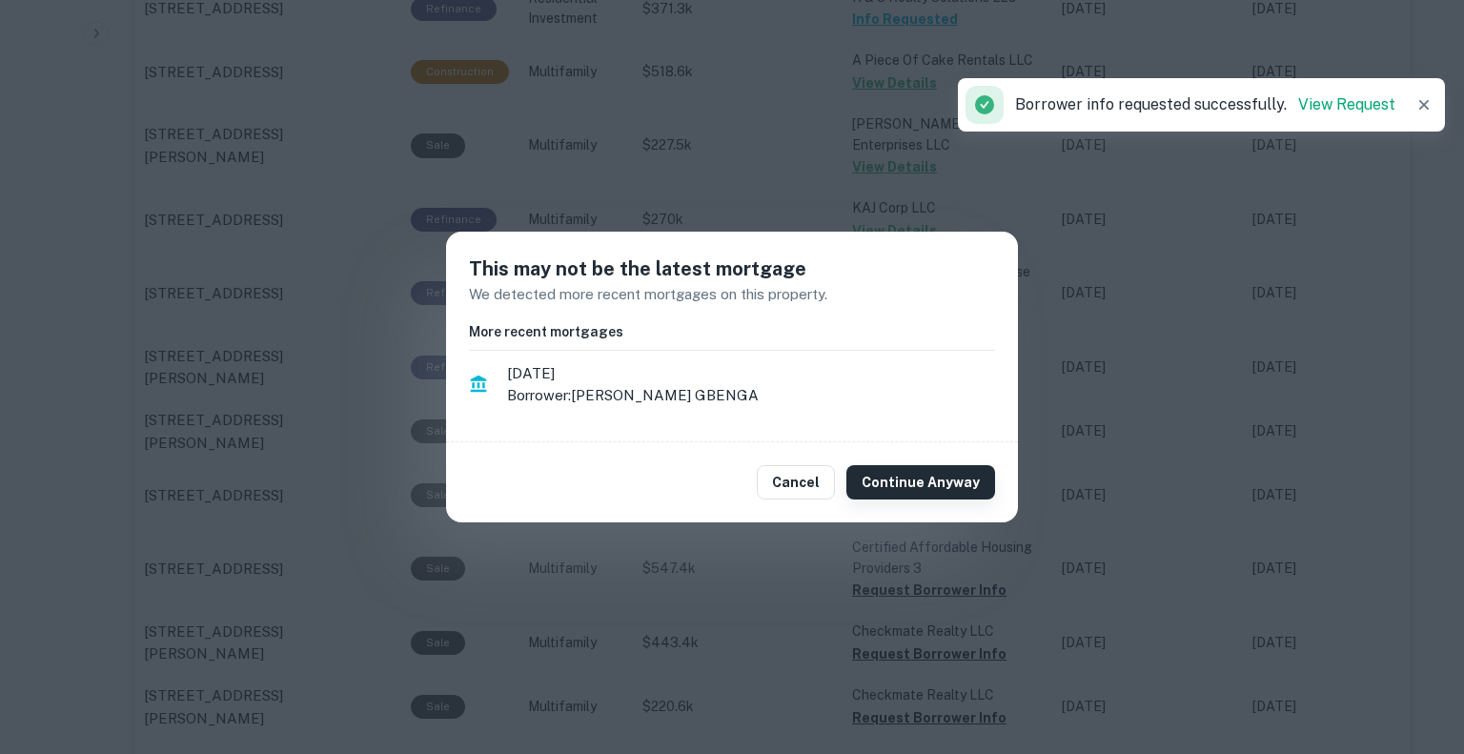
click at [929, 487] on button "Continue Anyway" at bounding box center [920, 482] width 149 height 34
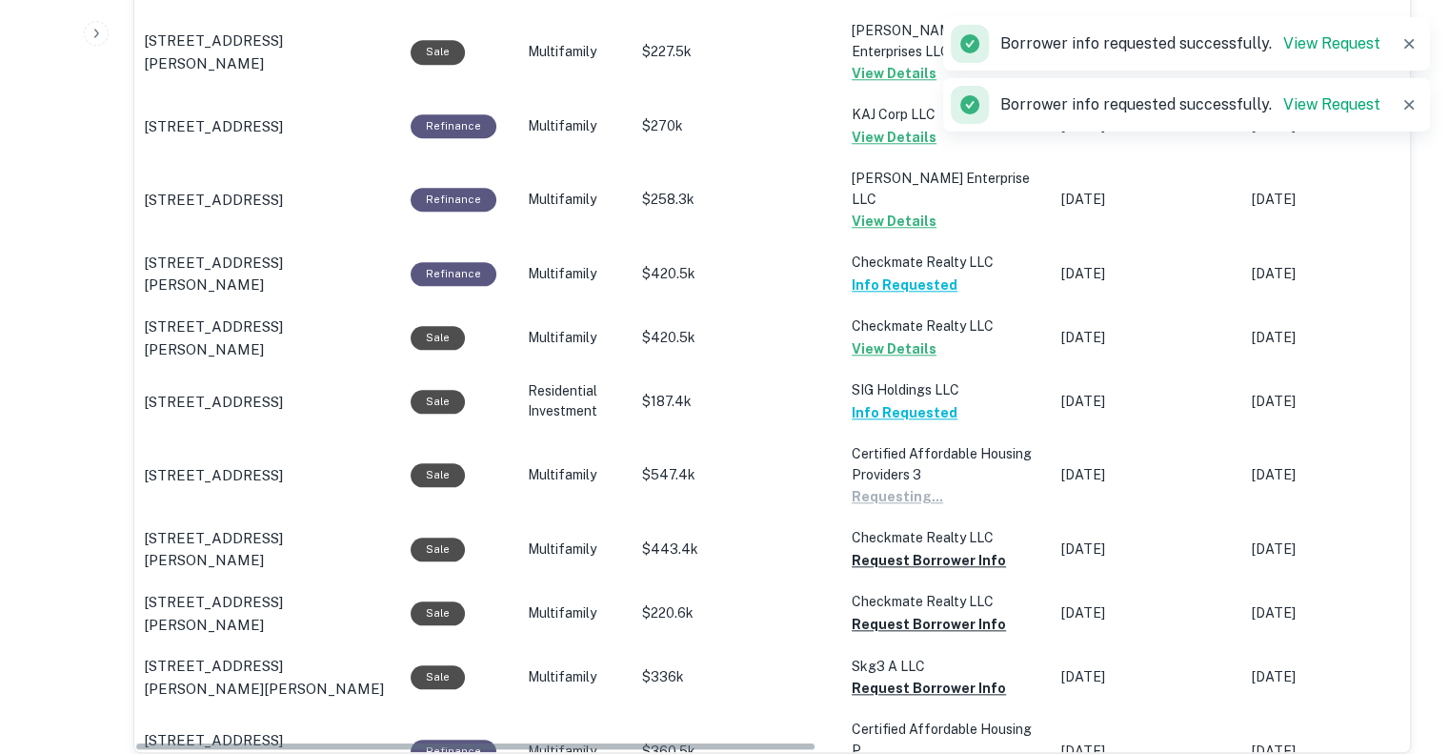
scroll to position [1855, 0]
click at [915, 548] on button "Request Borrower Info" at bounding box center [929, 559] width 154 height 23
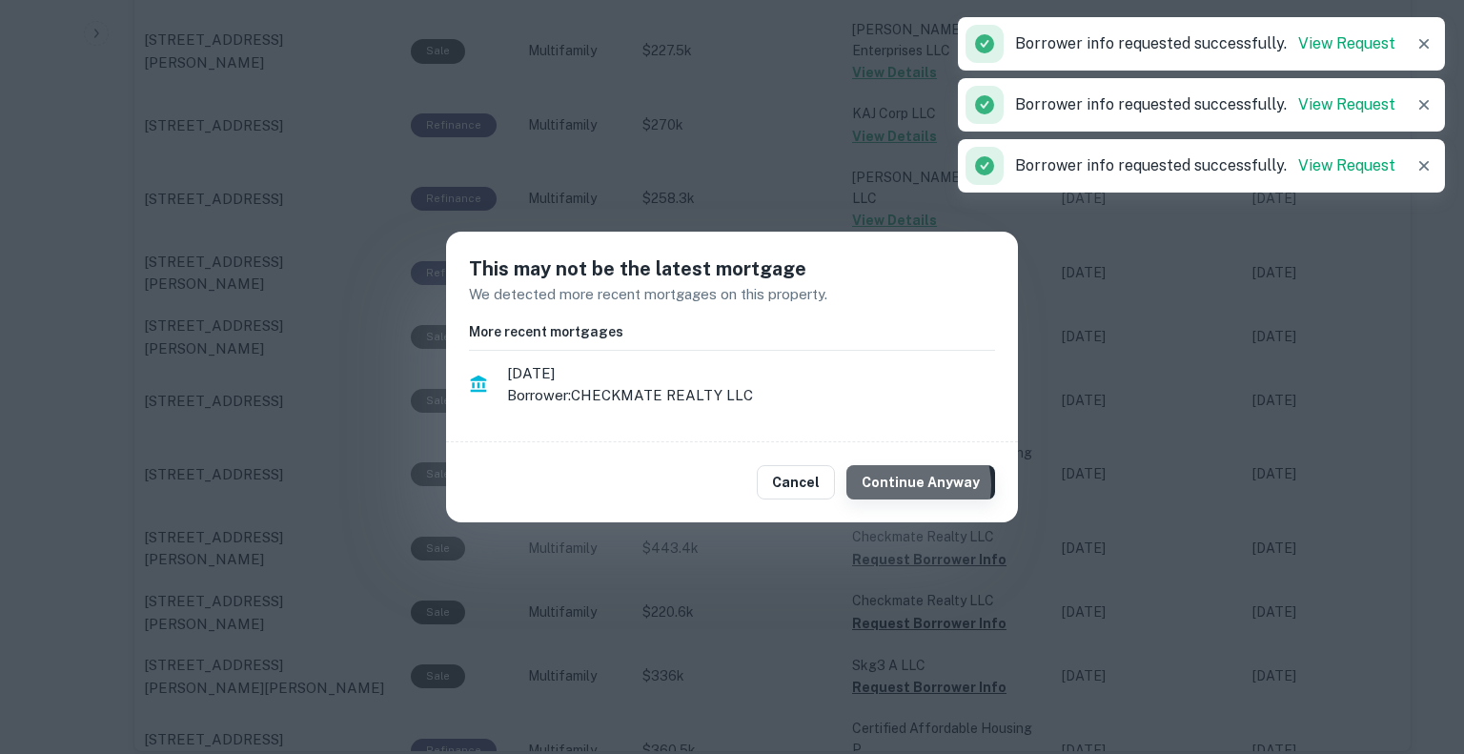
click at [916, 485] on button "Continue Anyway" at bounding box center [920, 482] width 149 height 34
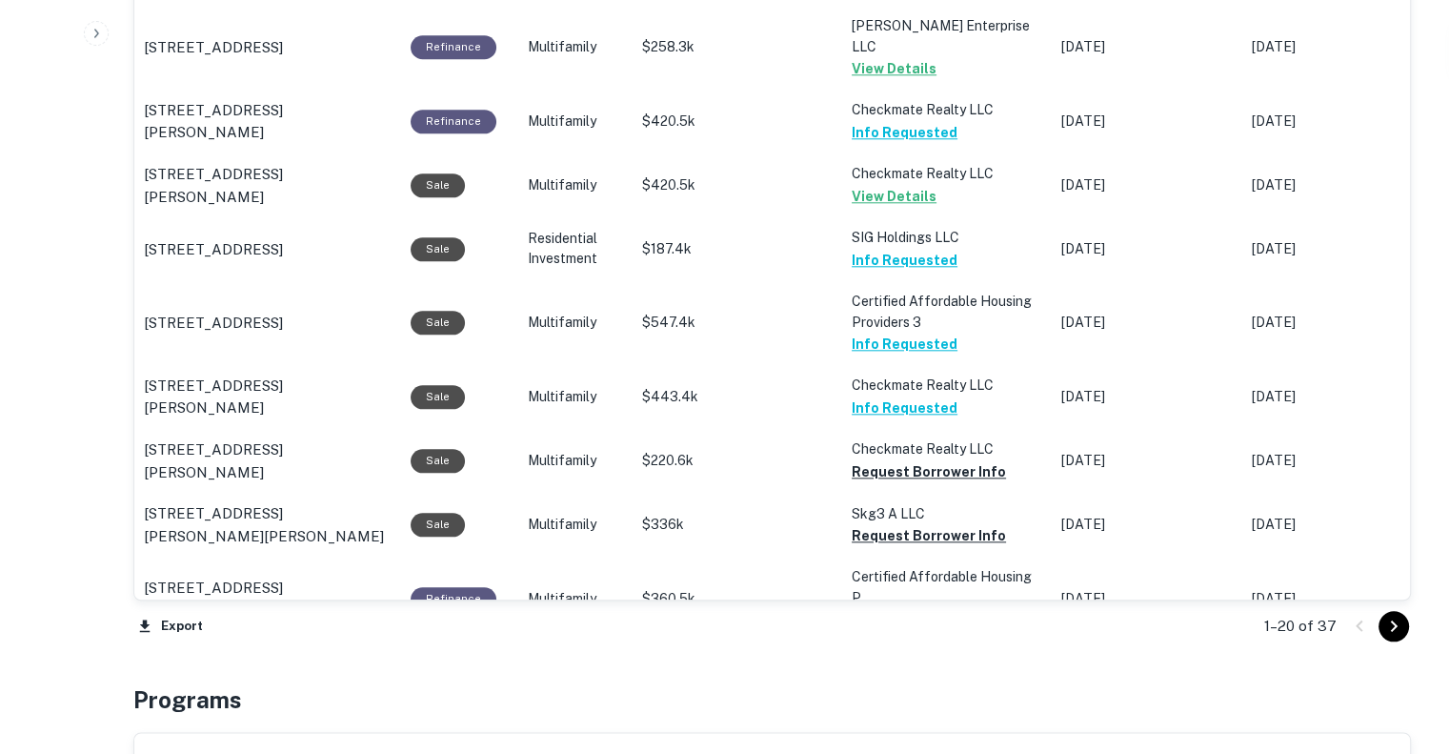
scroll to position [2008, 0]
click at [901, 459] on button "Request Borrower Info" at bounding box center [929, 470] width 154 height 23
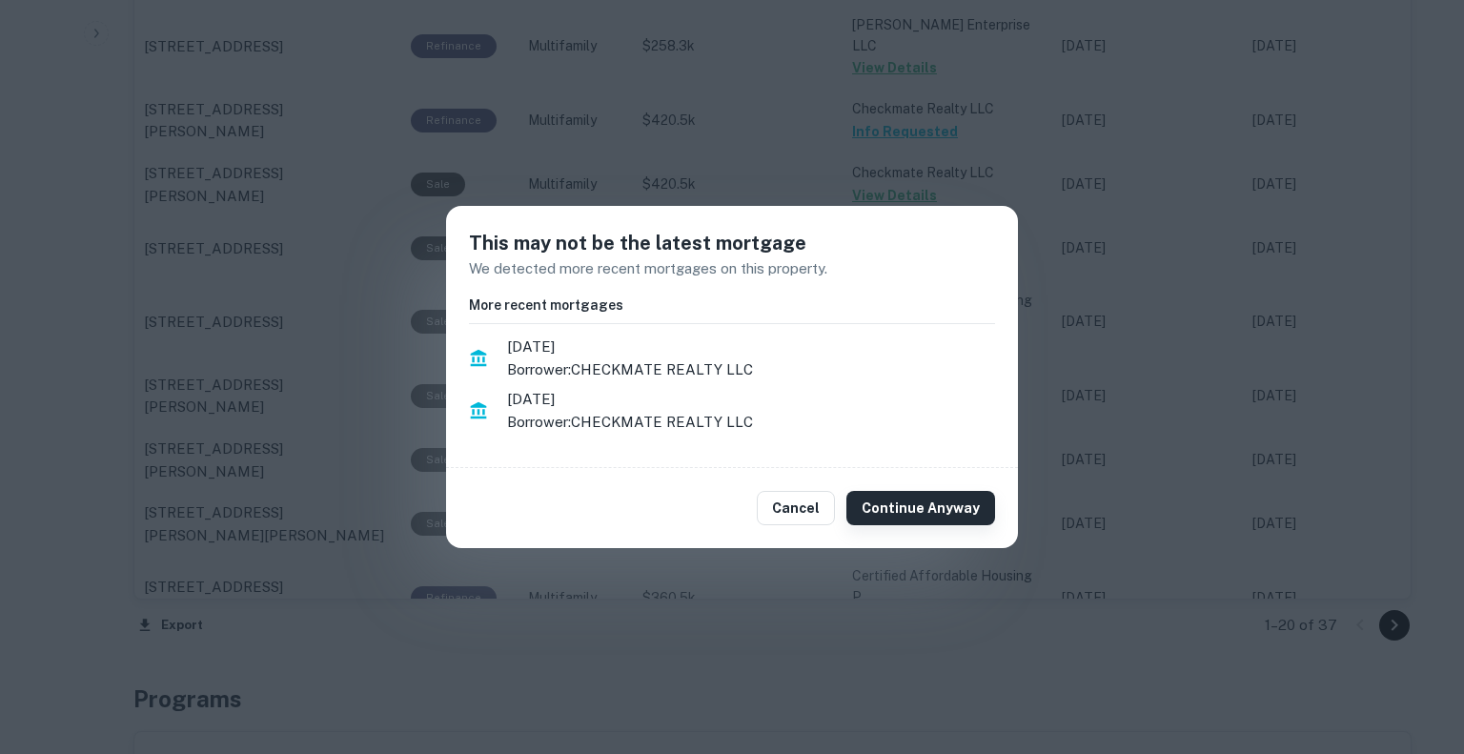
click at [903, 503] on button "Continue Anyway" at bounding box center [920, 508] width 149 height 34
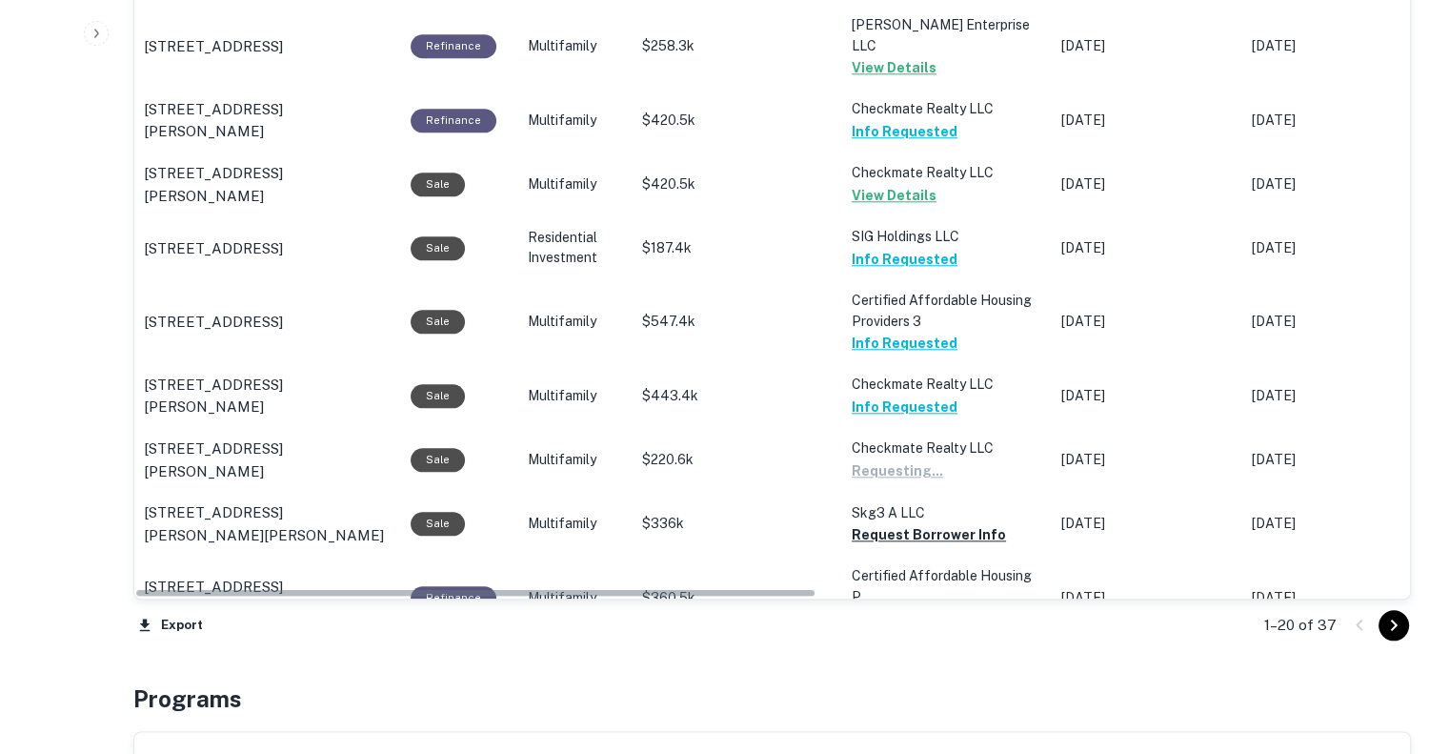
click at [903, 523] on button "Request Borrower Info" at bounding box center [929, 534] width 154 height 23
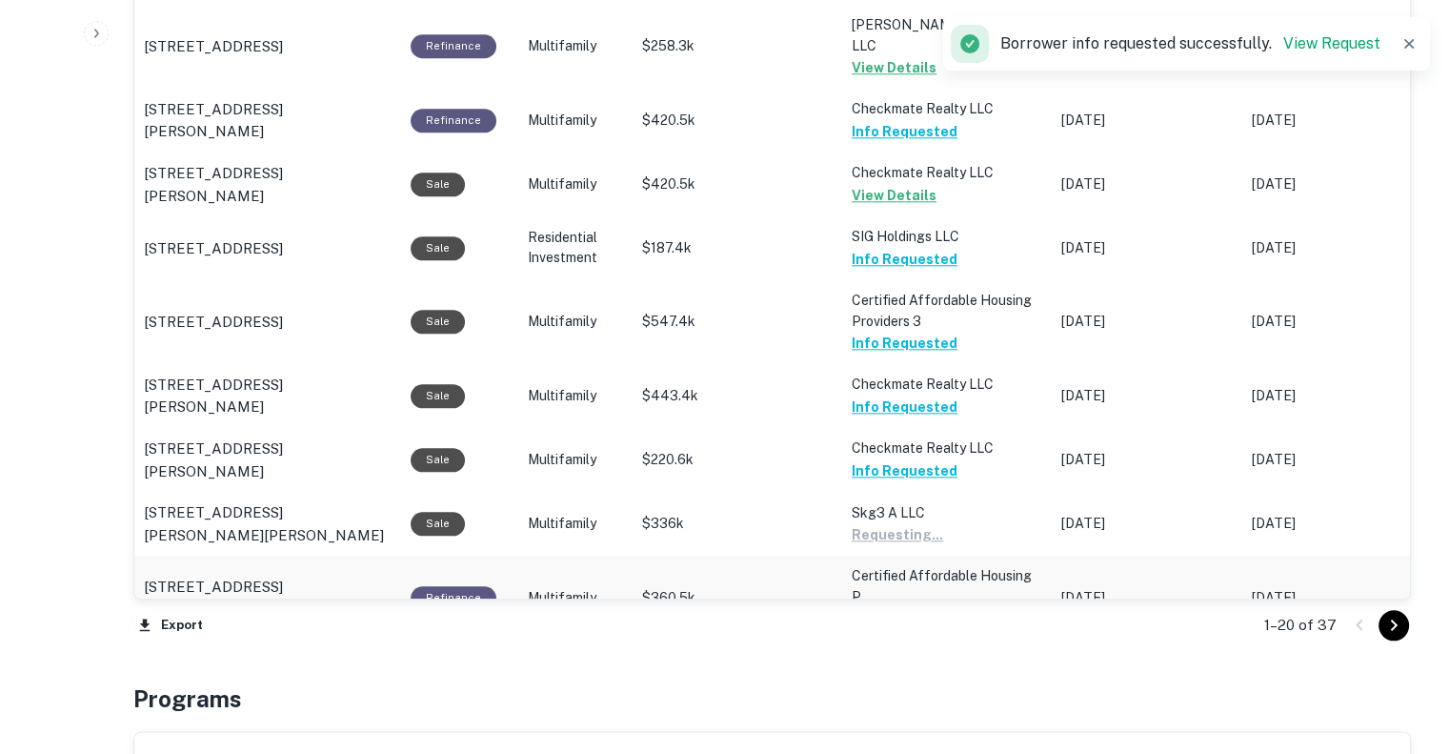
click at [911, 608] on button "Request Borrower Info" at bounding box center [929, 619] width 154 height 23
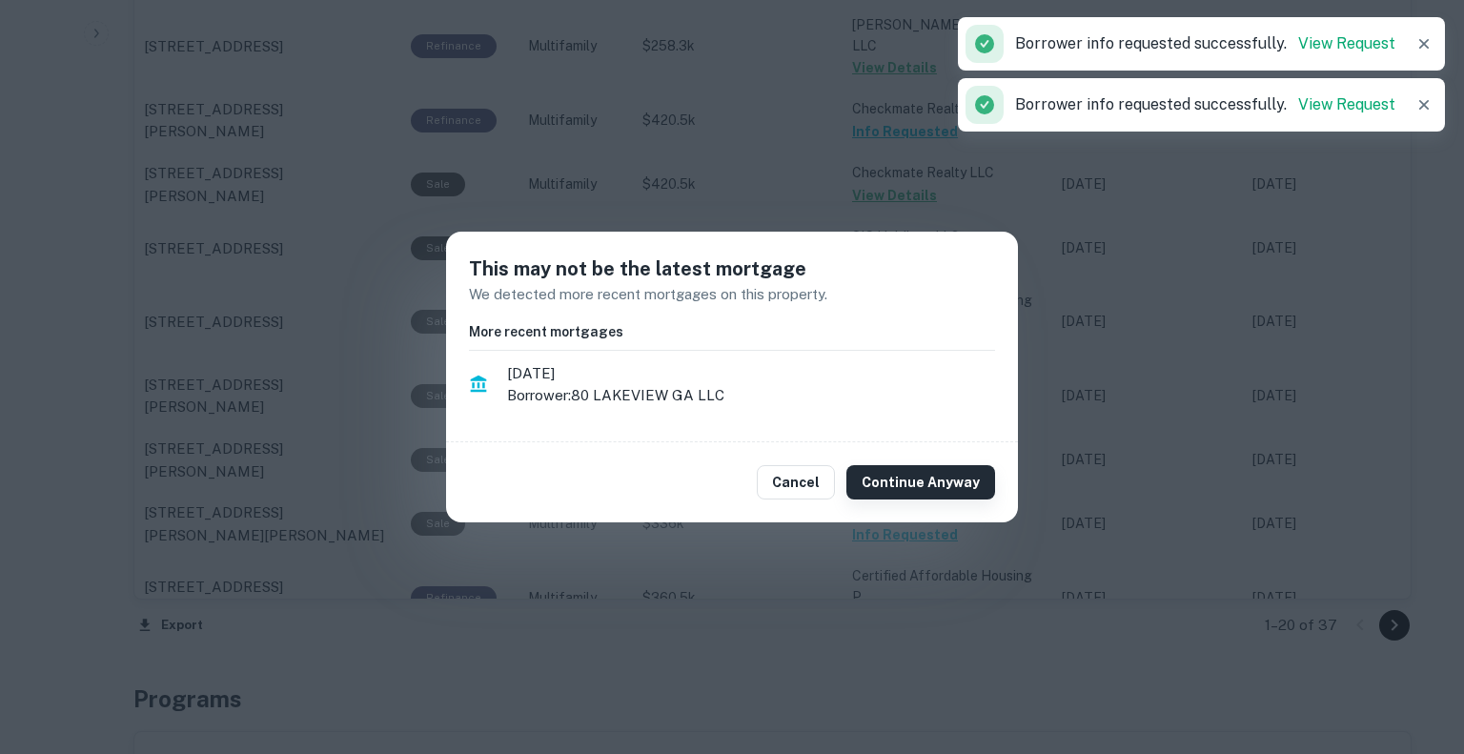
click at [952, 493] on button "Continue Anyway" at bounding box center [920, 482] width 149 height 34
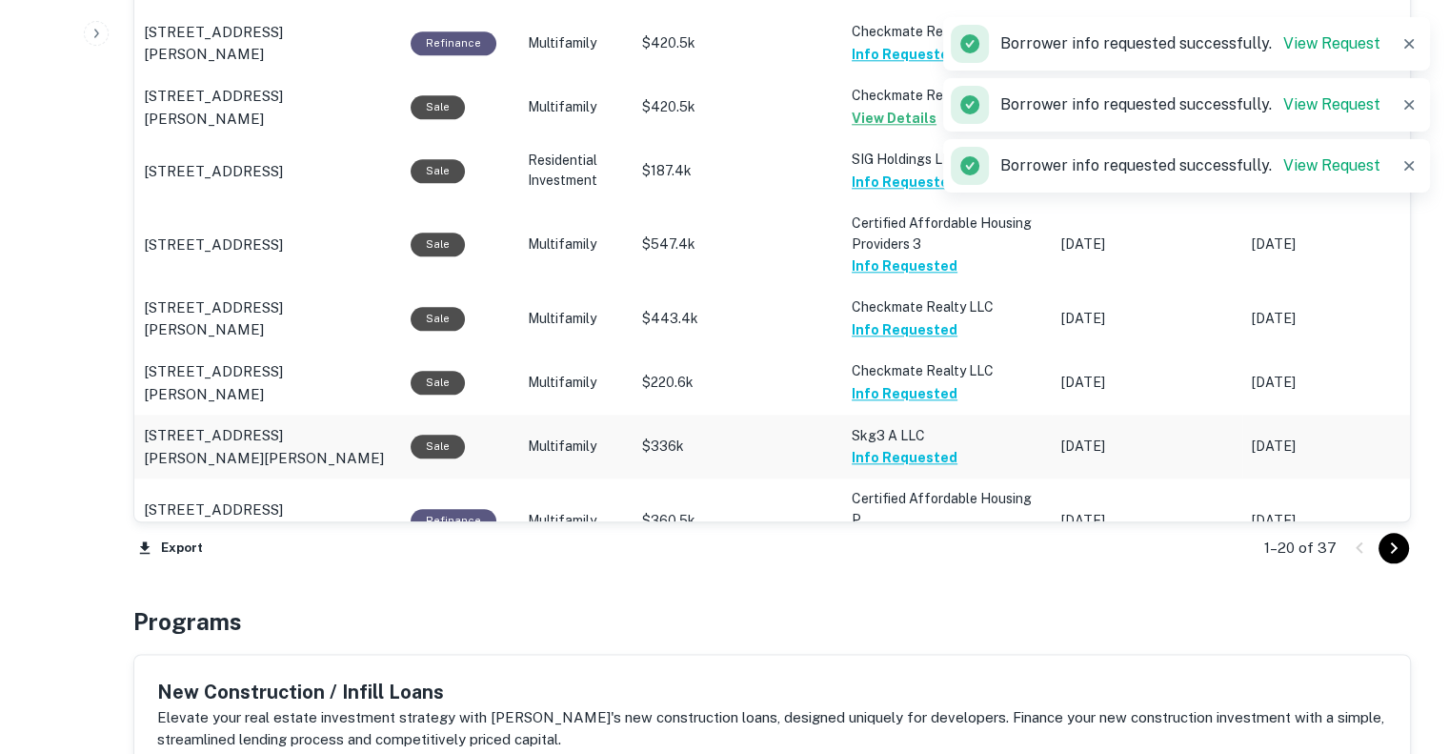
scroll to position [2087, 0]
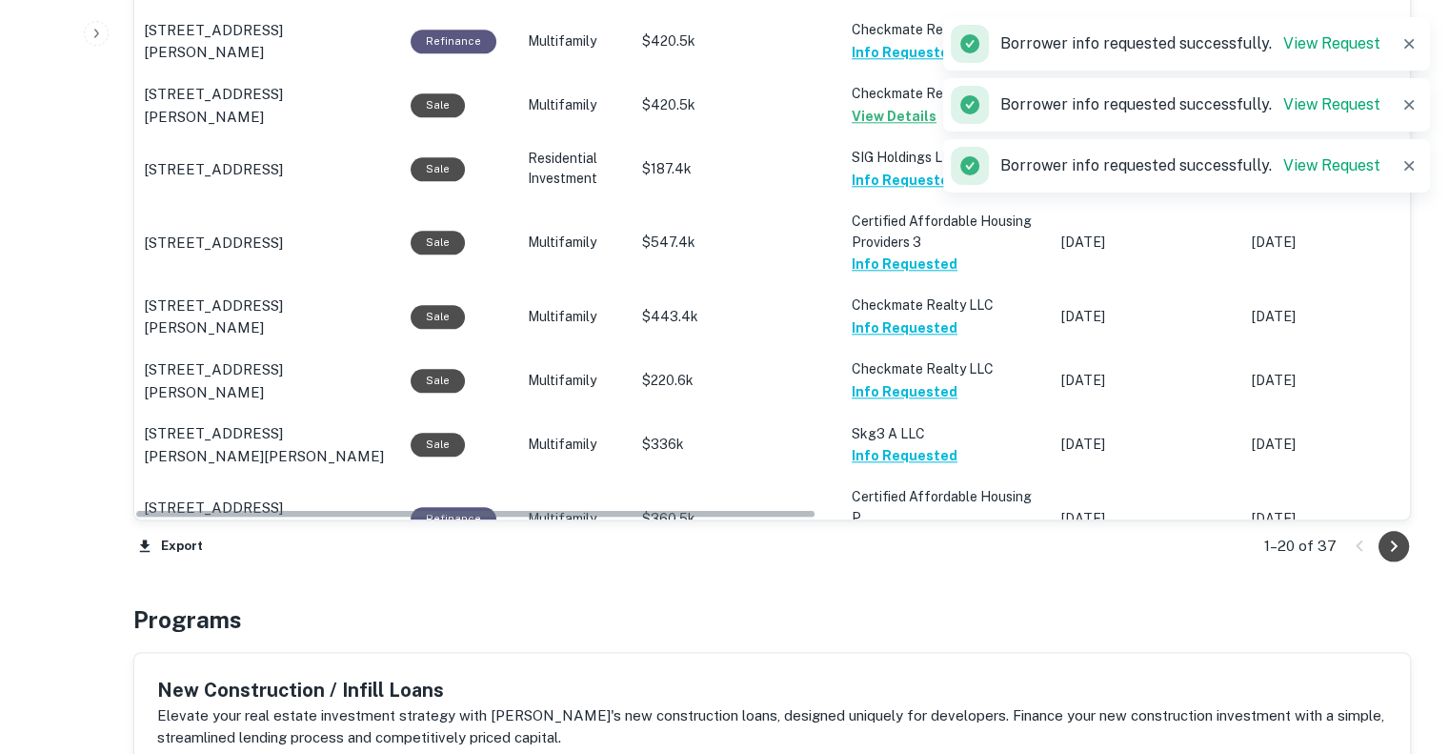
click at [1392, 537] on icon "Go to next page" at bounding box center [1394, 546] width 23 height 23
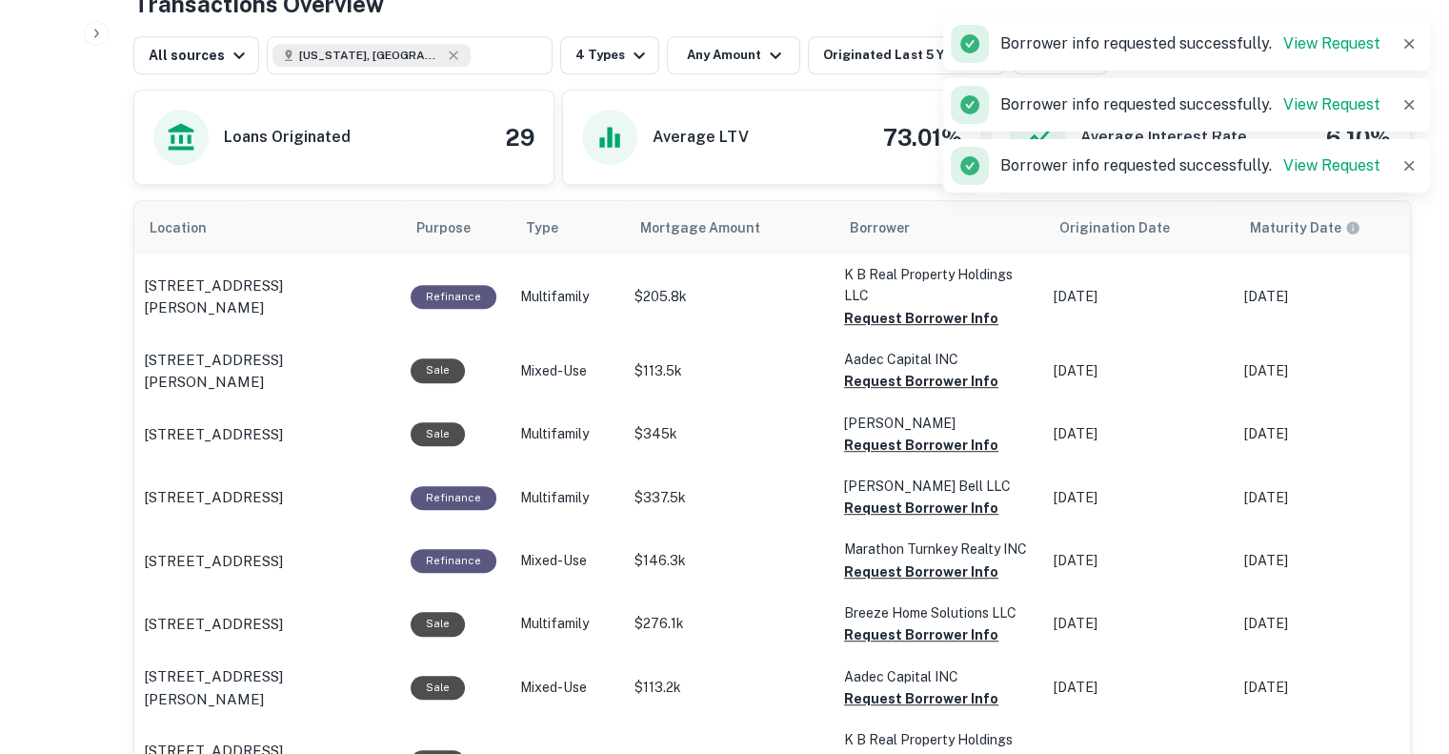
scroll to position [978, 0]
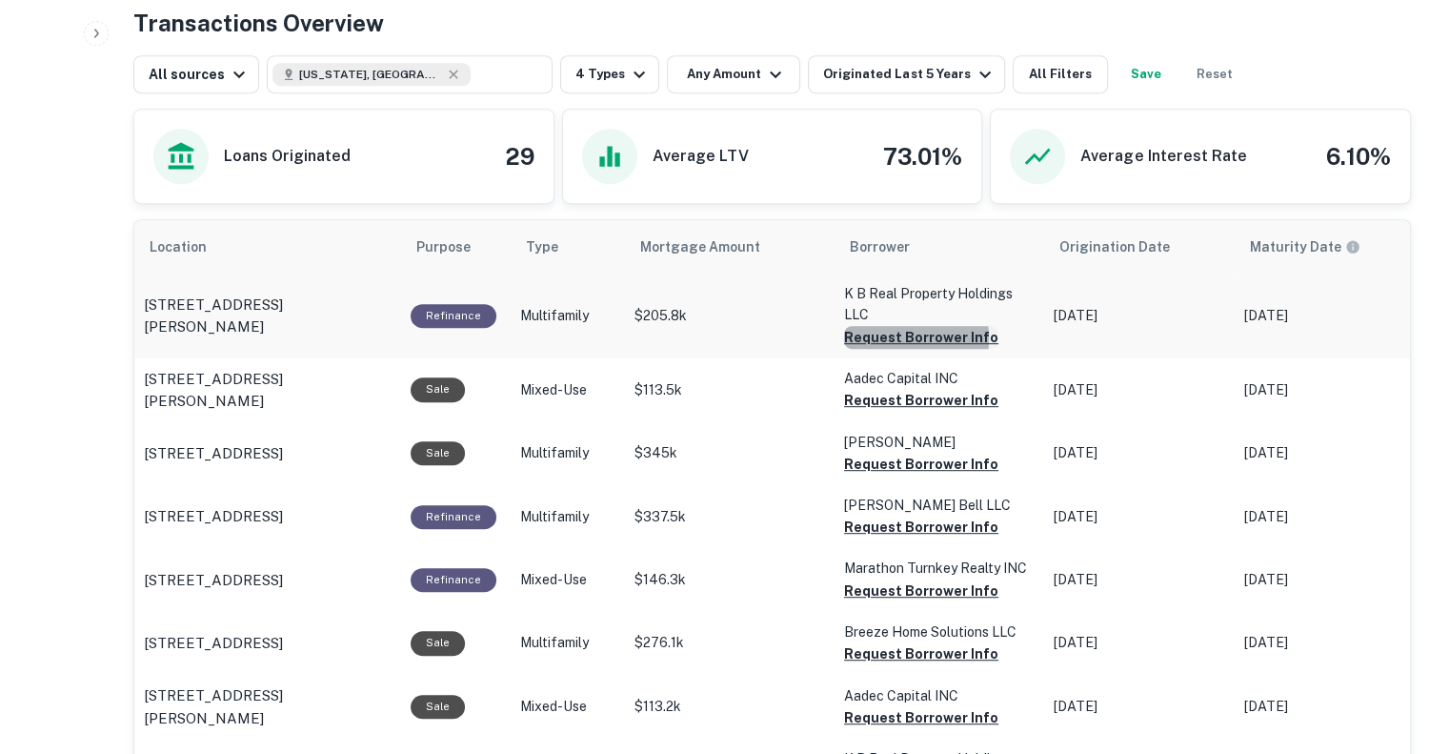
click at [884, 336] on button "Request Borrower Info" at bounding box center [921, 337] width 154 height 23
click at [922, 398] on button "Request Borrower Info" at bounding box center [921, 400] width 154 height 23
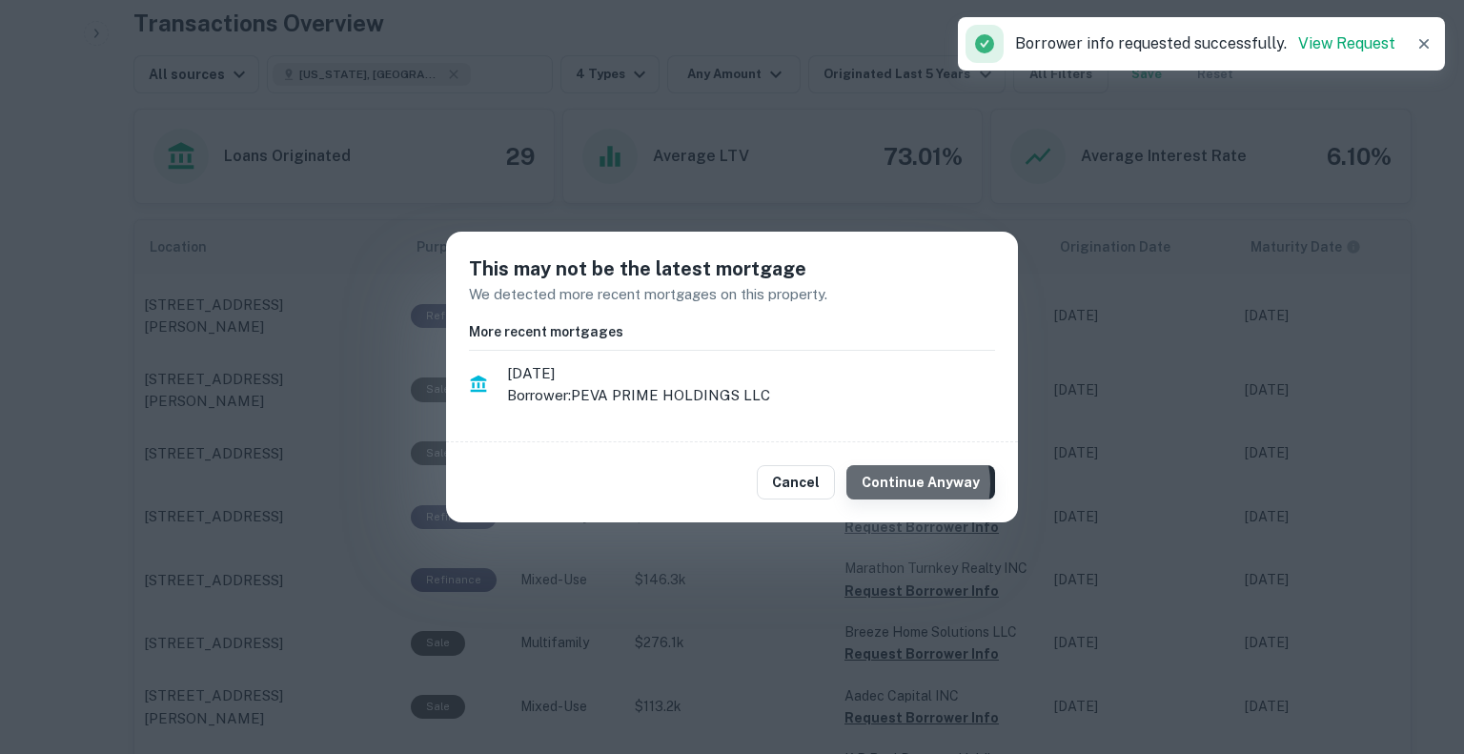
click at [909, 484] on button "Continue Anyway" at bounding box center [920, 482] width 149 height 34
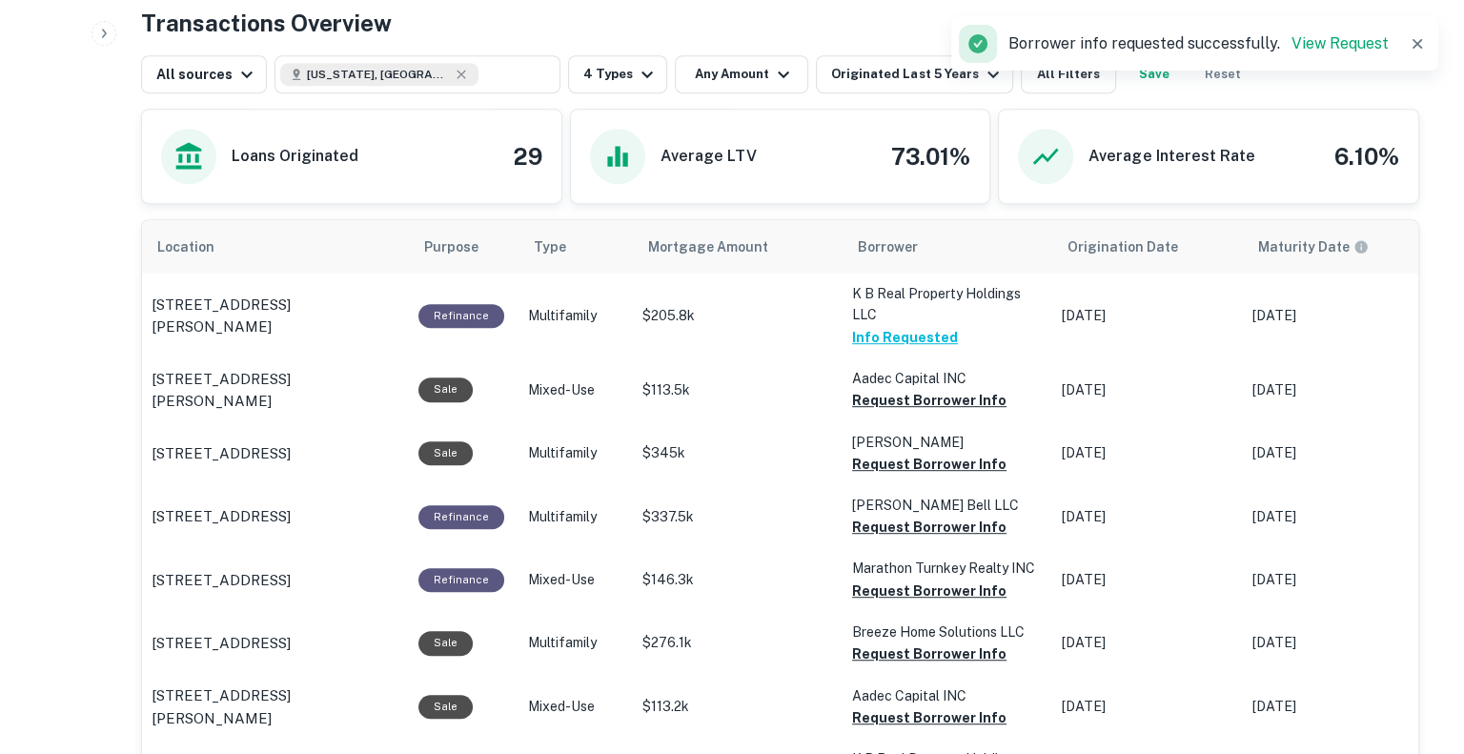
scroll to position [0, 0]
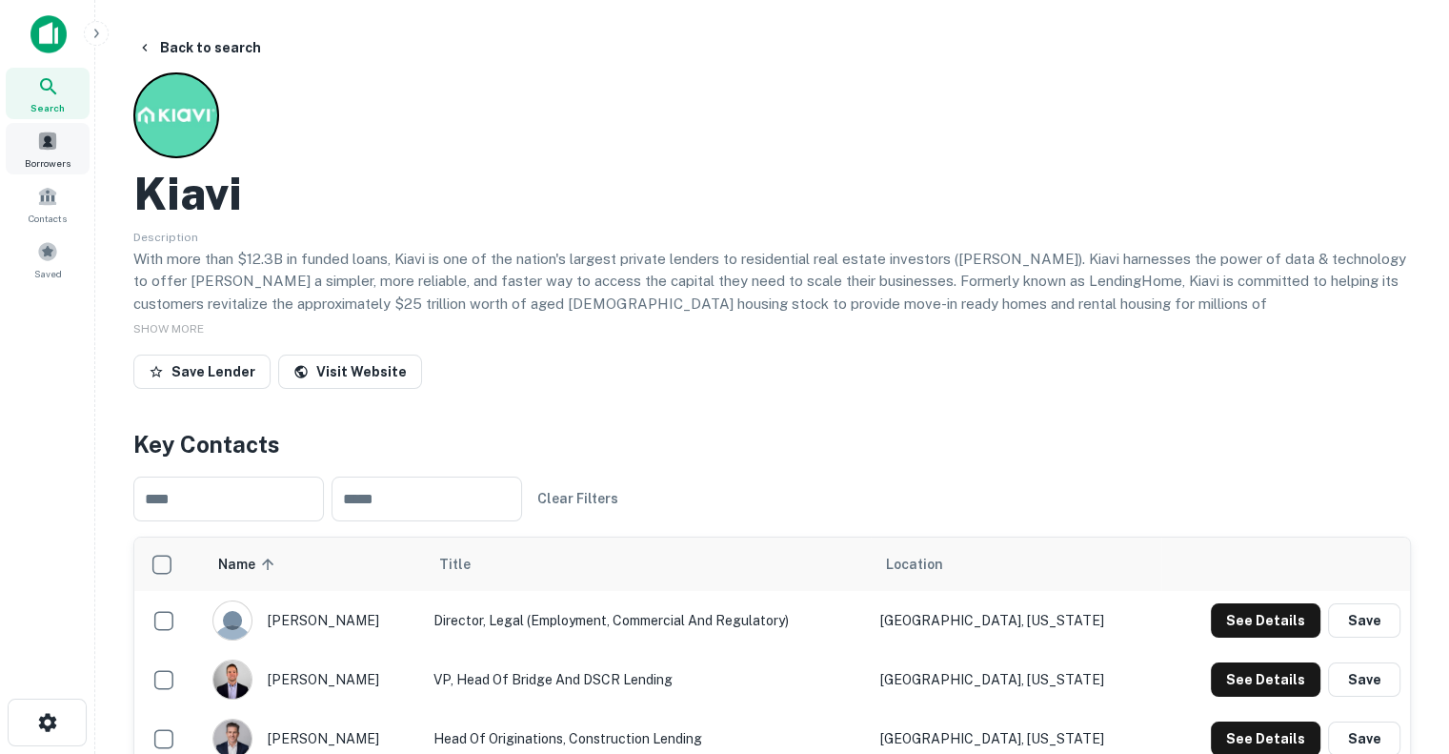
click at [46, 152] on div "Borrowers" at bounding box center [48, 148] width 84 height 51
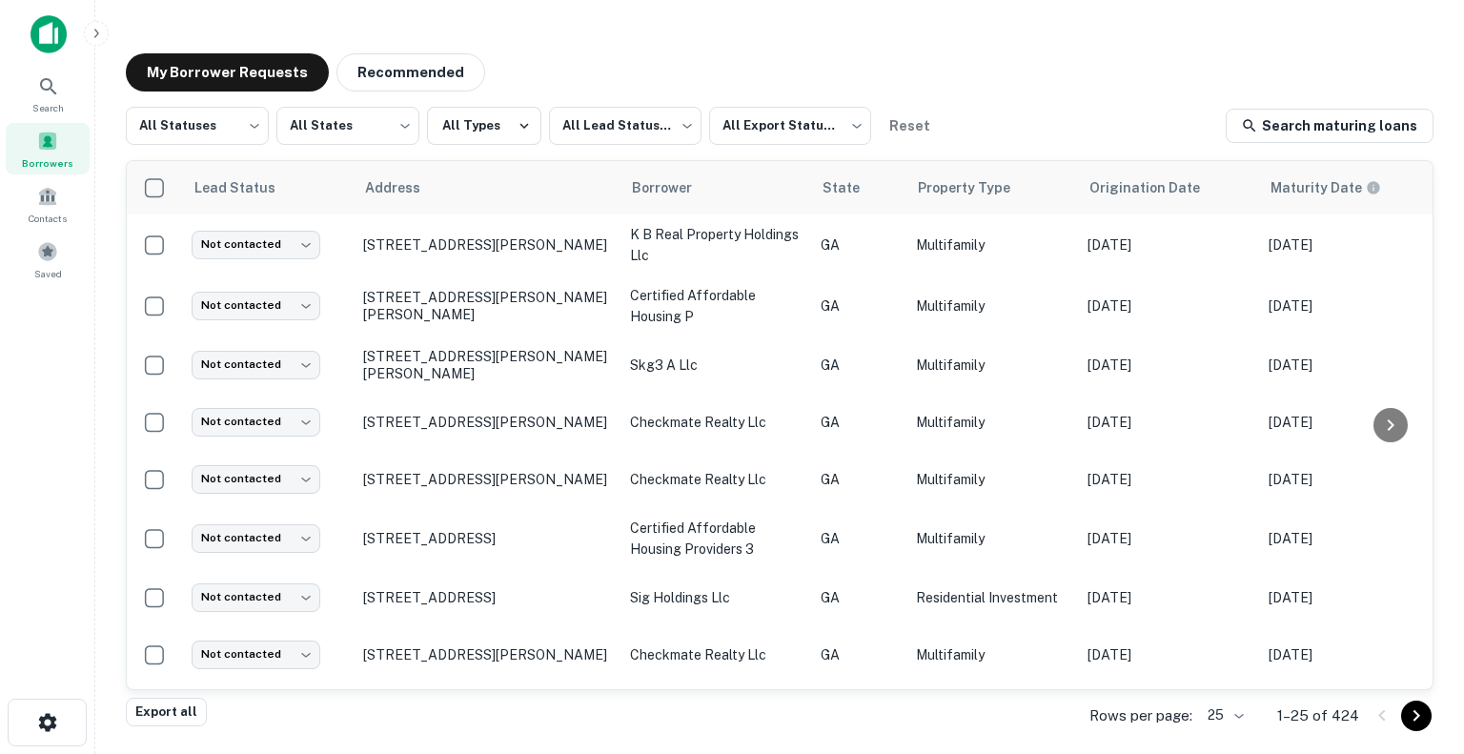
click at [1237, 719] on body "Search Borrowers Contacts Saved My Borrower Requests Recommended All Statuses *…" at bounding box center [732, 377] width 1464 height 754
click at [1224, 673] on li "500" at bounding box center [1226, 679] width 65 height 34
click at [609, 56] on div "My Borrower Requests Recommended" at bounding box center [779, 72] width 1307 height 38
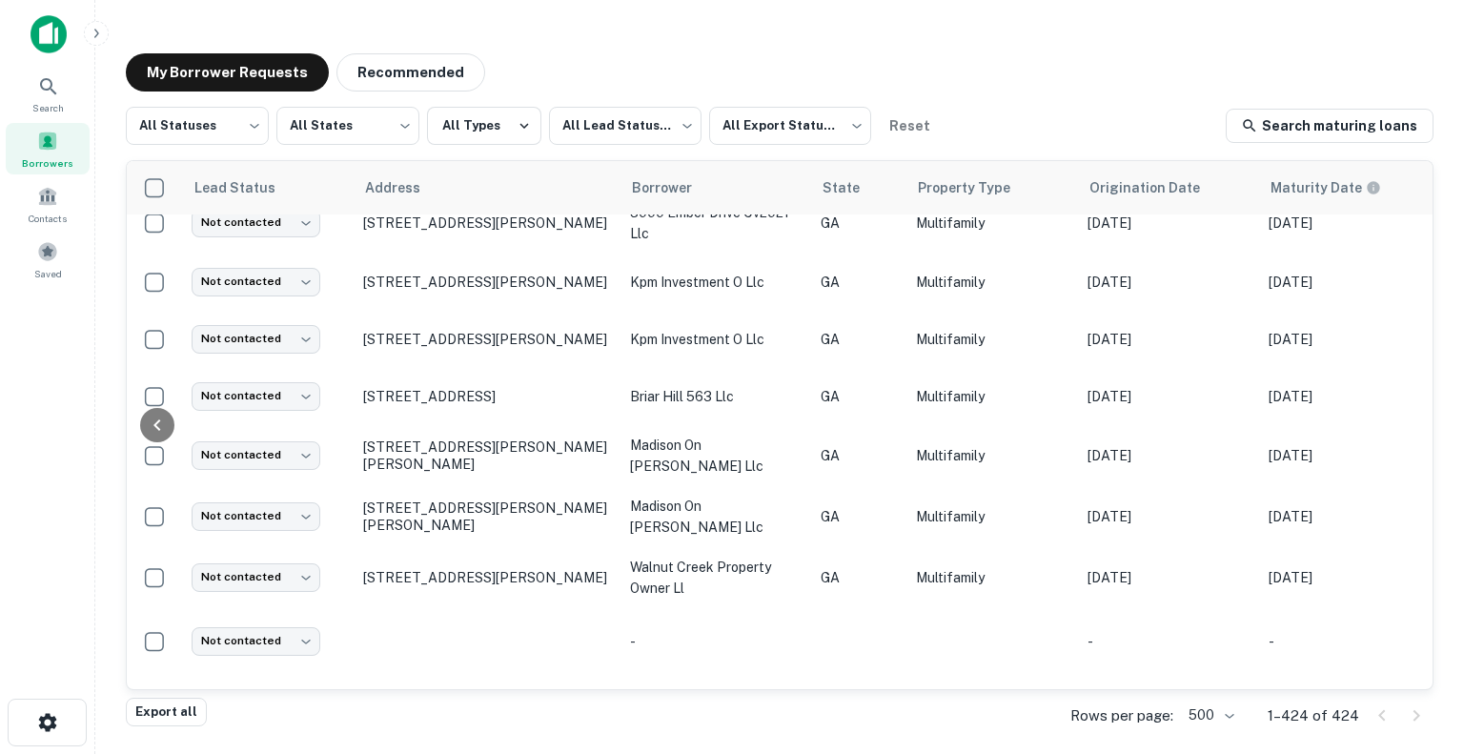
scroll to position [16584, 755]
